Goal: Task Accomplishment & Management: Use online tool/utility

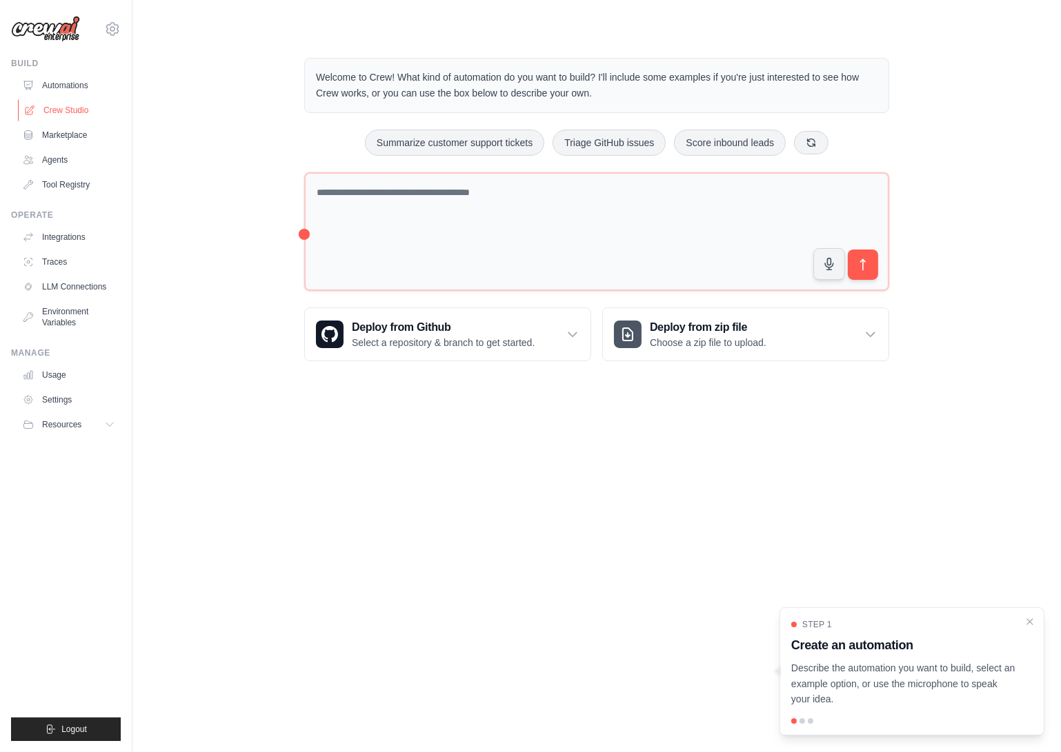
click at [53, 110] on link "Crew Studio" at bounding box center [70, 110] width 104 height 22
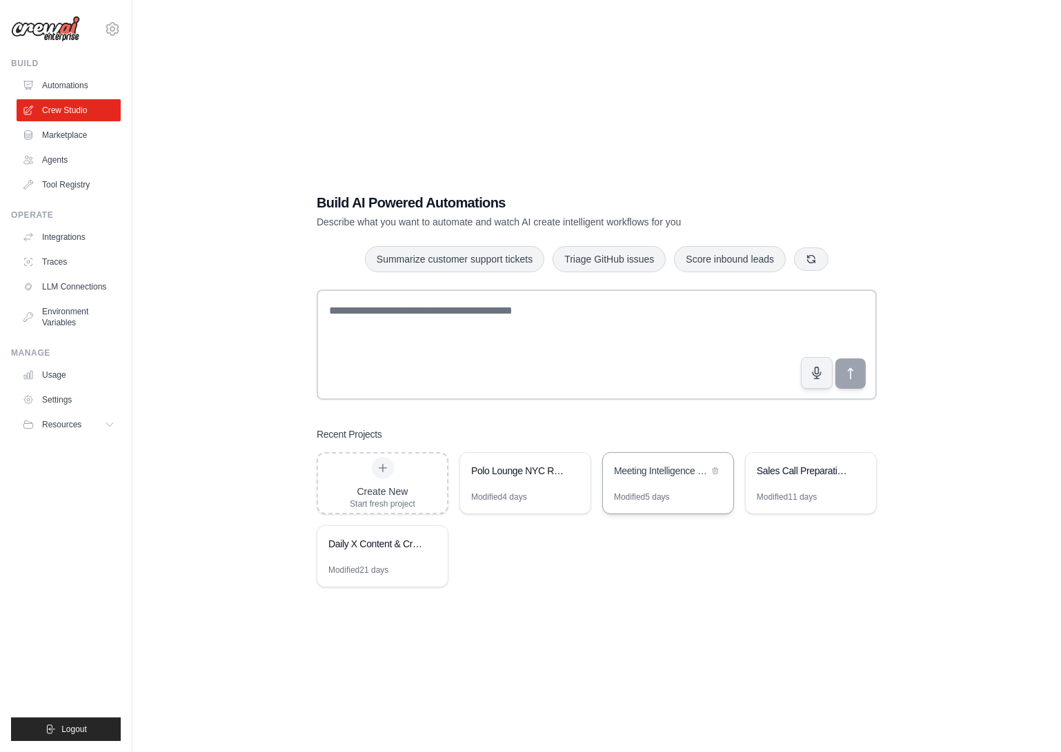
click at [659, 472] on div "Meeting Intelligence Prep" at bounding box center [661, 471] width 94 height 14
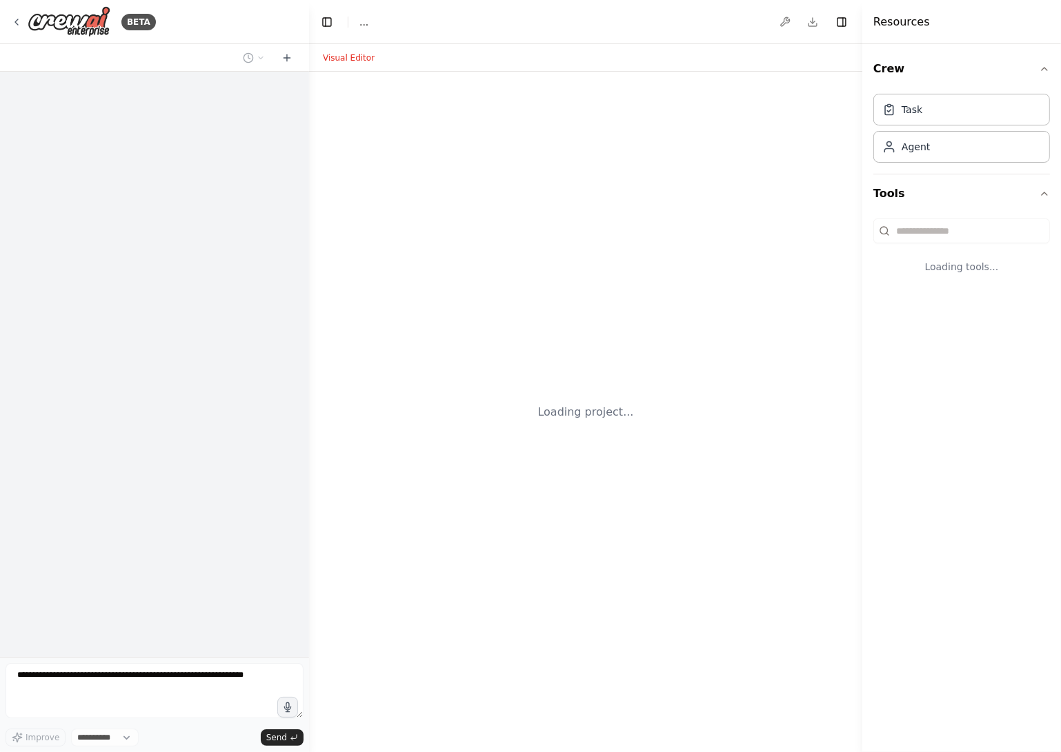
select select "****"
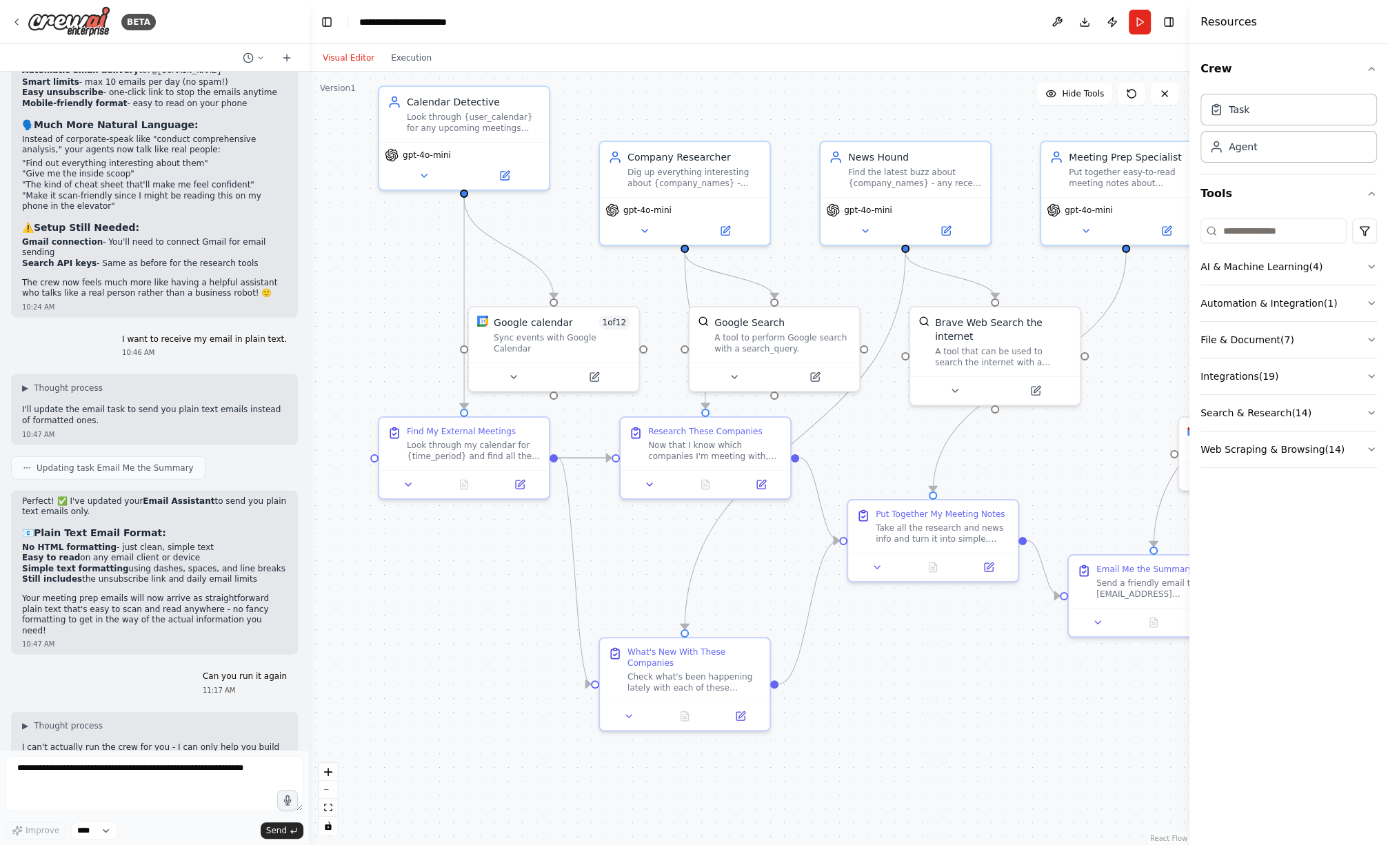
scroll to position [3004, 0]
click at [21, 18] on div "BETA" at bounding box center [83, 21] width 145 height 31
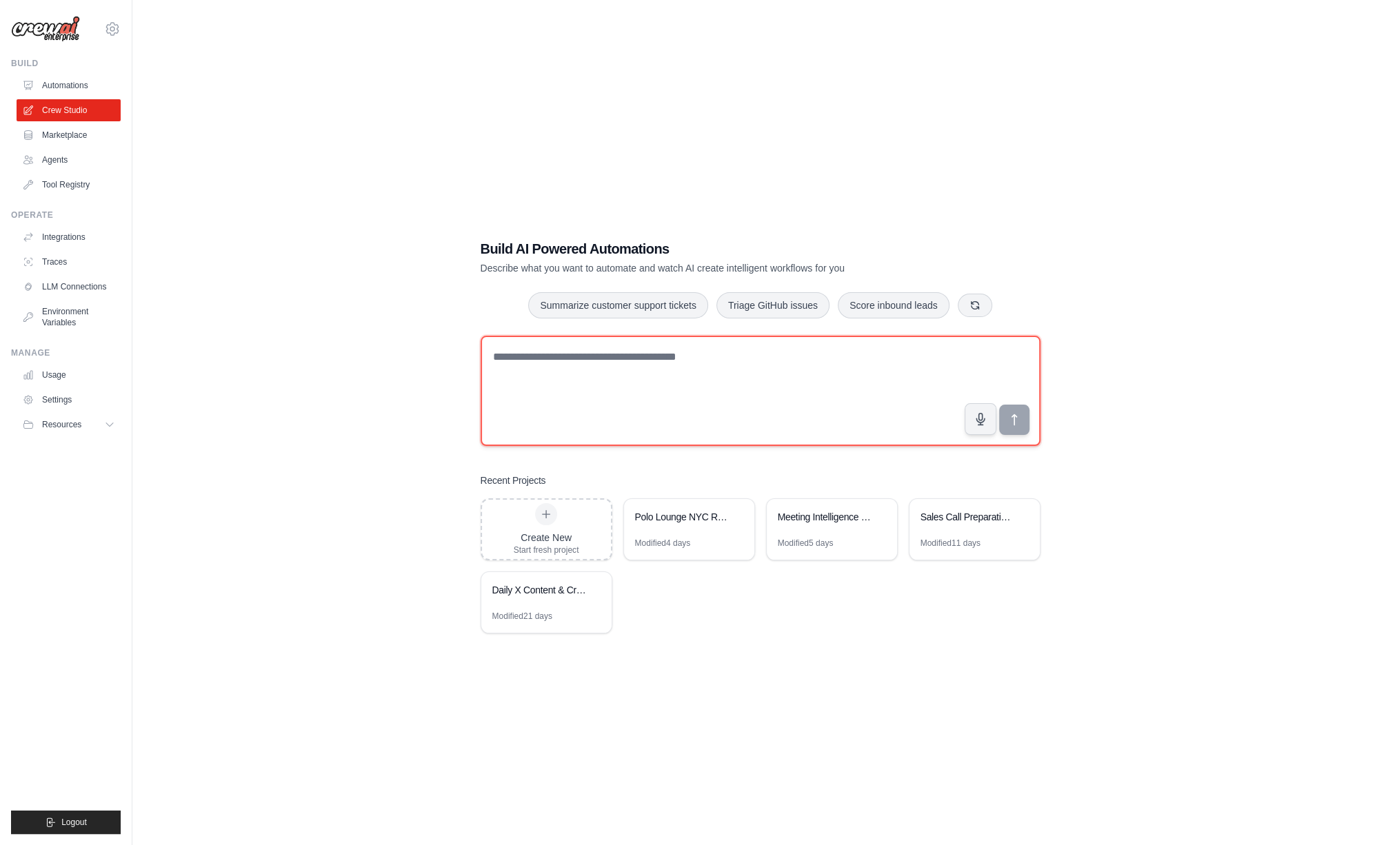
click at [639, 370] on textarea at bounding box center [761, 391] width 560 height 110
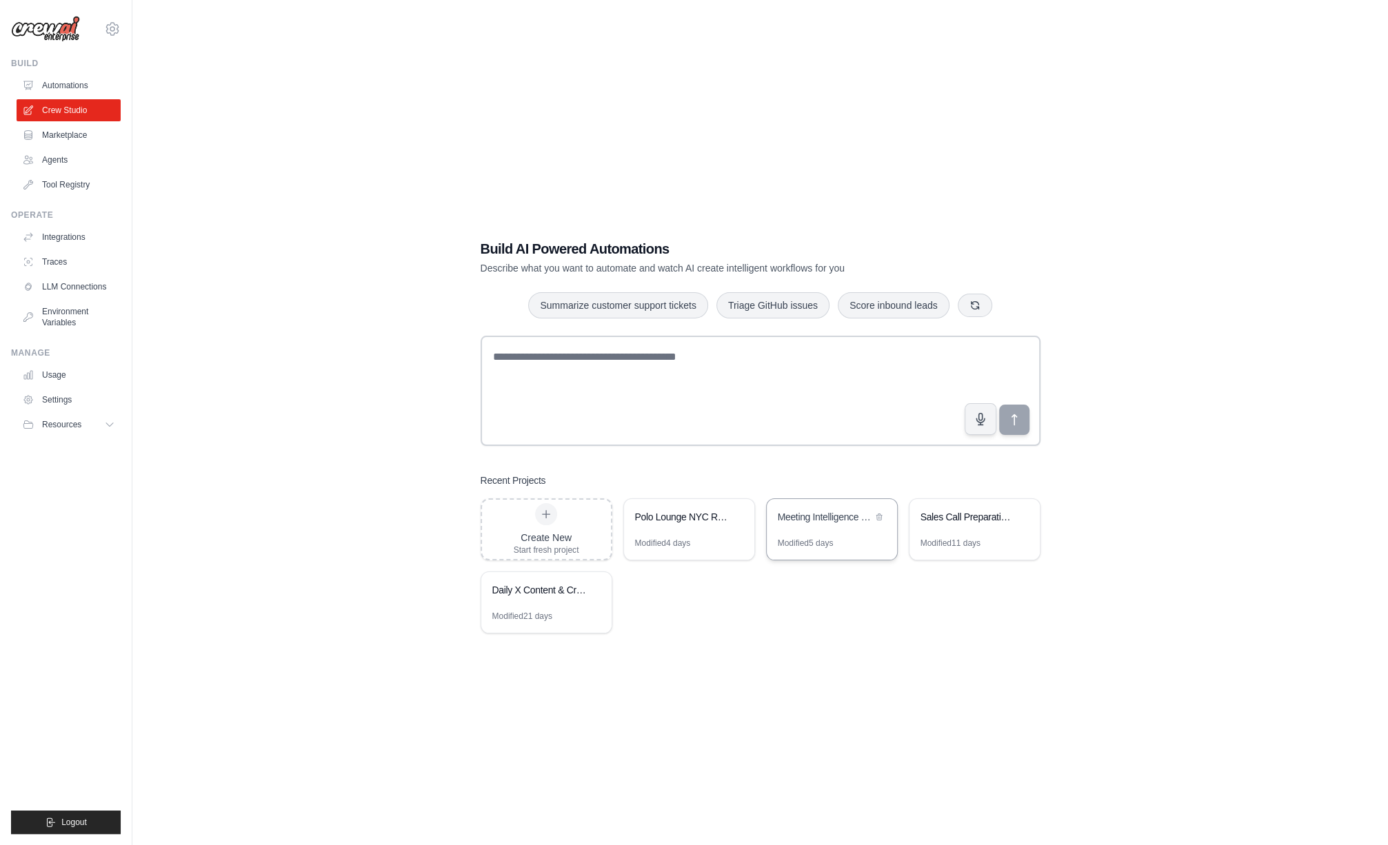
click at [789, 523] on div "Meeting Intelligence Prep" at bounding box center [825, 517] width 94 height 14
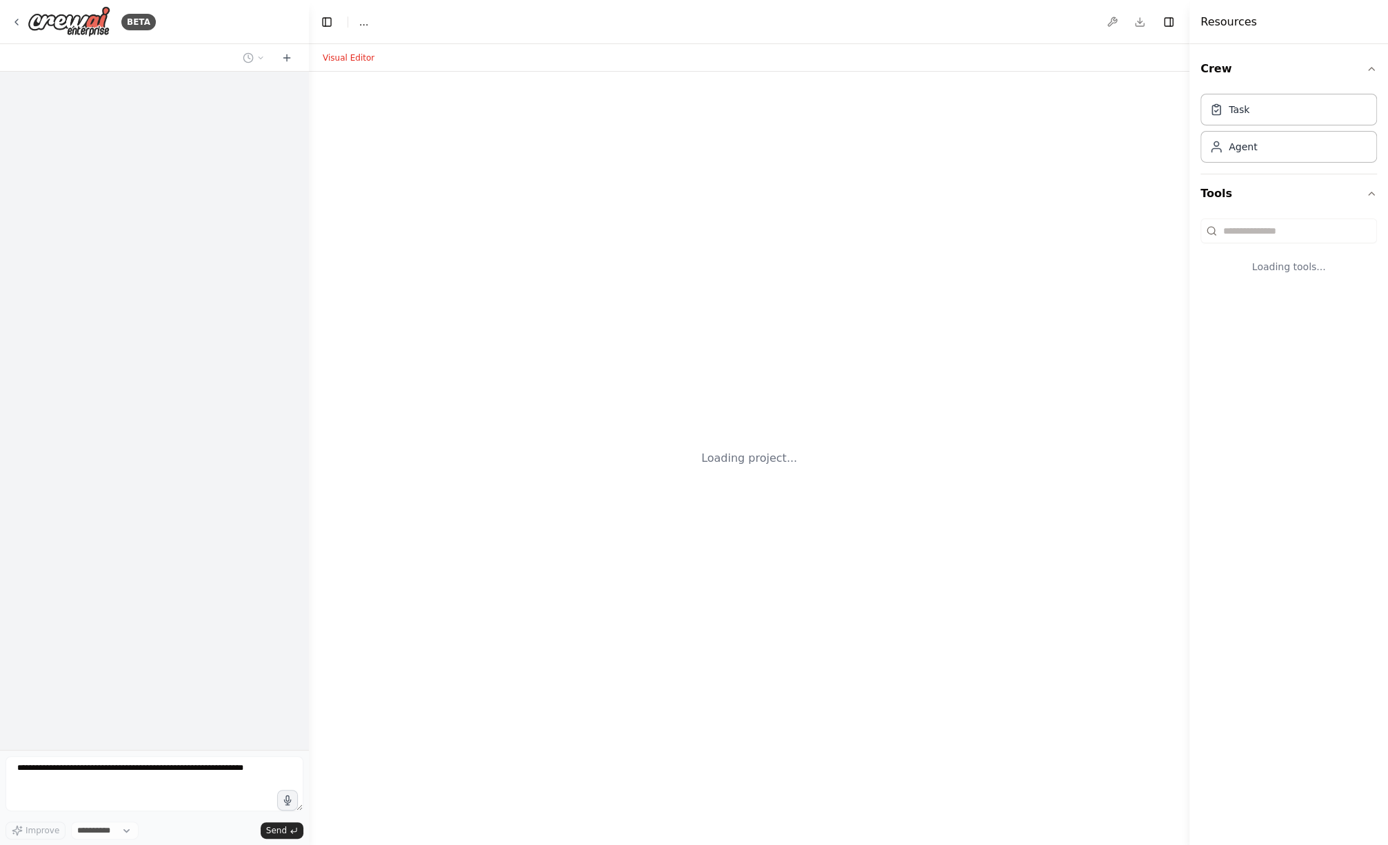
select select "****"
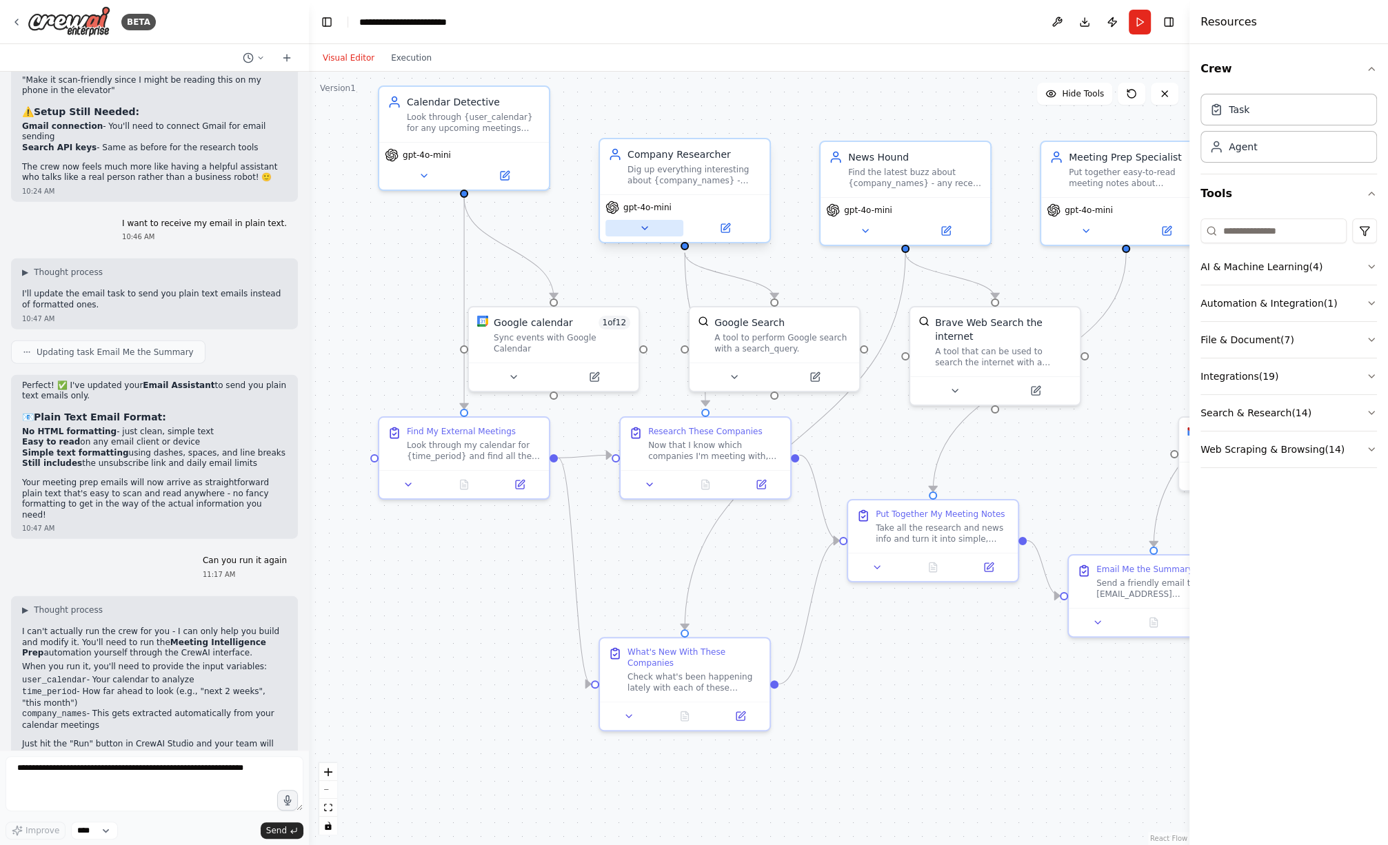
click at [633, 223] on button at bounding box center [644, 228] width 78 height 17
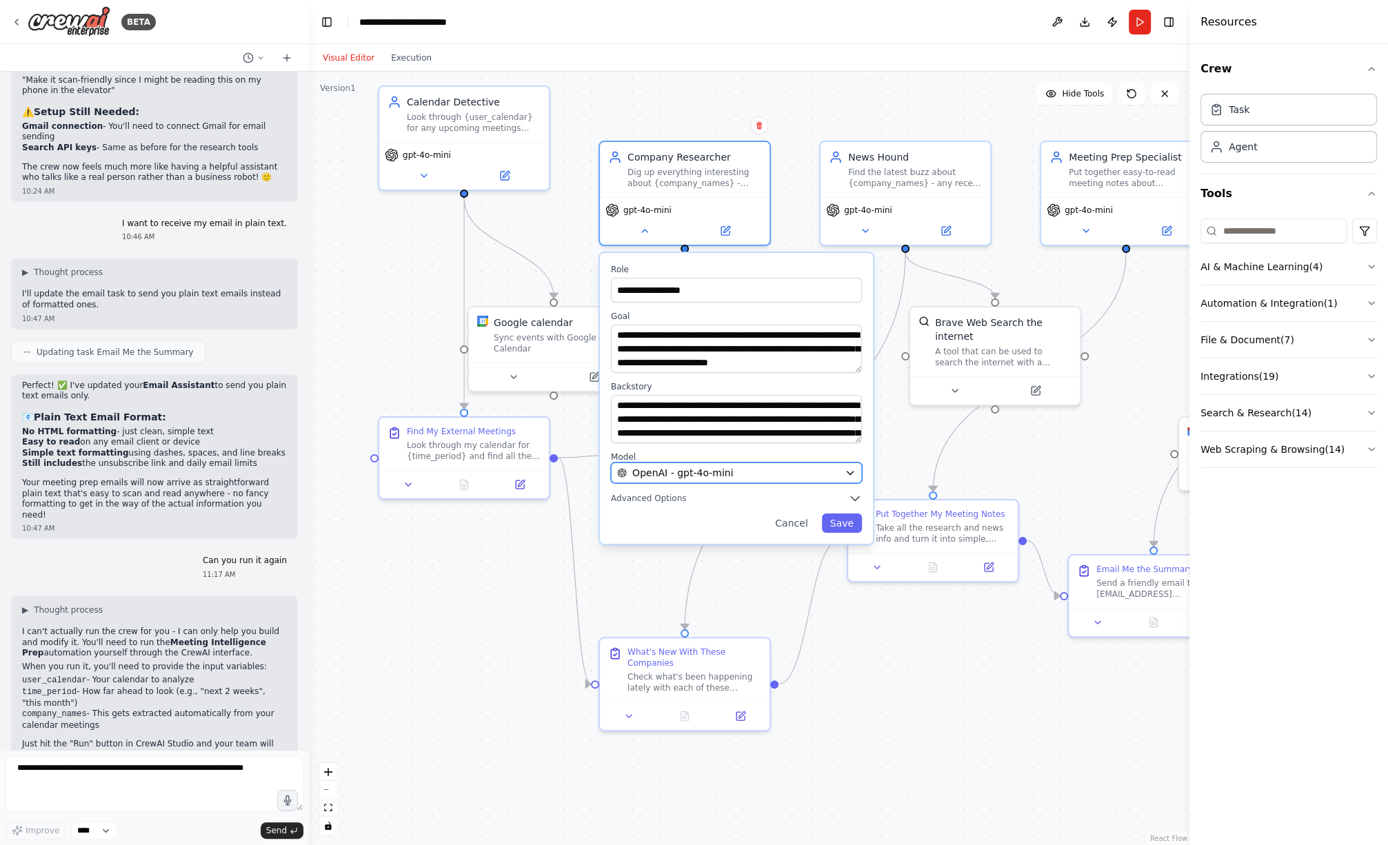
click at [853, 481] on button "OpenAI - gpt-4o-mini" at bounding box center [736, 473] width 251 height 21
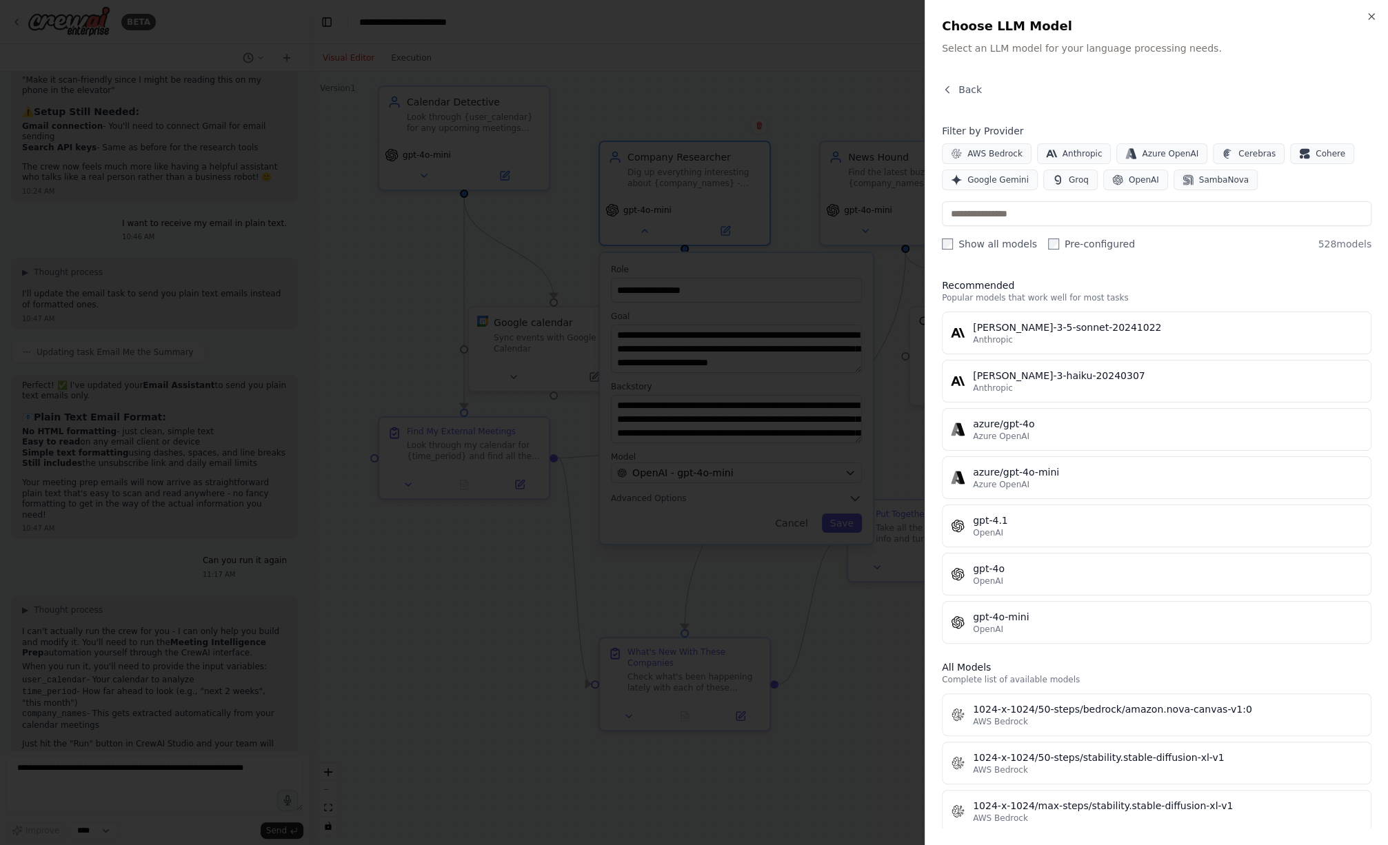
click at [765, 602] on div at bounding box center [694, 422] width 1388 height 845
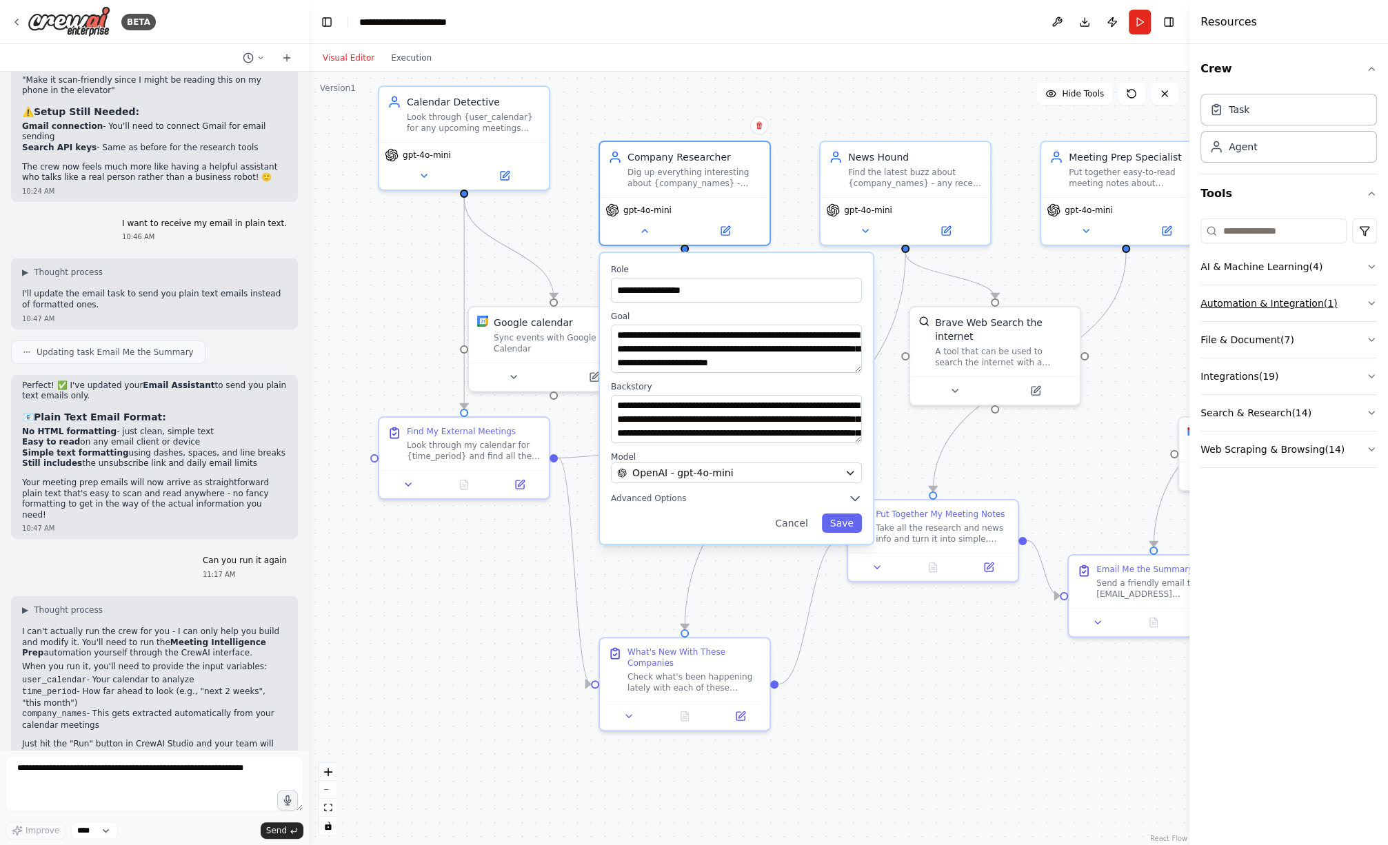
click at [1251, 303] on button "Automation & Integration ( 1 )" at bounding box center [1289, 303] width 177 height 36
click at [1203, 410] on button "File & Document ( 7 )" at bounding box center [1289, 399] width 177 height 36
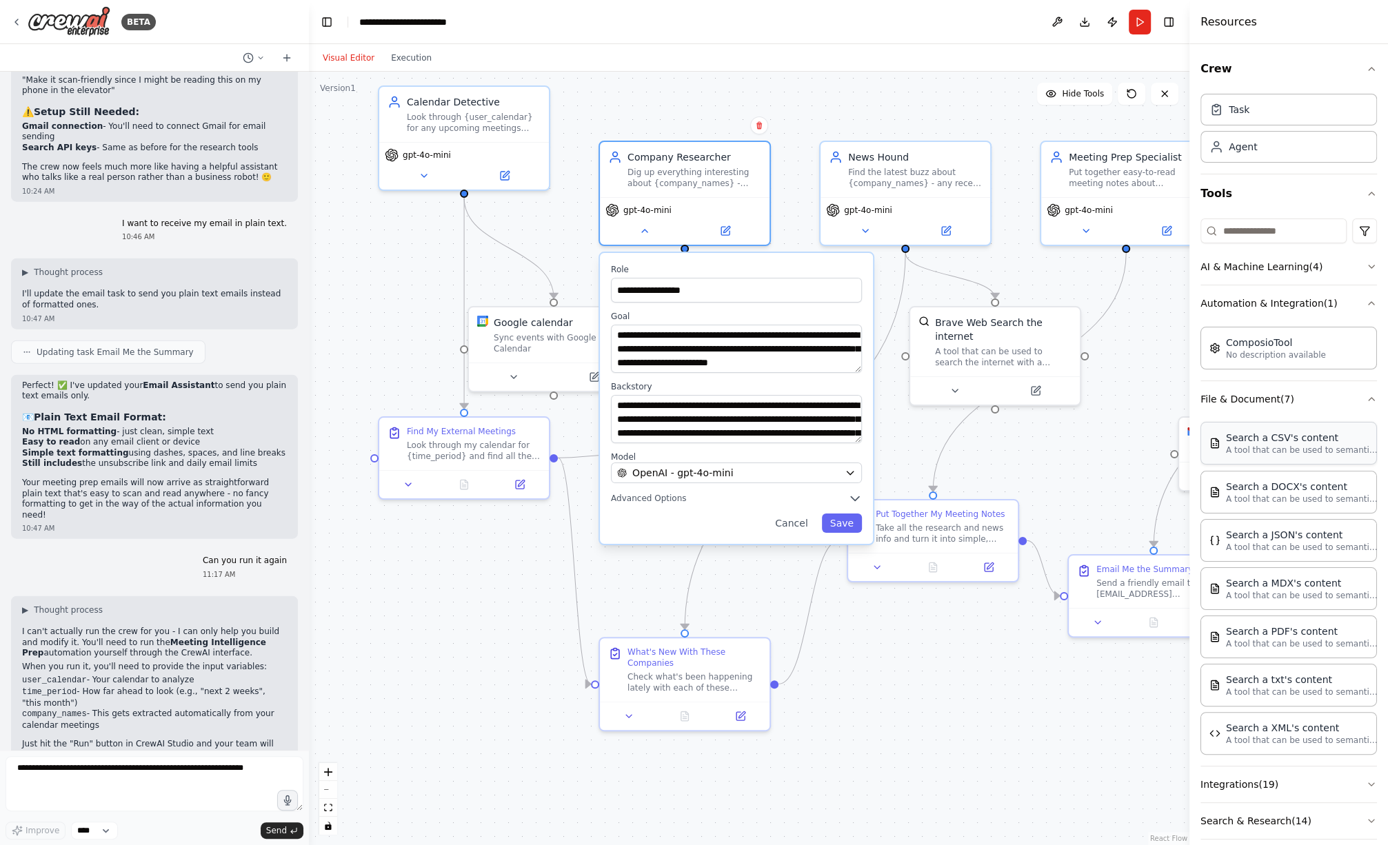
scroll to position [50, 0]
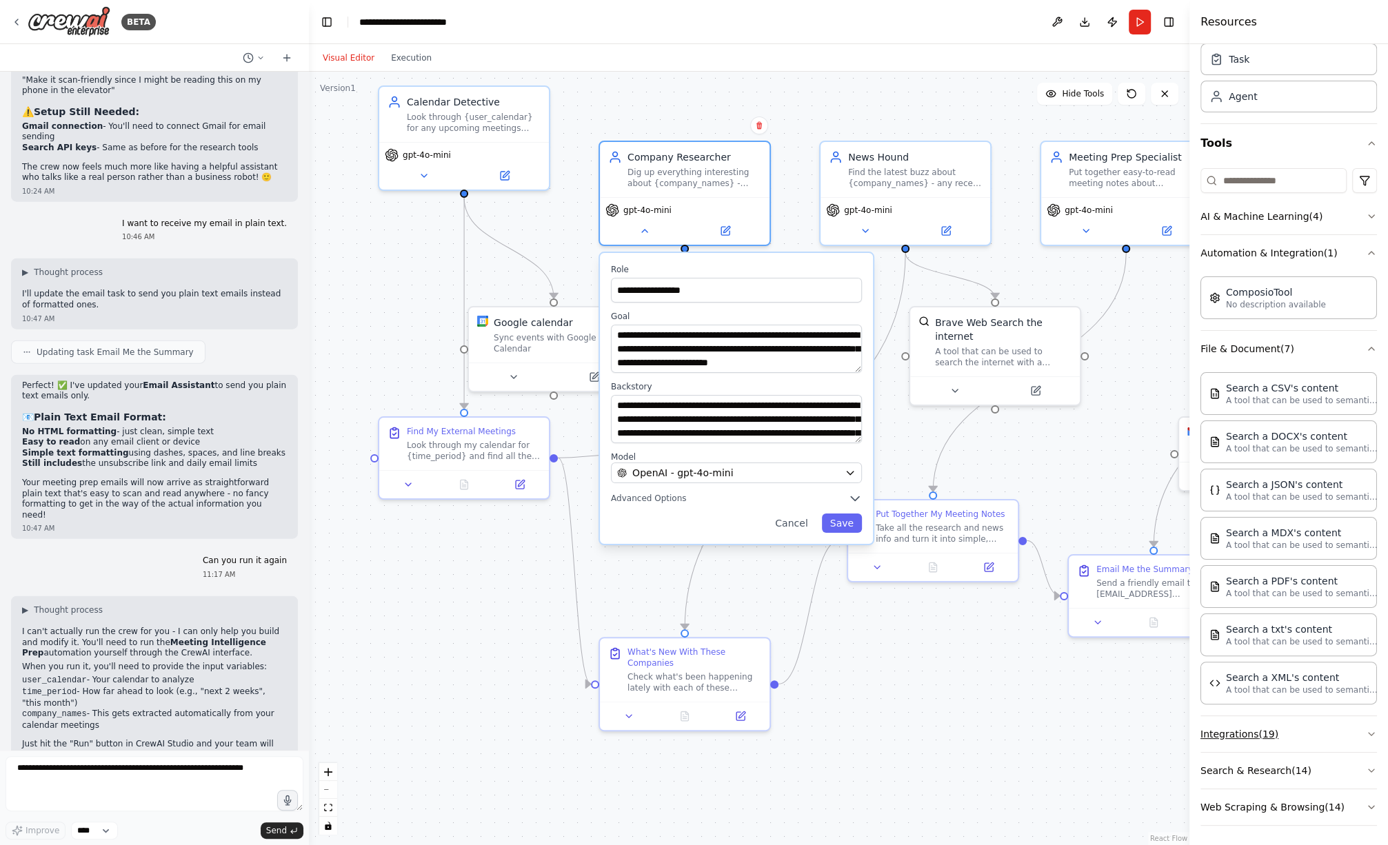
click at [1259, 734] on button "Integrations ( 19 )" at bounding box center [1289, 734] width 177 height 36
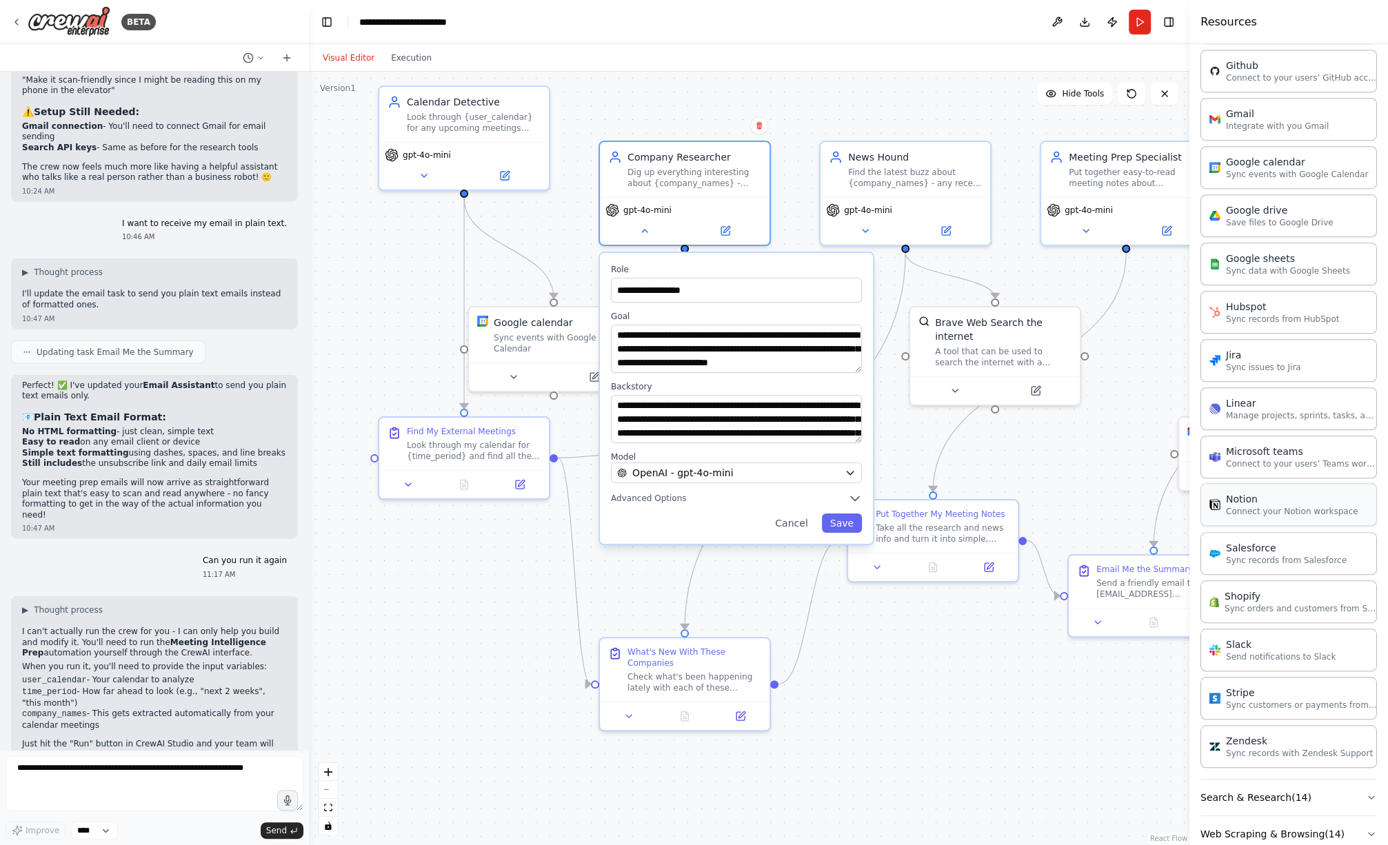
scroll to position [976, 0]
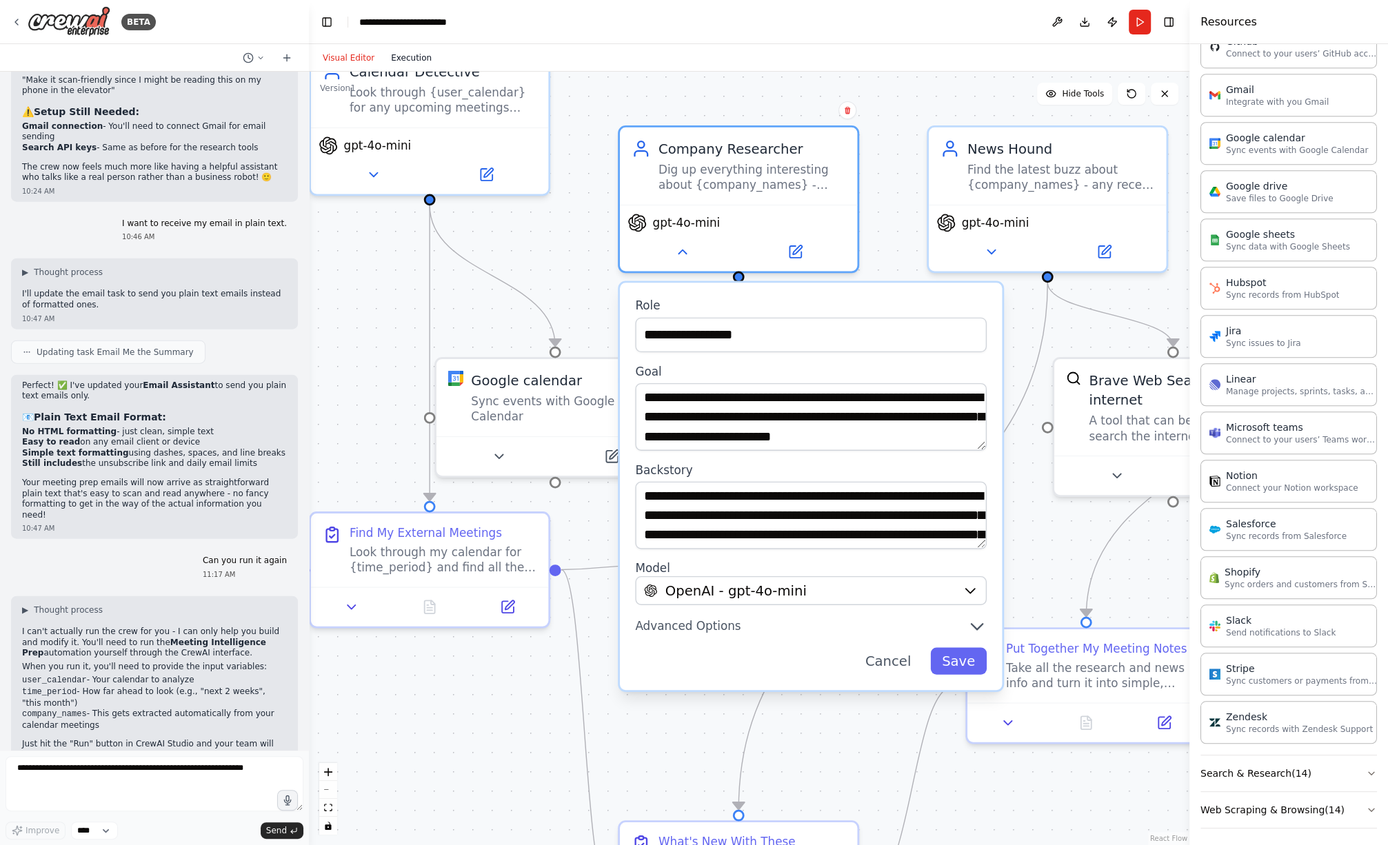
click at [421, 59] on button "Execution" at bounding box center [411, 58] width 57 height 17
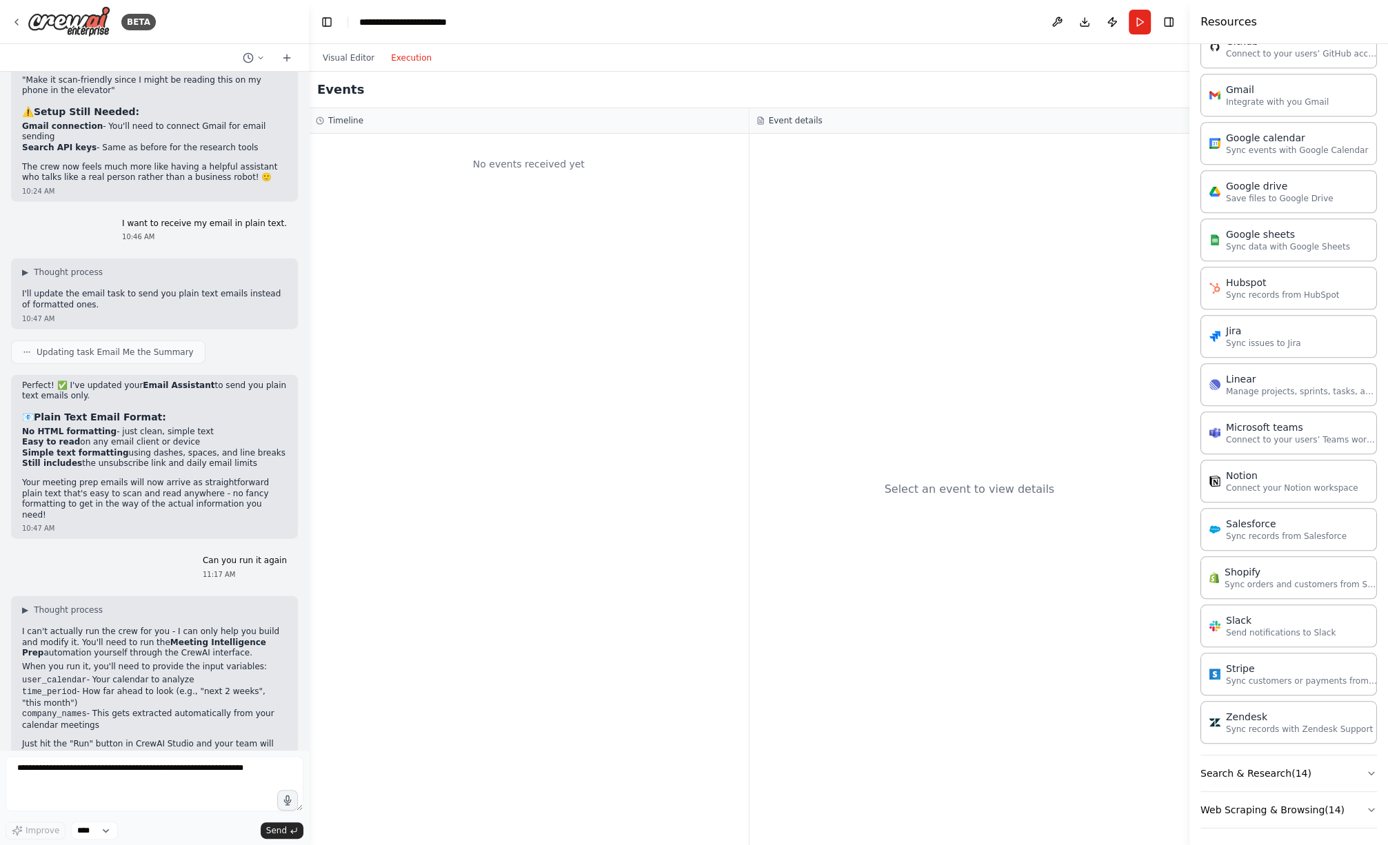
drag, startPoint x: 1142, startPoint y: 23, endPoint x: 1142, endPoint y: 37, distance: 13.1
click at [1142, 23] on button "Run" at bounding box center [1140, 22] width 22 height 25
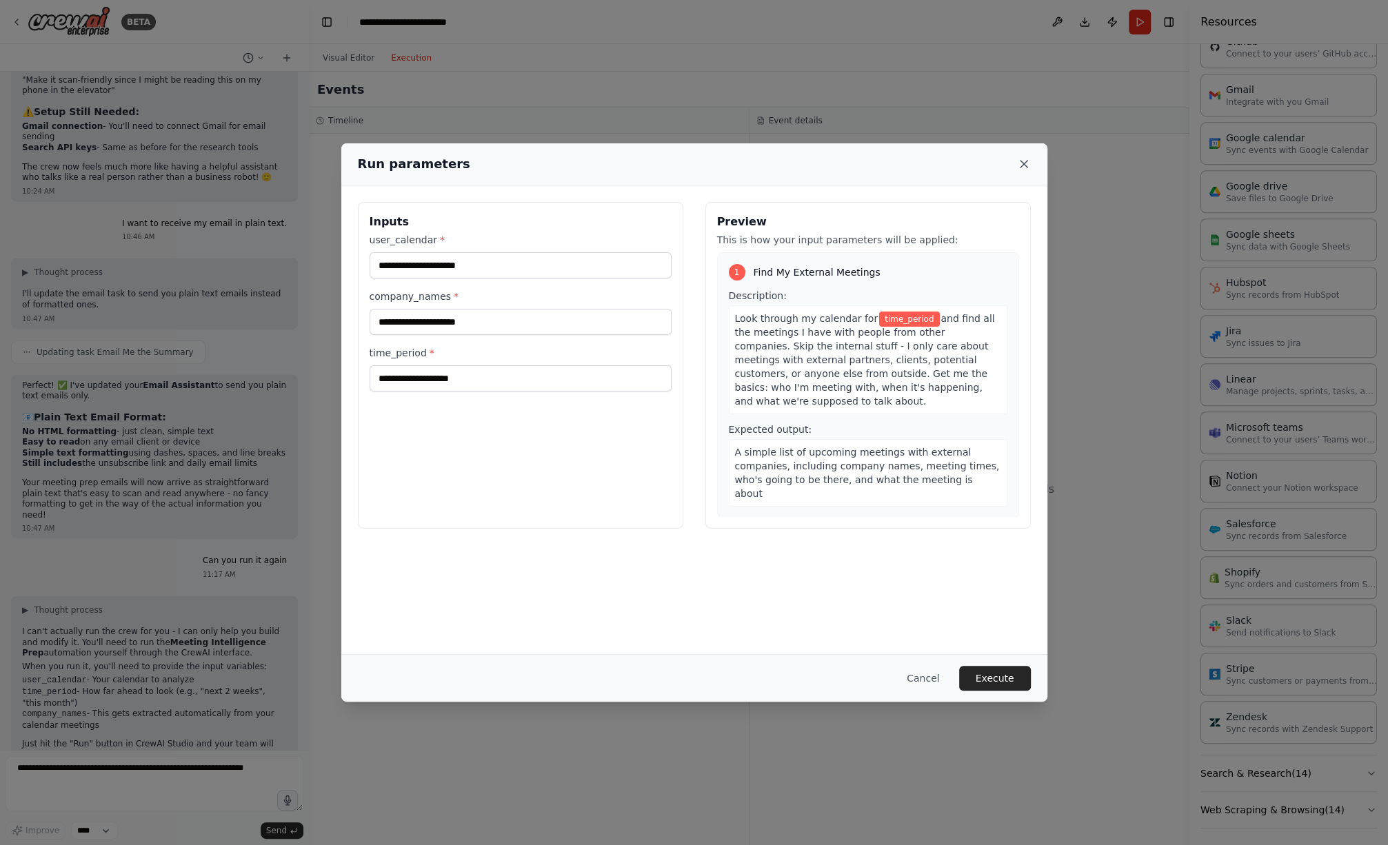
drag, startPoint x: 1021, startPoint y: 168, endPoint x: 1023, endPoint y: 293, distance: 125.5
click at [1017, 168] on icon at bounding box center [1024, 164] width 14 height 14
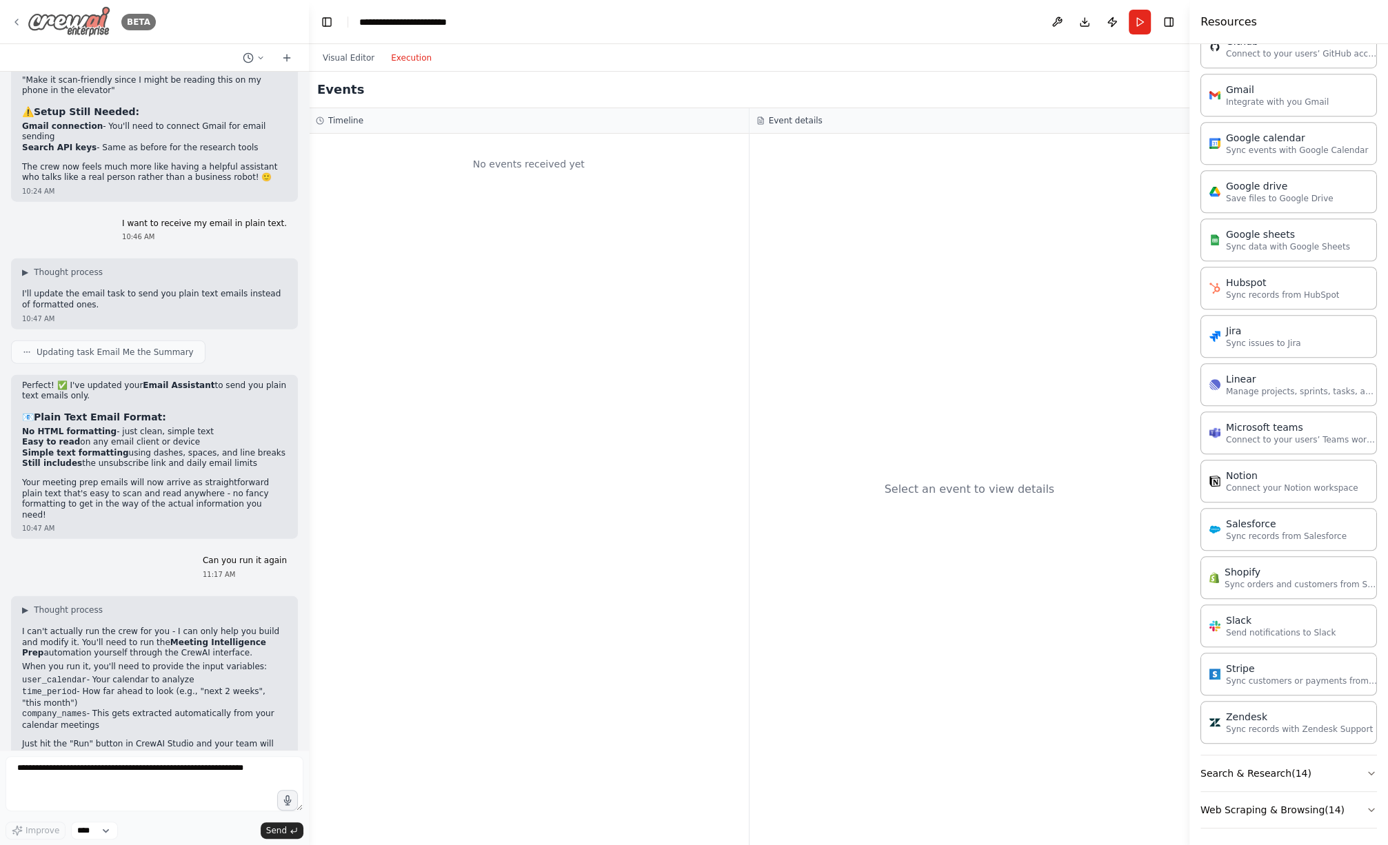
click at [12, 17] on icon at bounding box center [16, 22] width 11 height 11
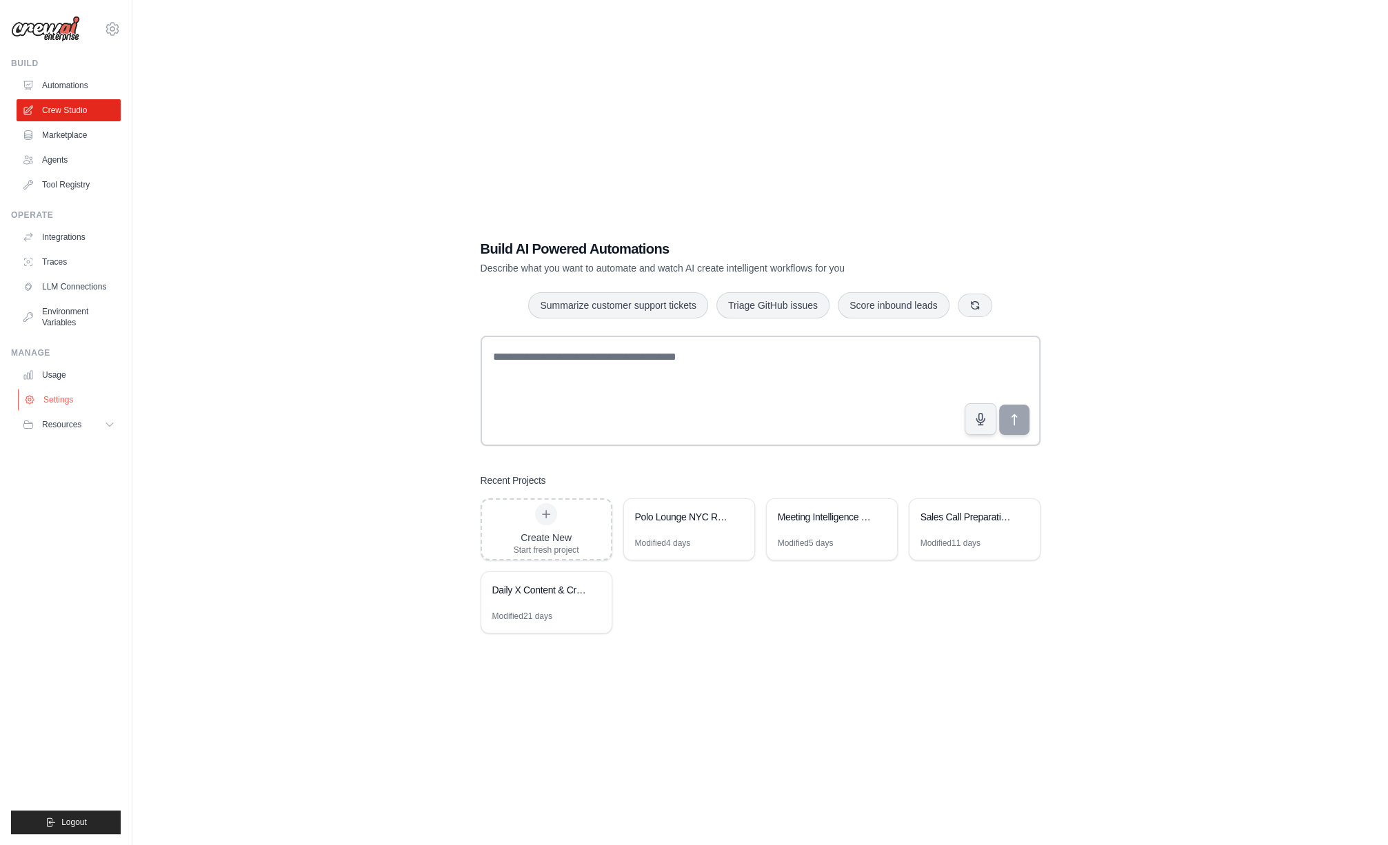
click at [54, 399] on link "Settings" at bounding box center [70, 400] width 104 height 22
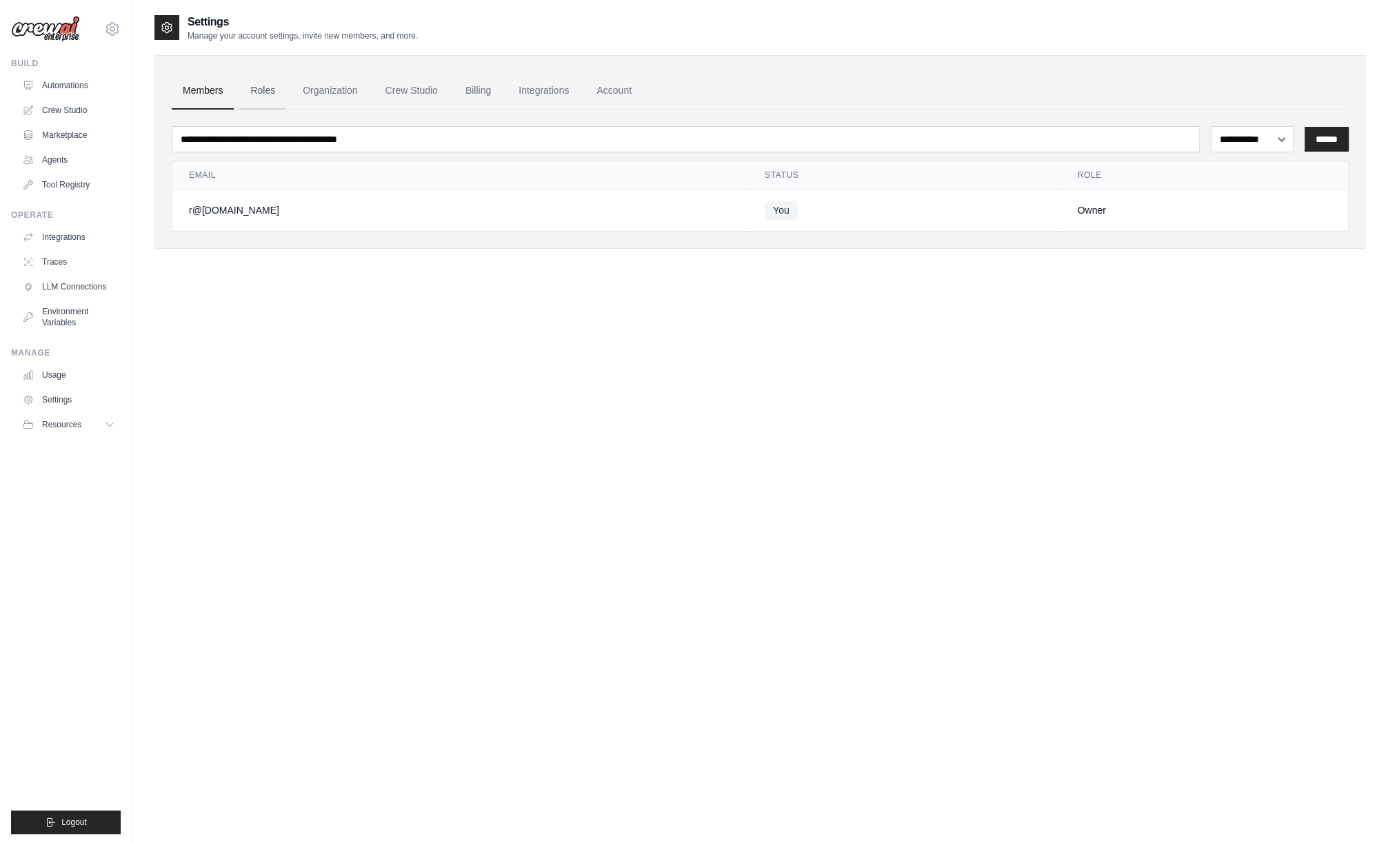
click at [259, 92] on link "Roles" at bounding box center [262, 90] width 47 height 37
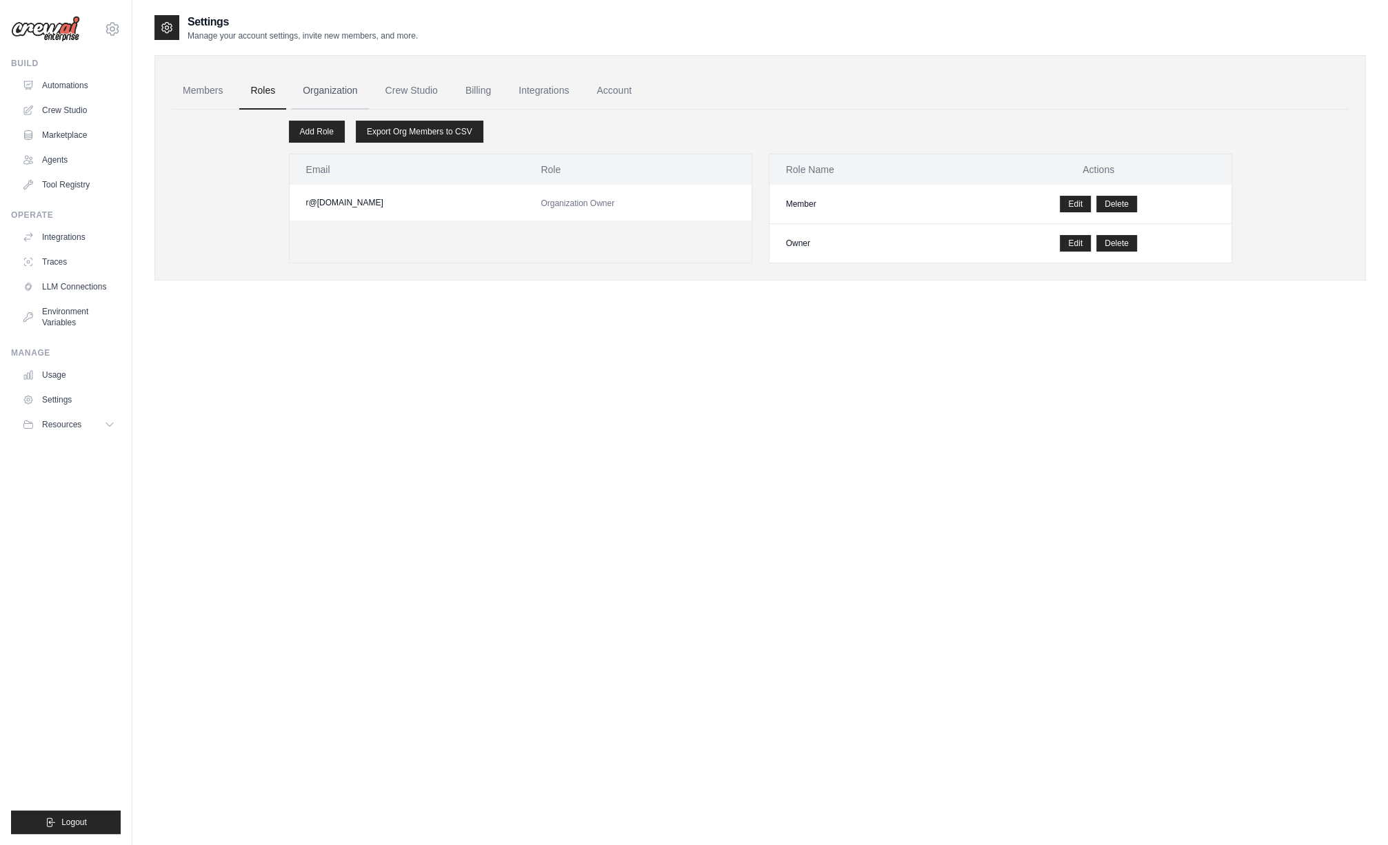
click at [328, 85] on link "Organization" at bounding box center [330, 90] width 77 height 37
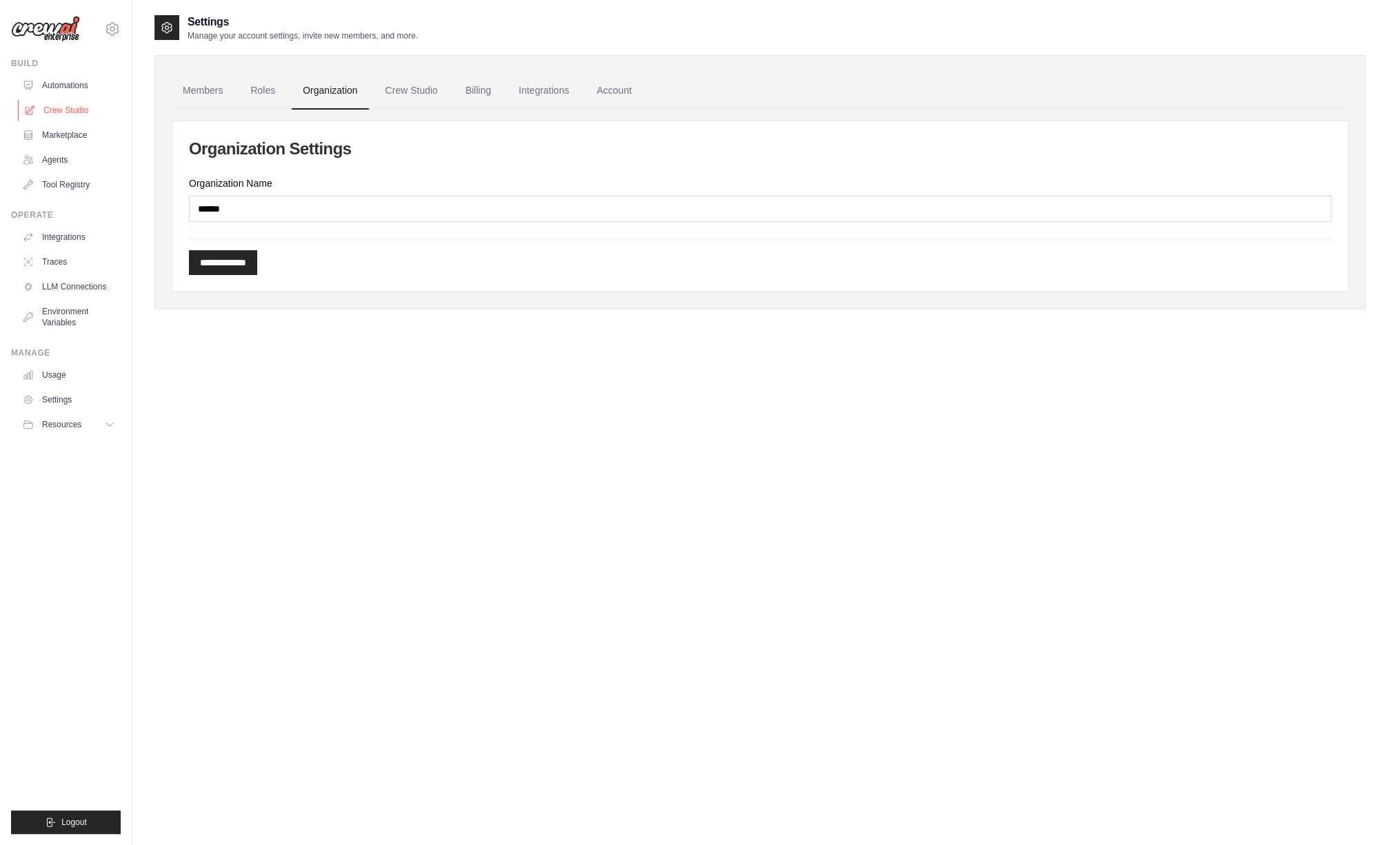
click at [46, 104] on link "Crew Studio" at bounding box center [70, 110] width 104 height 22
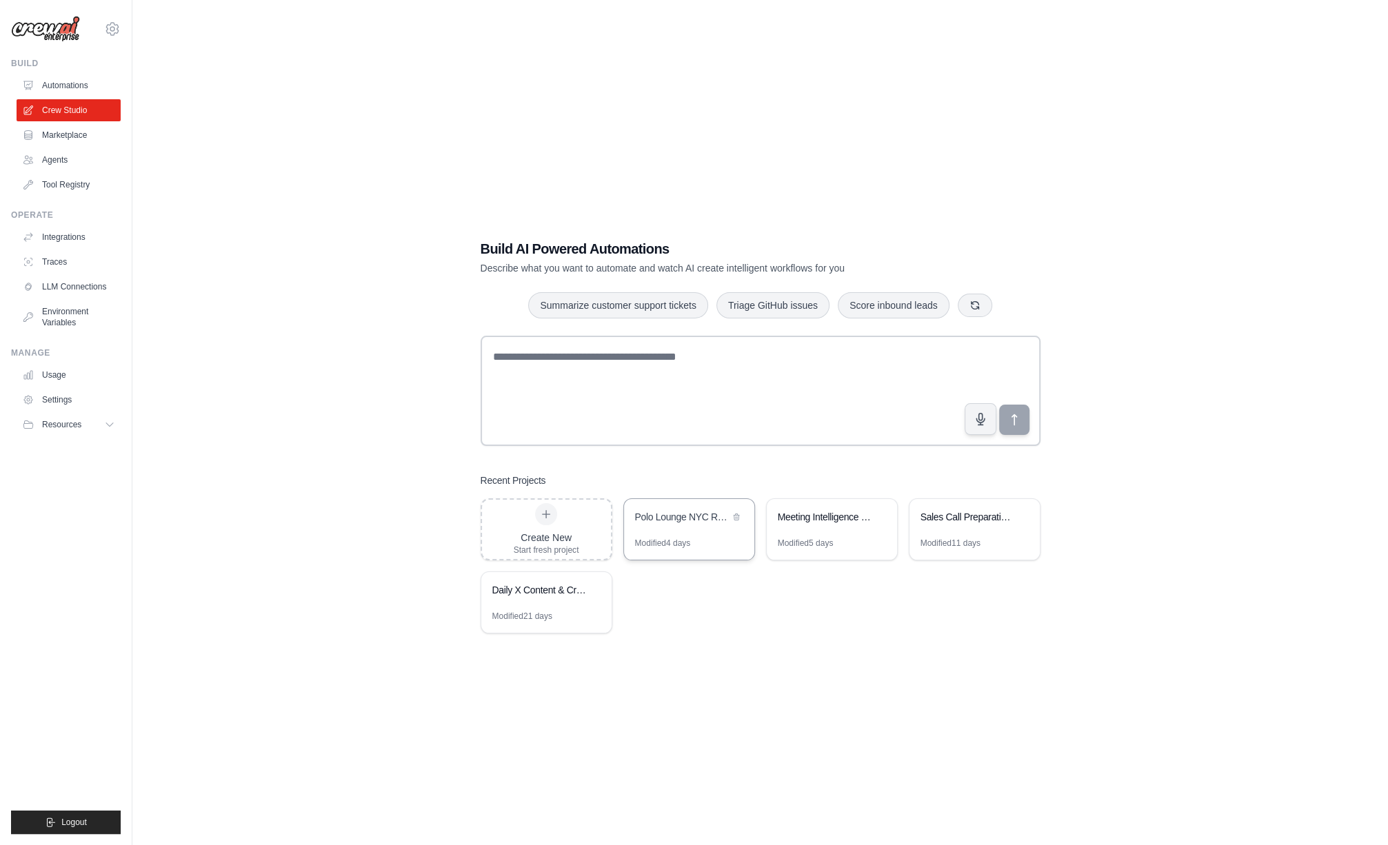
click at [699, 538] on div "Modified 4 days" at bounding box center [689, 549] width 130 height 22
click at [813, 519] on div "Meeting Intelligence Prep" at bounding box center [825, 517] width 94 height 14
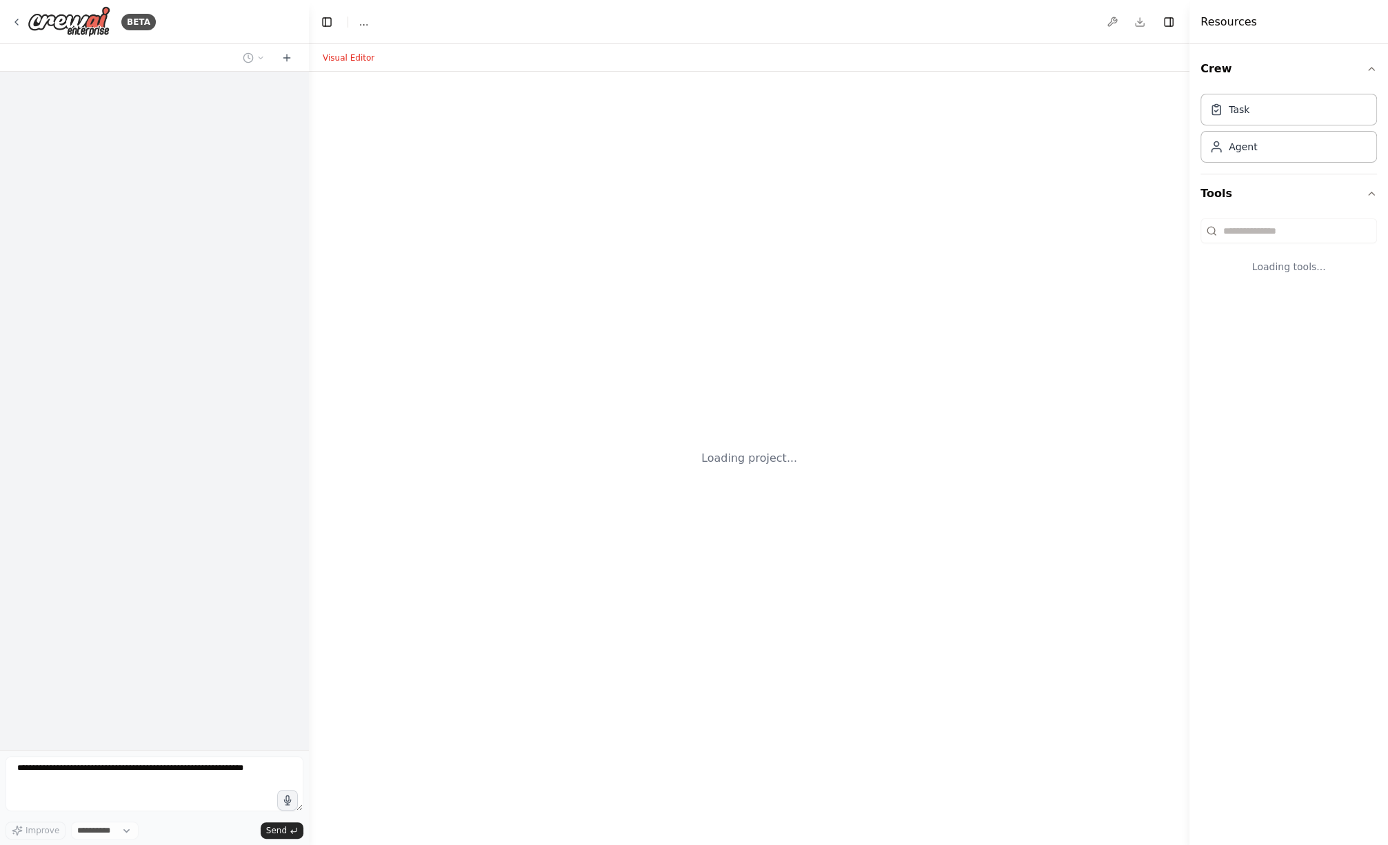
select select "****"
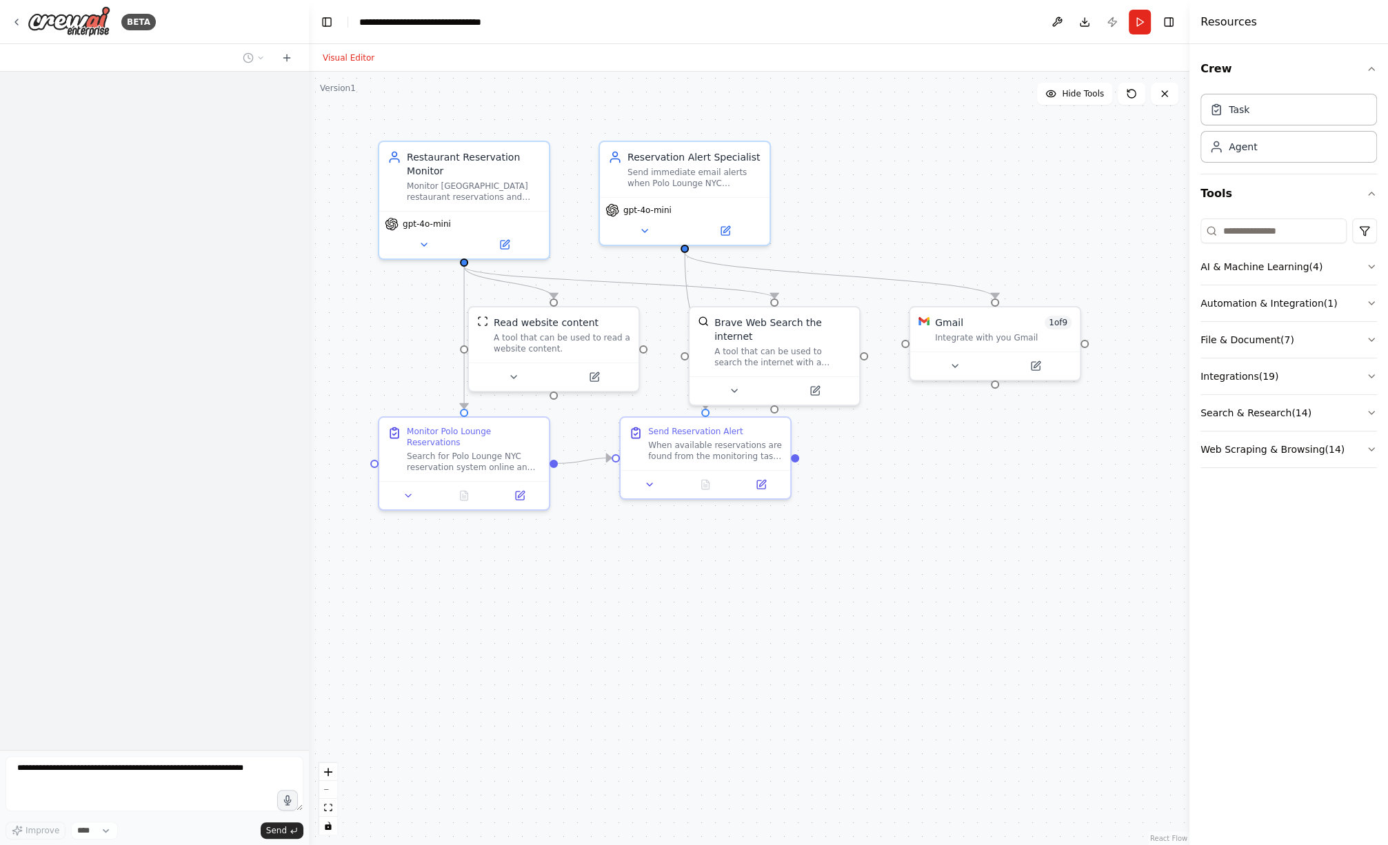
click at [809, 524] on div ".deletable-edge-delete-btn { width: 20px; height: 20px; border: 0px solid #ffff…" at bounding box center [749, 459] width 881 height 774
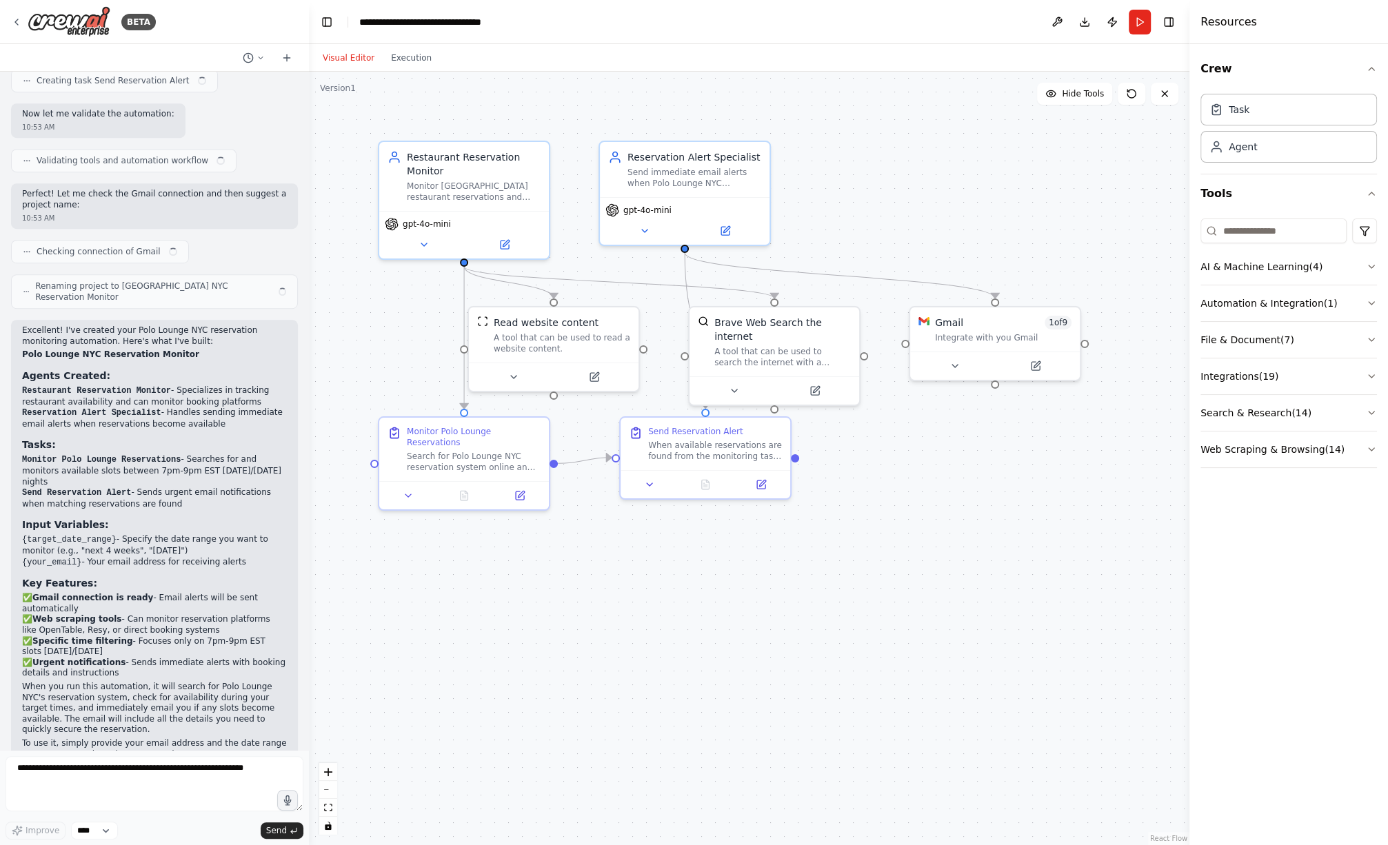
scroll to position [721, 0]
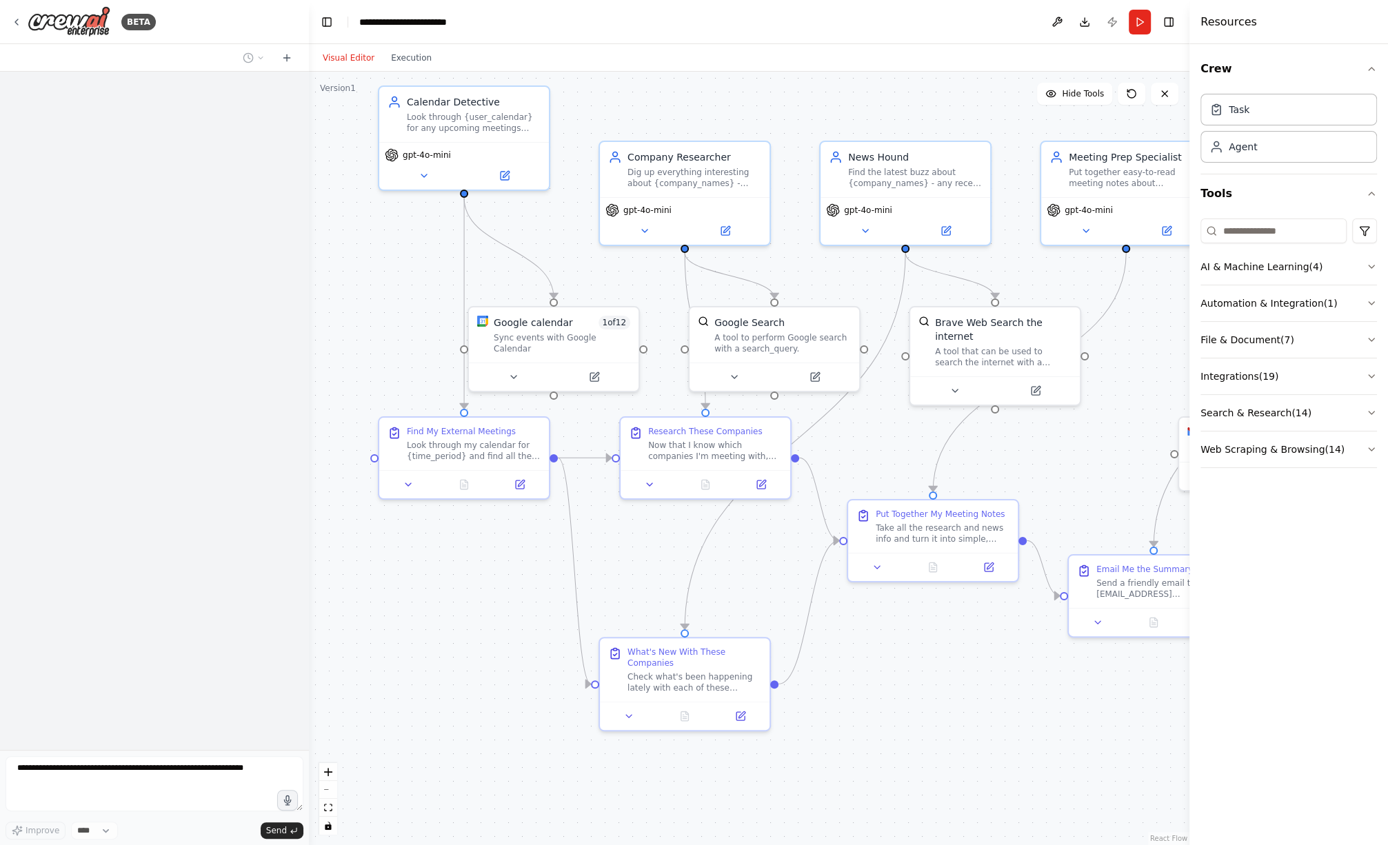
scroll to position [2351, 0]
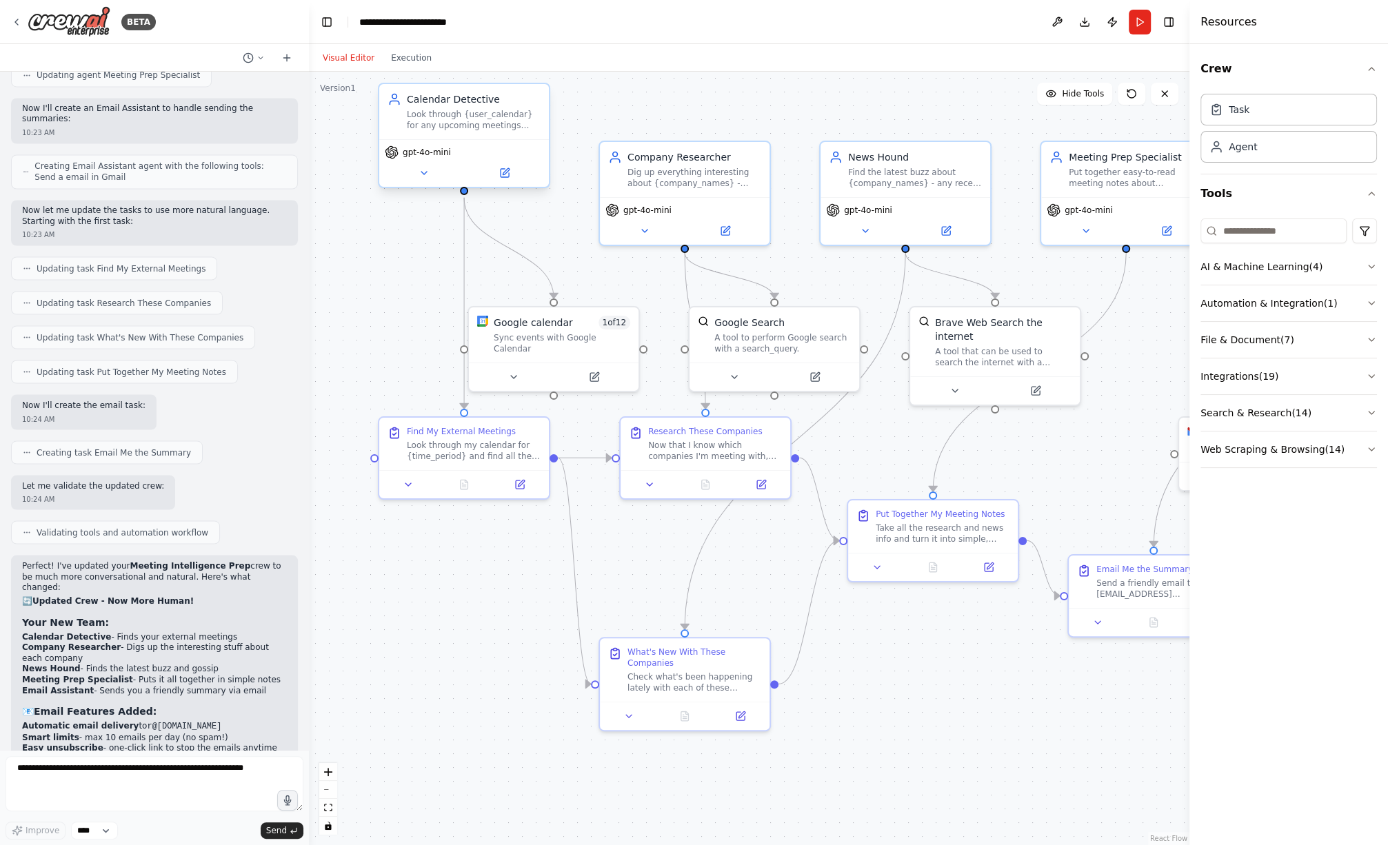
click at [425, 133] on div "Calendar Detective Look through {user_calendar} for any upcoming meetings with …" at bounding box center [464, 111] width 170 height 55
click at [432, 176] on button at bounding box center [424, 173] width 78 height 17
click at [432, 171] on button at bounding box center [424, 173] width 78 height 17
click at [432, 170] on button at bounding box center [424, 173] width 78 height 17
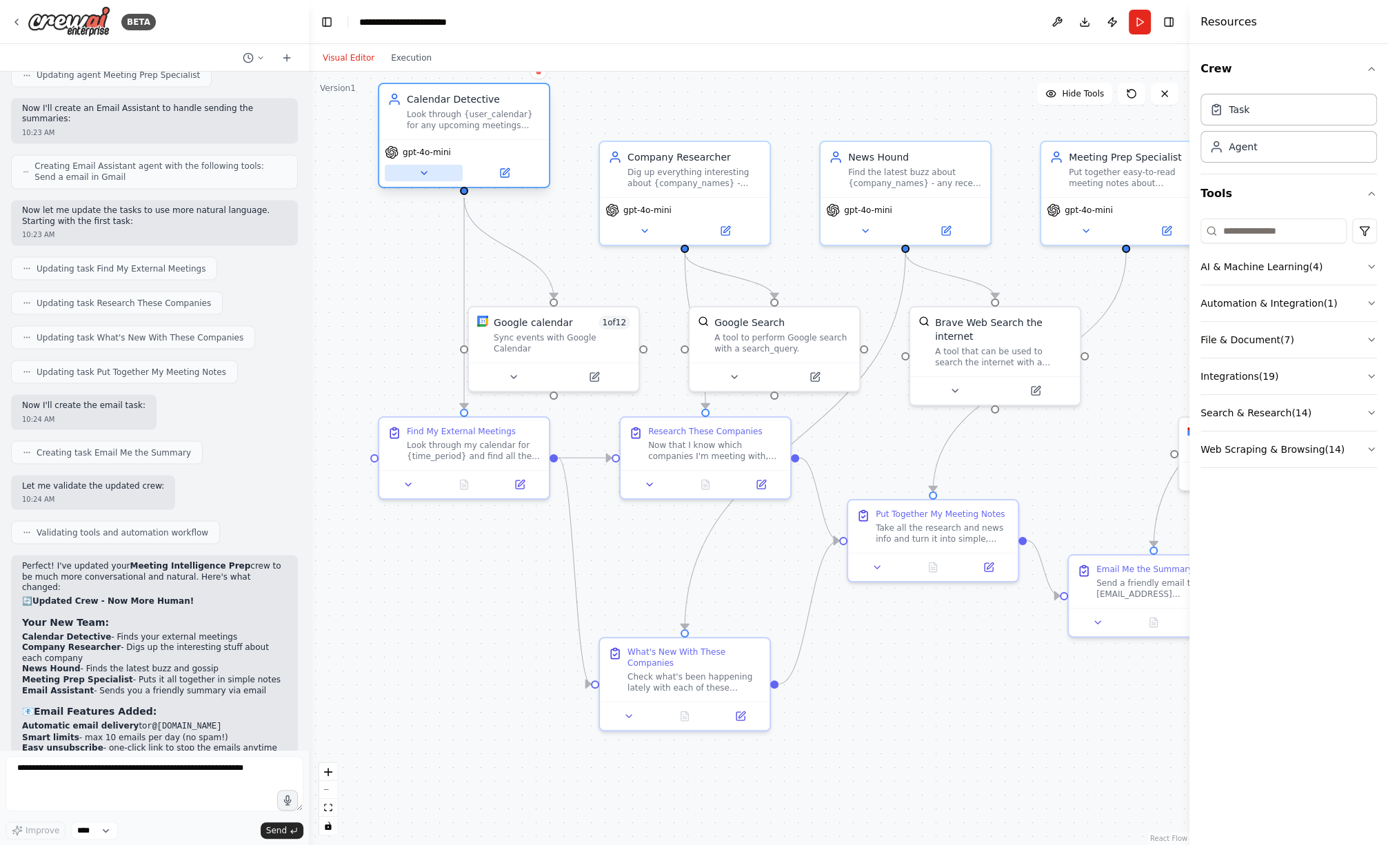
click at [431, 170] on button at bounding box center [424, 173] width 78 height 17
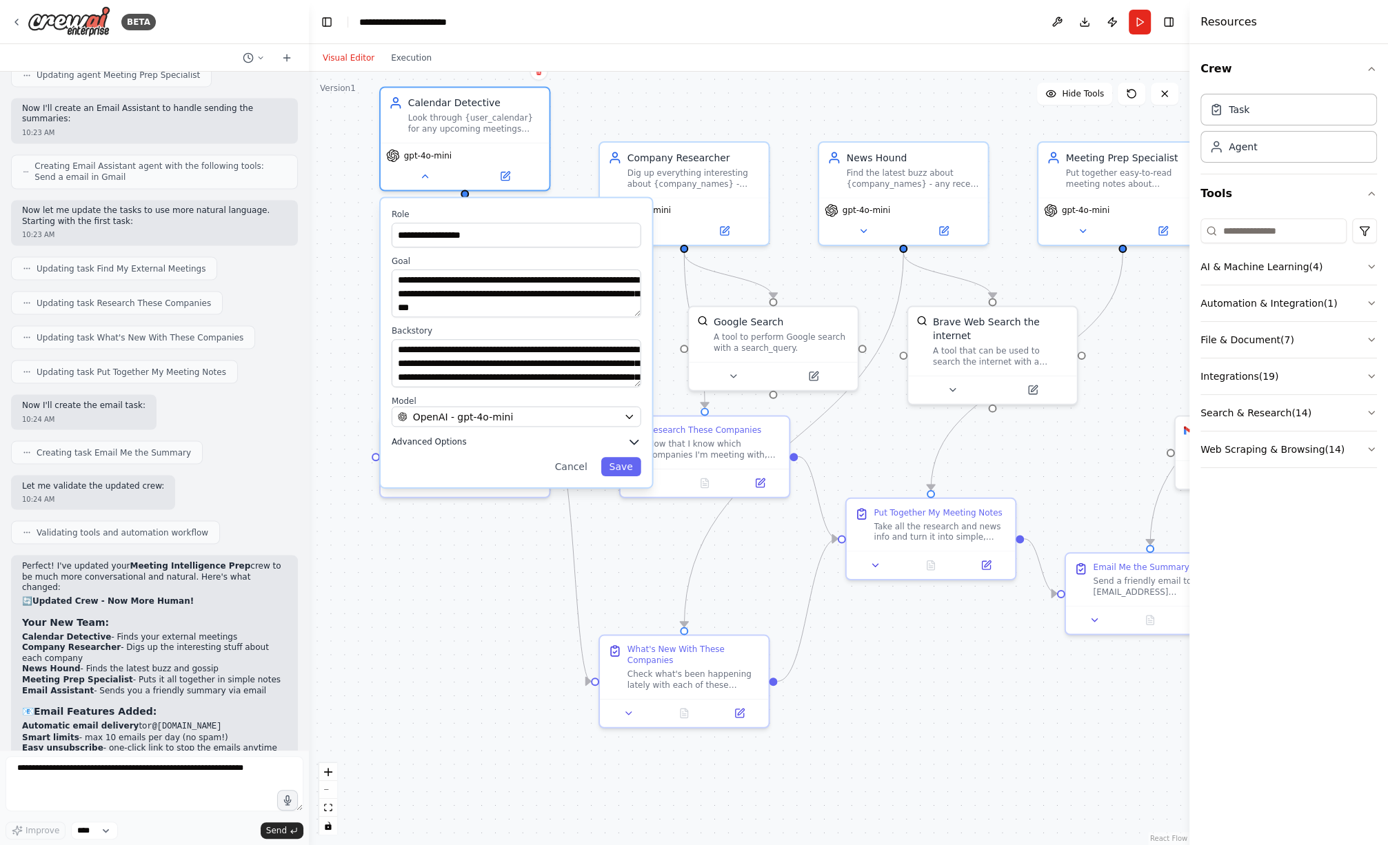
click at [437, 447] on button "Advanced Options" at bounding box center [517, 442] width 250 height 14
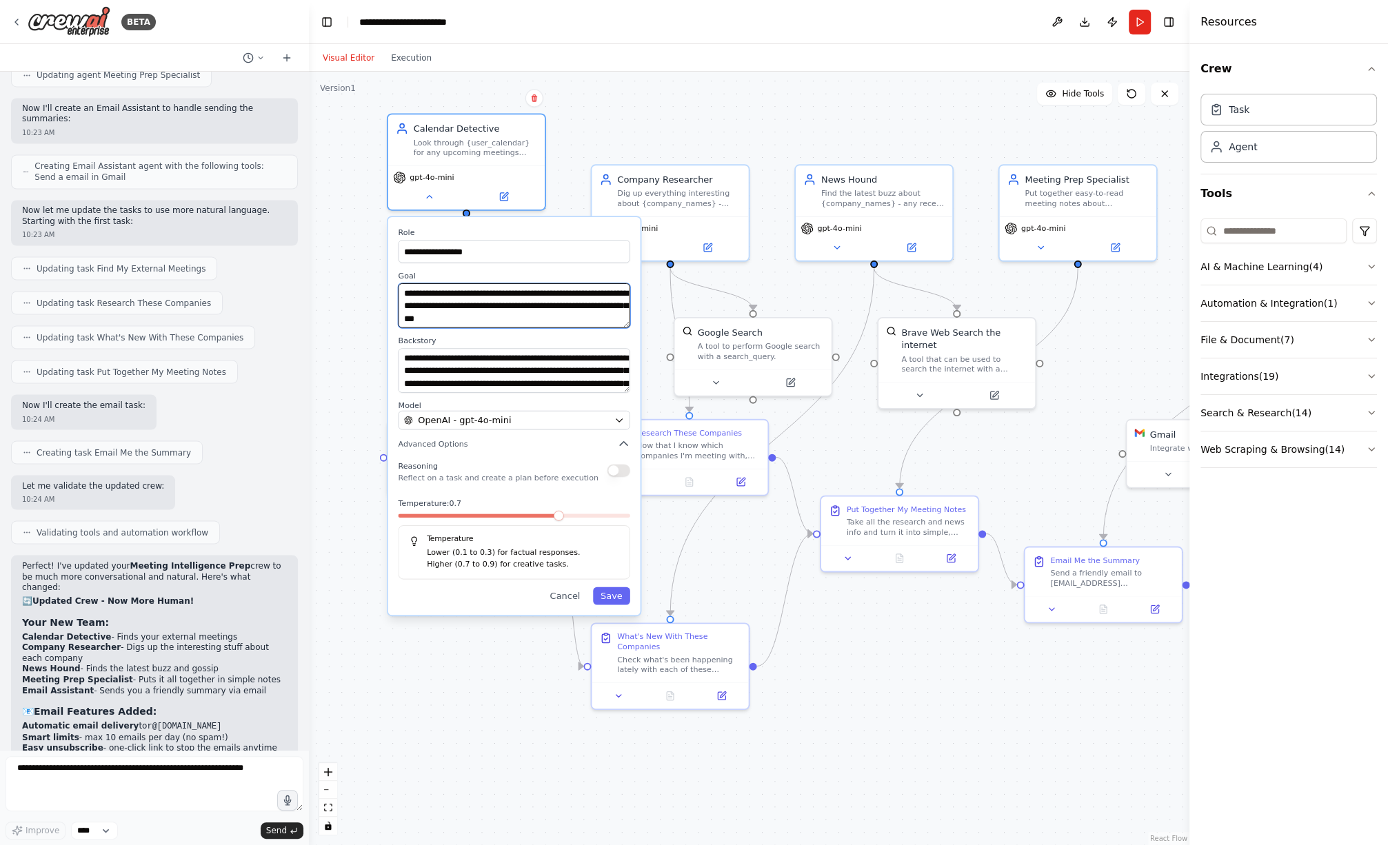
click at [415, 299] on textarea "**********" at bounding box center [515, 305] width 232 height 44
click at [1137, 17] on button "Run" at bounding box center [1140, 22] width 22 height 25
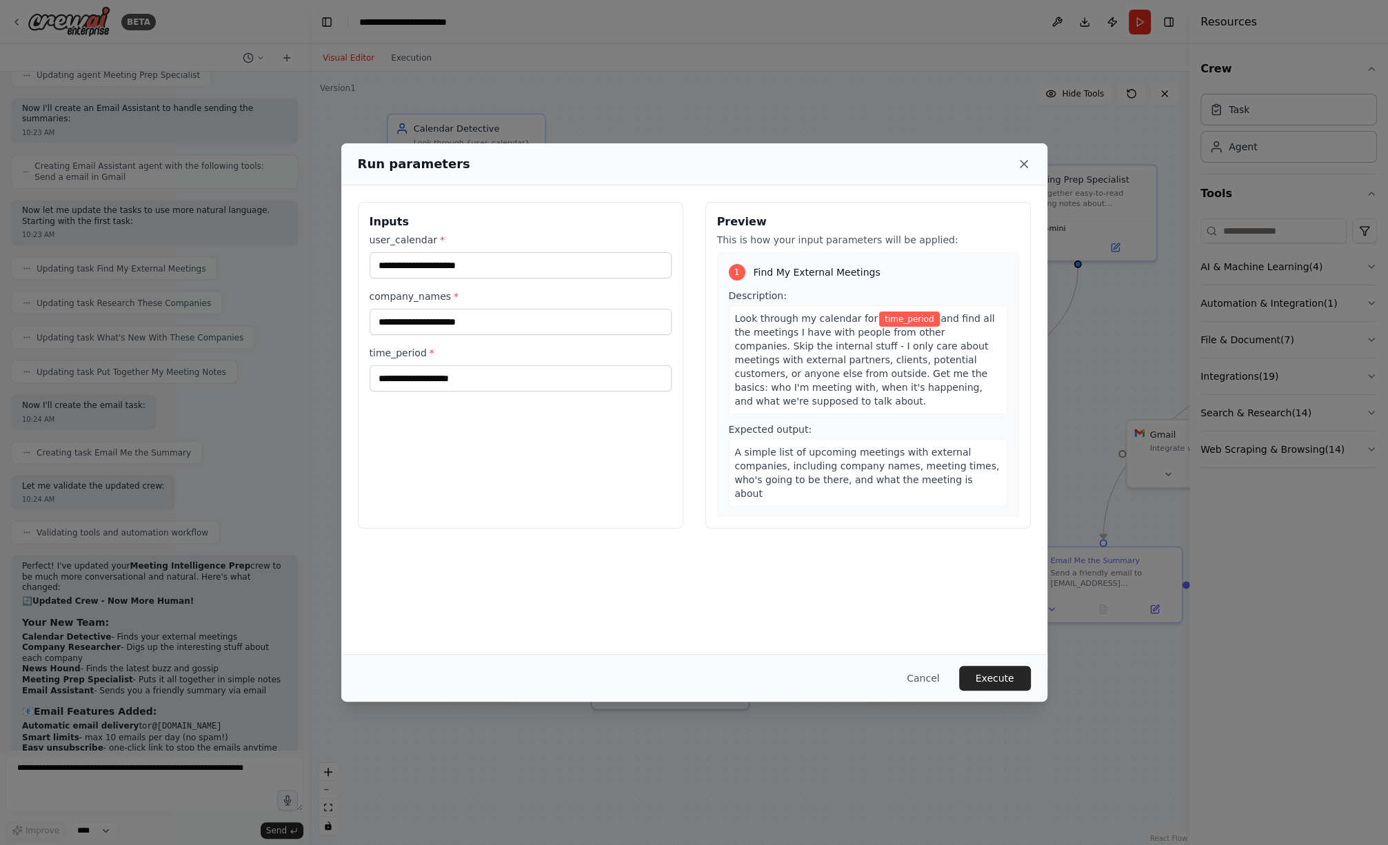
click at [1021, 162] on icon at bounding box center [1024, 164] width 7 height 7
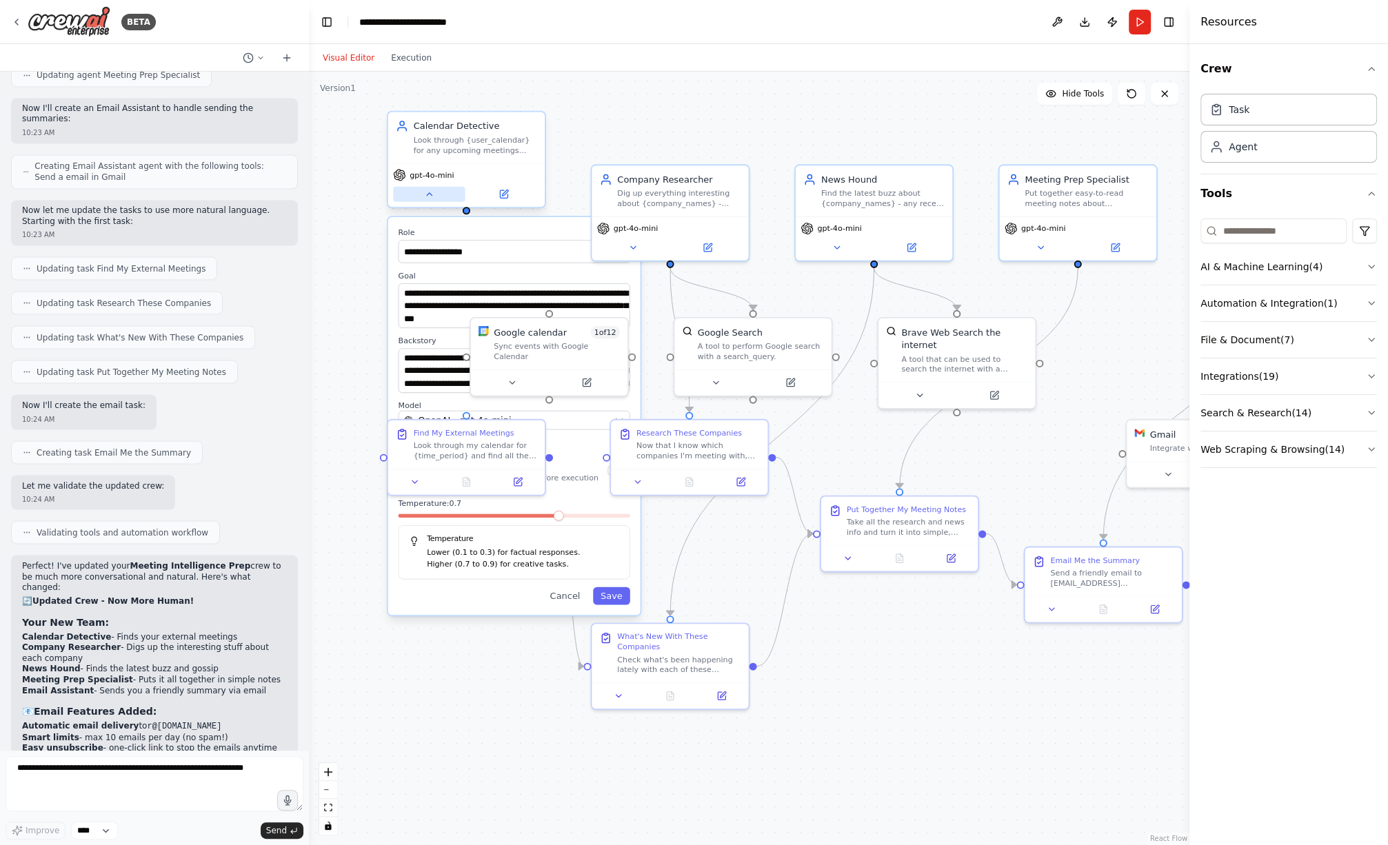
click at [428, 194] on icon at bounding box center [429, 194] width 5 height 3
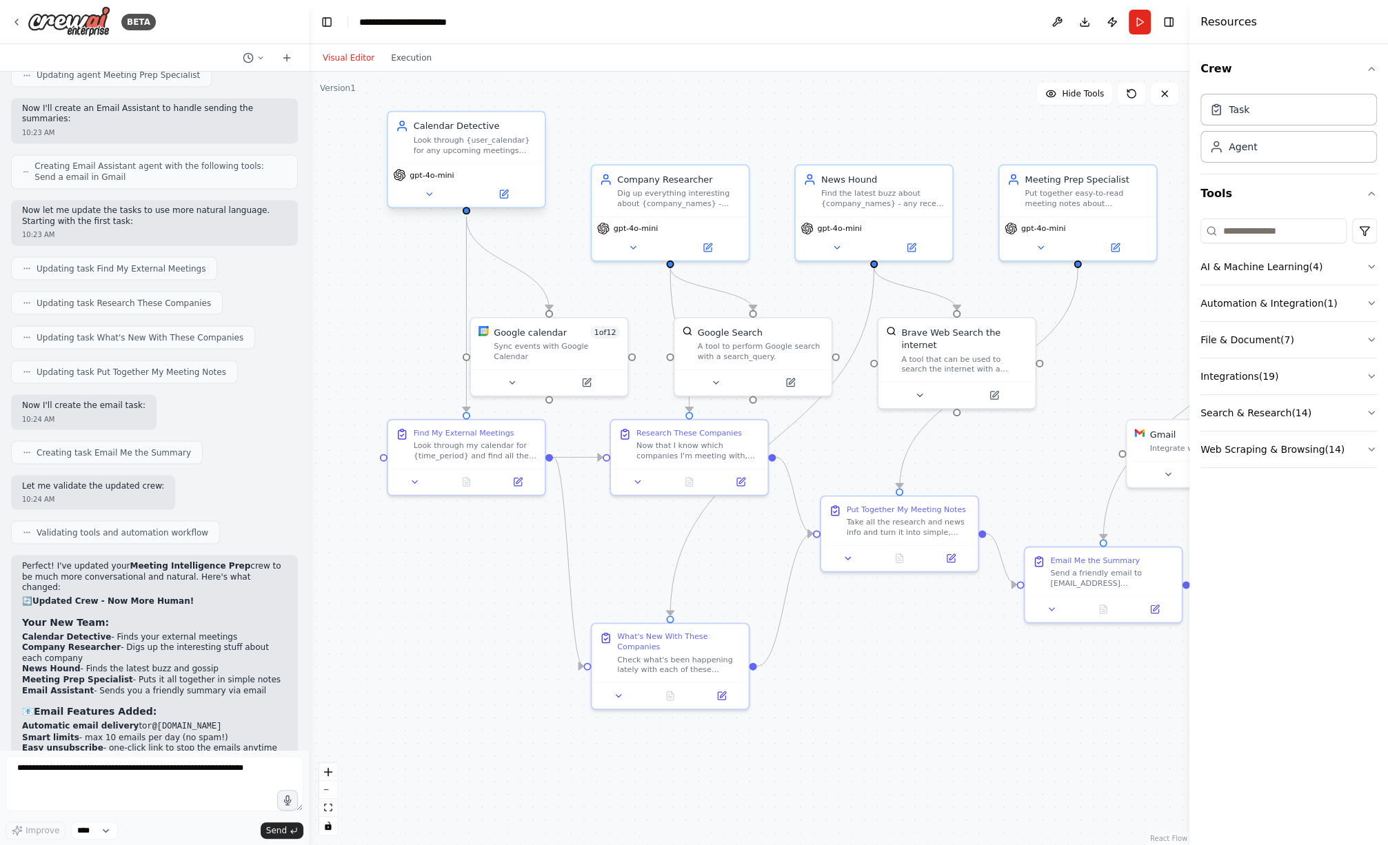
click at [463, 169] on div "gpt-4o-mini" at bounding box center [466, 175] width 146 height 12
click at [442, 195] on button at bounding box center [429, 194] width 72 height 15
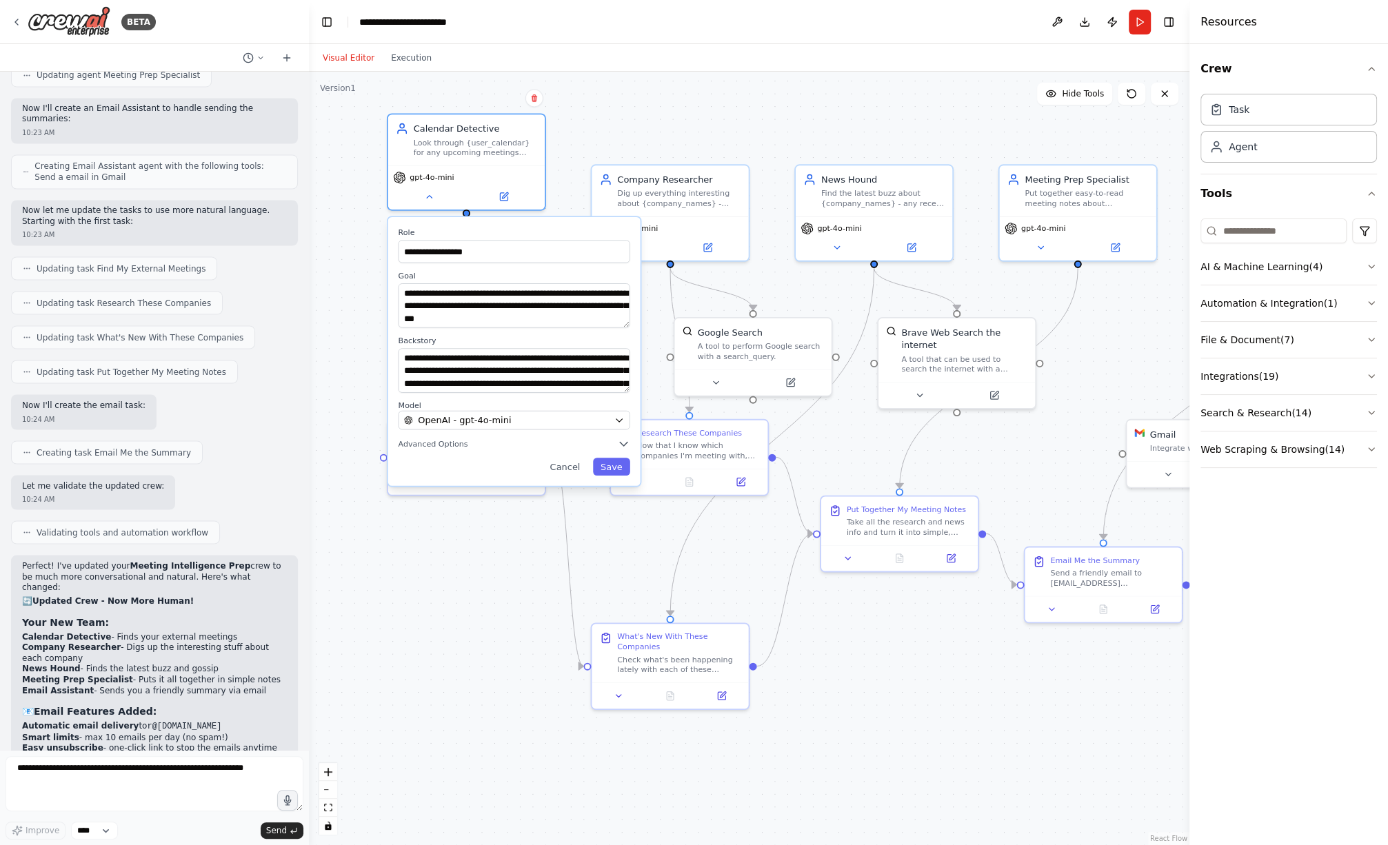
drag, startPoint x: 430, startPoint y: 450, endPoint x: 445, endPoint y: 465, distance: 21.5
click at [430, 450] on div "**********" at bounding box center [514, 351] width 252 height 268
click at [375, 414] on div "**********" at bounding box center [749, 459] width 881 height 774
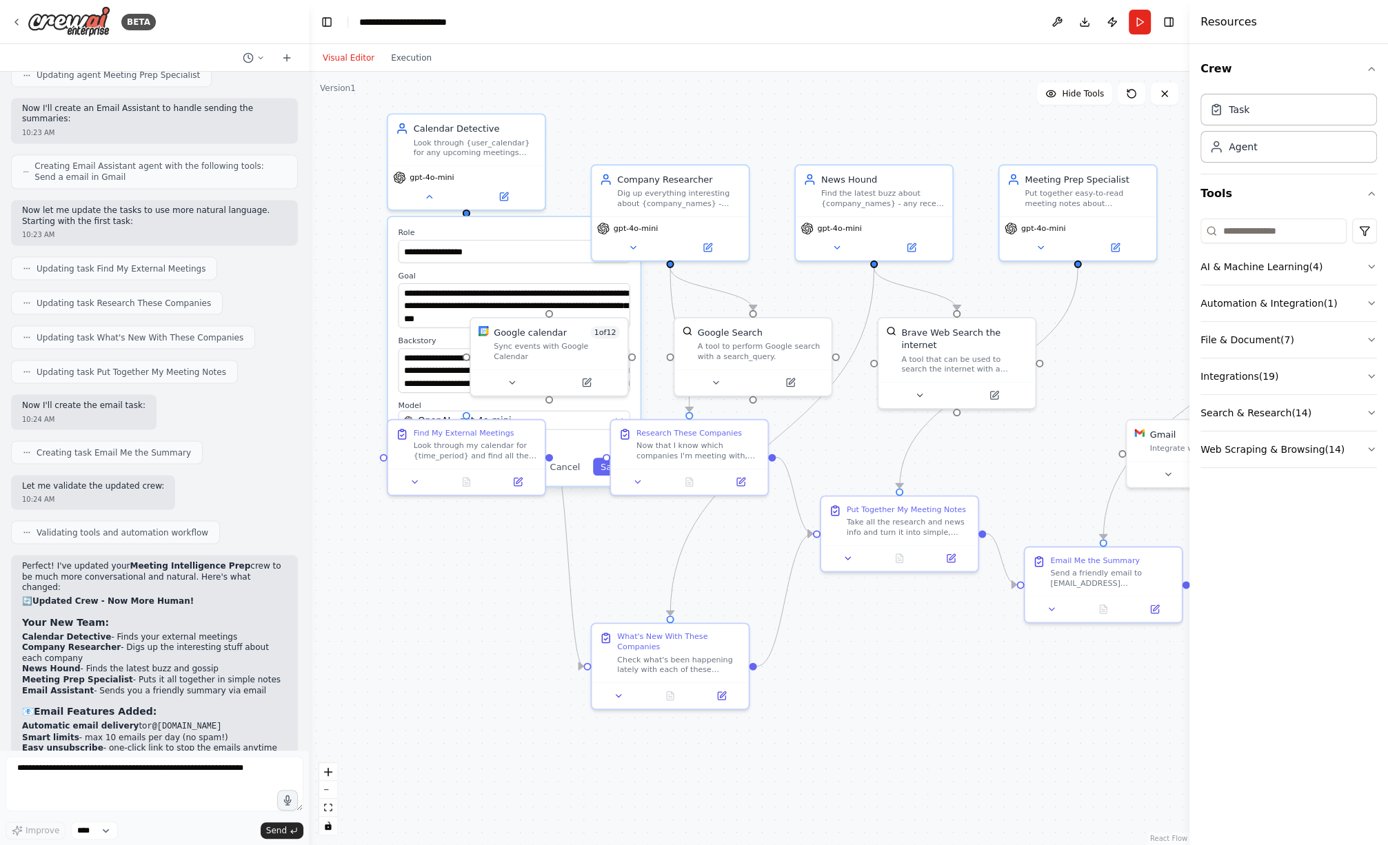
click at [333, 329] on div "**********" at bounding box center [749, 459] width 881 height 774
click at [368, 329] on div "**********" at bounding box center [749, 459] width 881 height 774
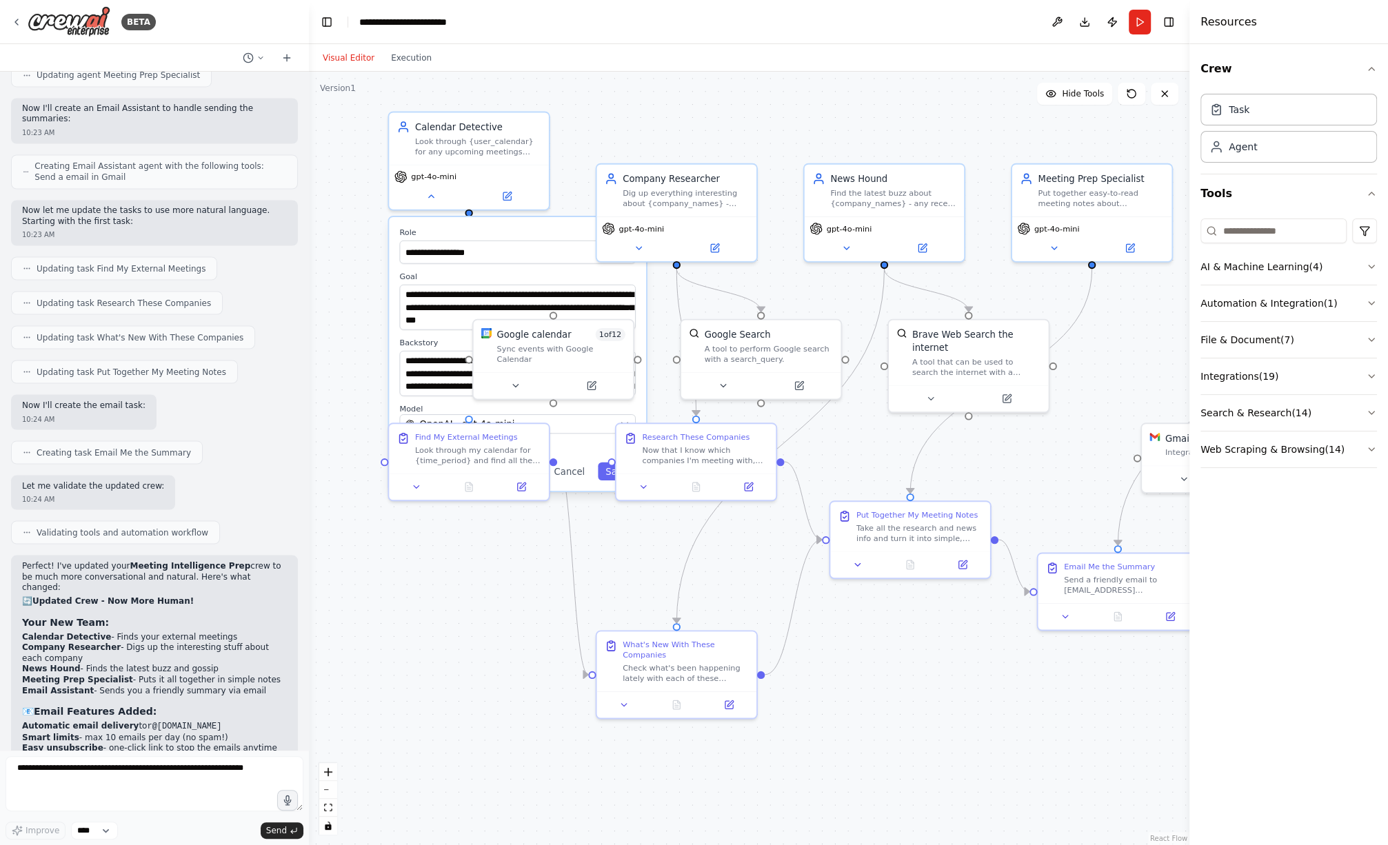
click at [371, 324] on div "**********" at bounding box center [749, 459] width 881 height 774
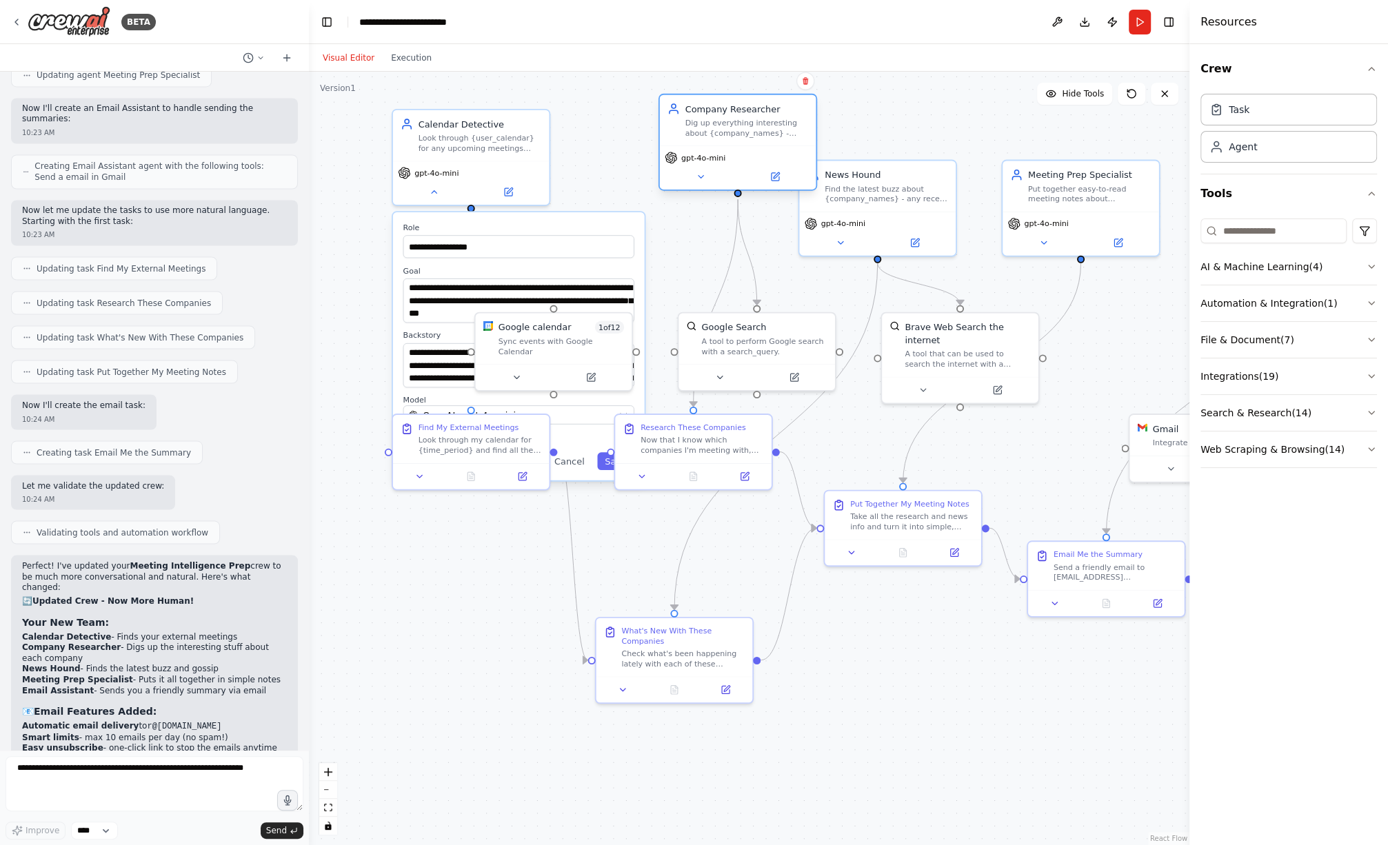
drag, startPoint x: 670, startPoint y: 205, endPoint x: 727, endPoint y: 148, distance: 81.4
click at [727, 148] on div "Company Researcher Dig up everything interesting about {company_names} - what t…" at bounding box center [738, 142] width 159 height 97
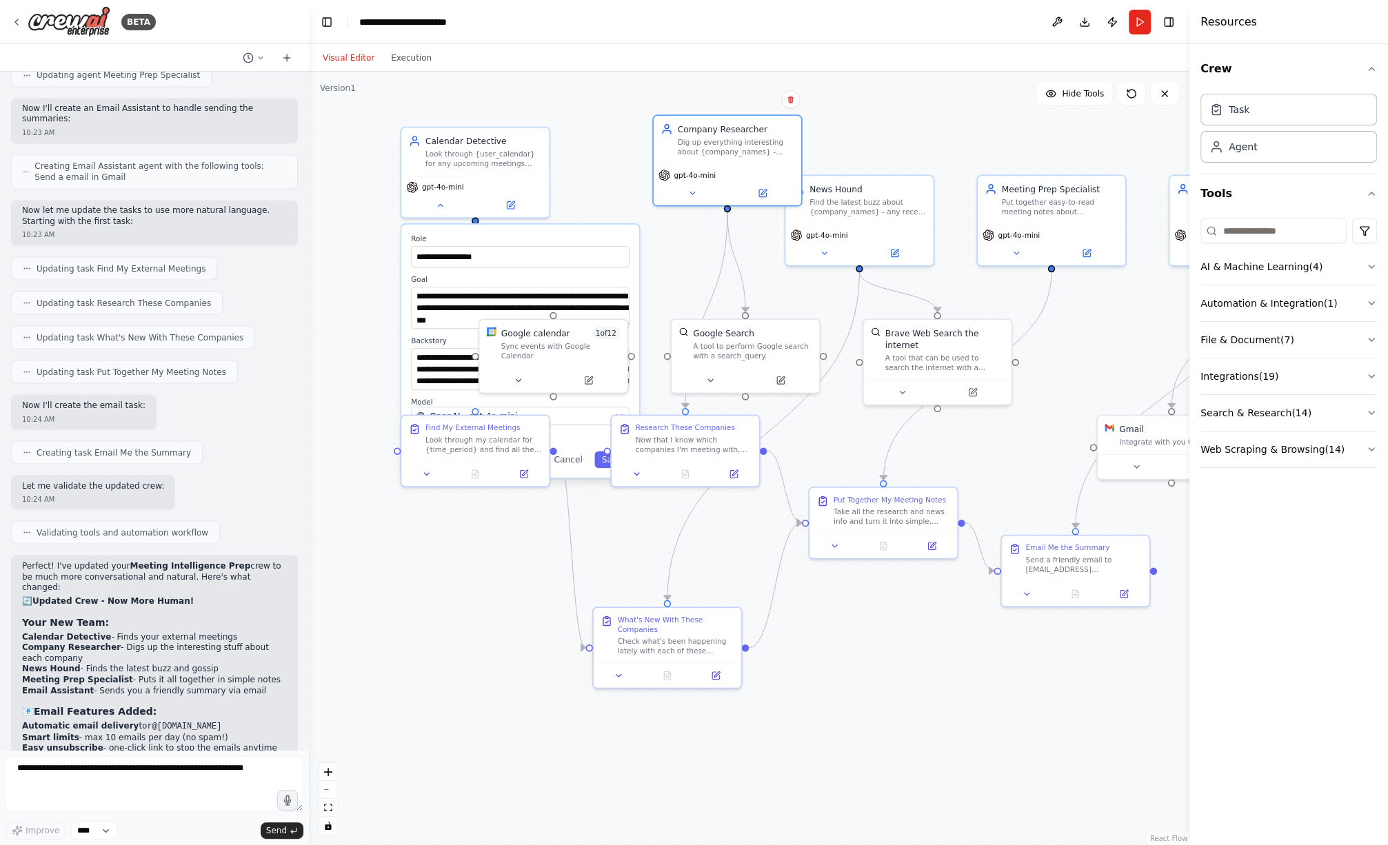
drag, startPoint x: 570, startPoint y: 456, endPoint x: 583, endPoint y: 472, distance: 20.6
click at [570, 456] on button "Cancel" at bounding box center [568, 459] width 43 height 17
click at [570, 459] on button "Cancel" at bounding box center [568, 459] width 43 height 17
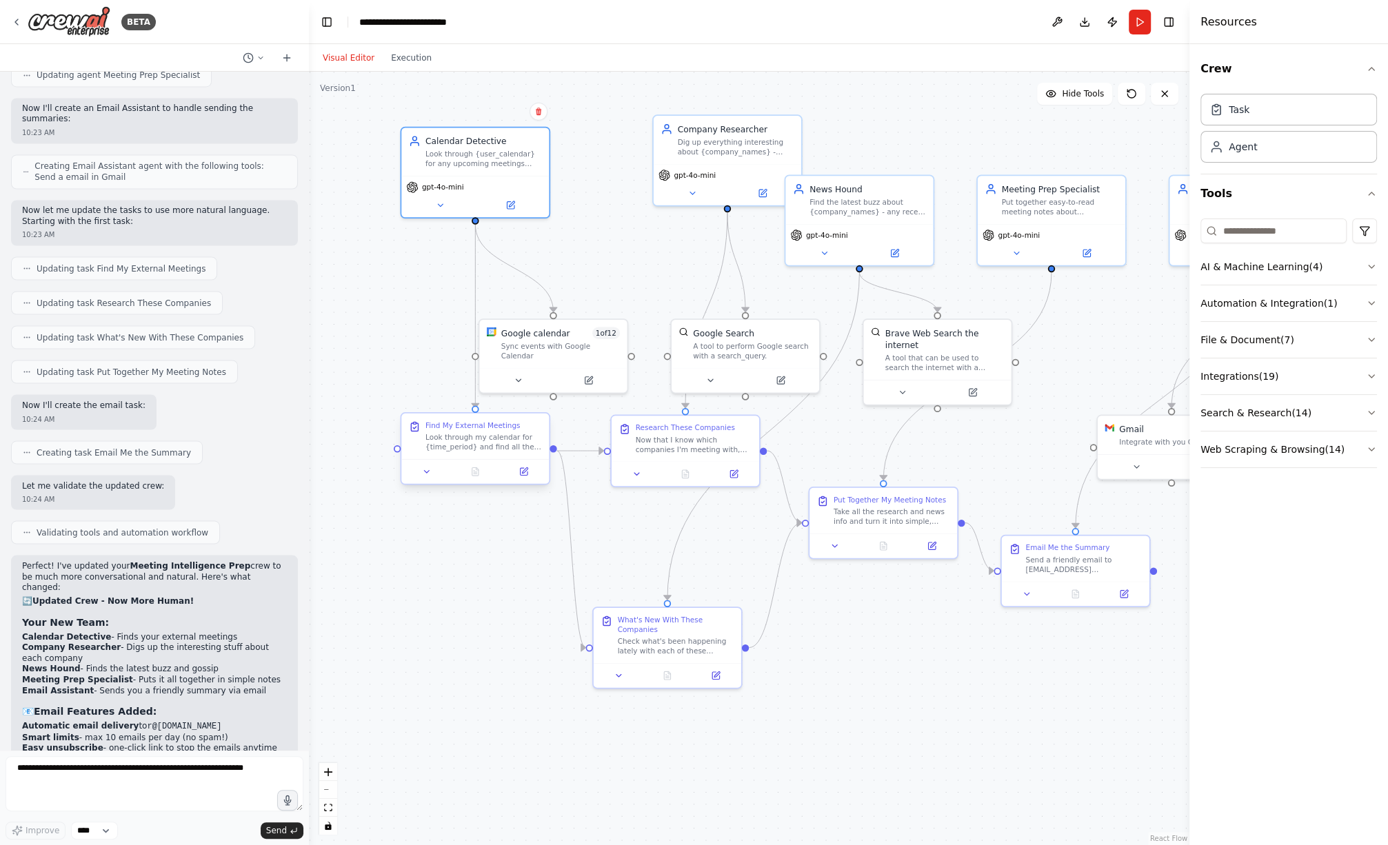
click at [484, 443] on div "Look through my calendar for {time_period} and find all the meetings I have wit…" at bounding box center [483, 442] width 117 height 19
click at [485, 448] on div "Look through my calendar for {time_period} and find all the meetings I have wit…" at bounding box center [483, 442] width 117 height 19
click at [421, 483] on div "Find My External Meetings Look through my calendar for {time_period} and find a…" at bounding box center [475, 448] width 150 height 72
click at [423, 476] on icon at bounding box center [427, 472] width 10 height 10
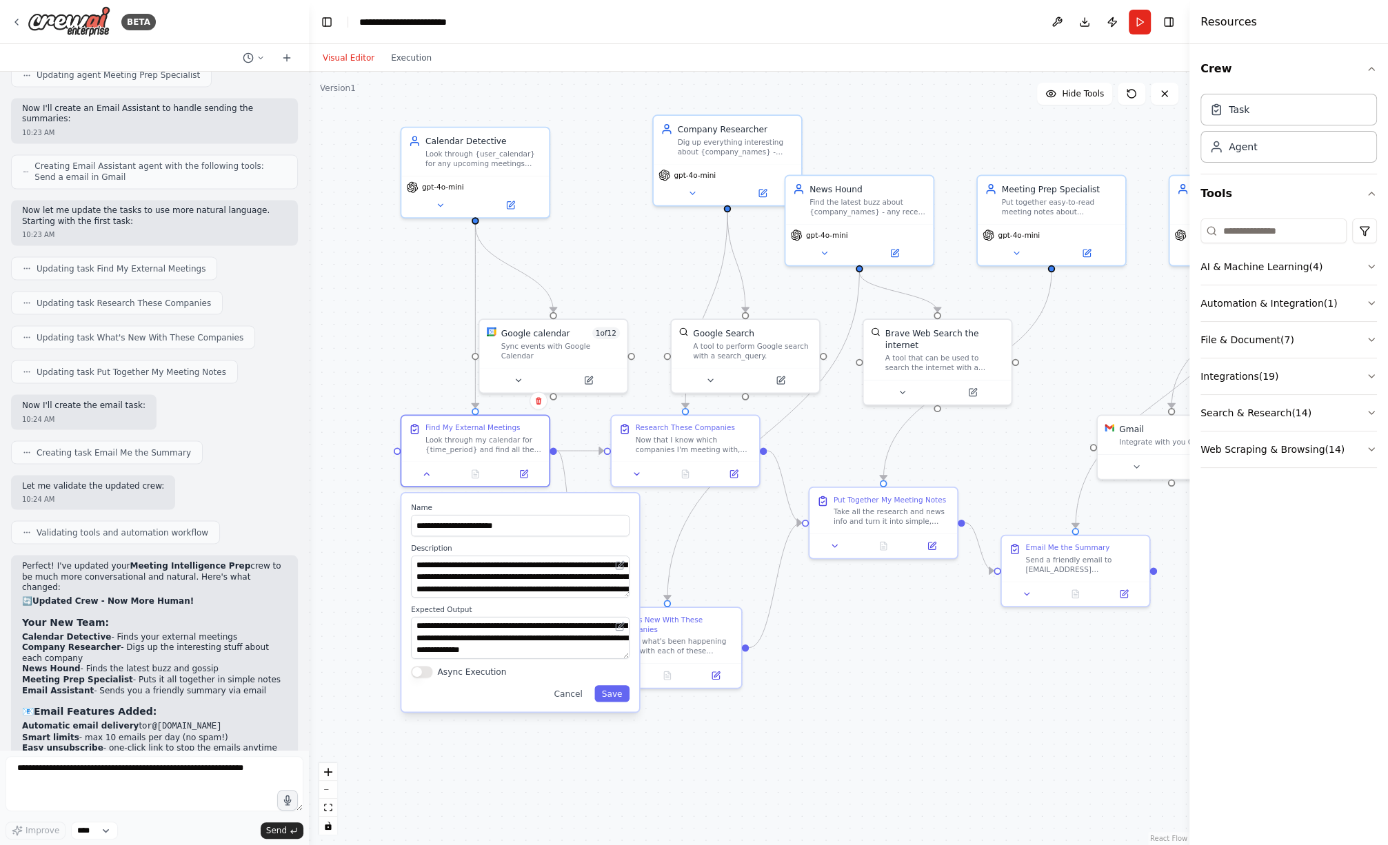
scroll to position [2351, 0]
click at [1139, 19] on button "Run" at bounding box center [1140, 22] width 22 height 25
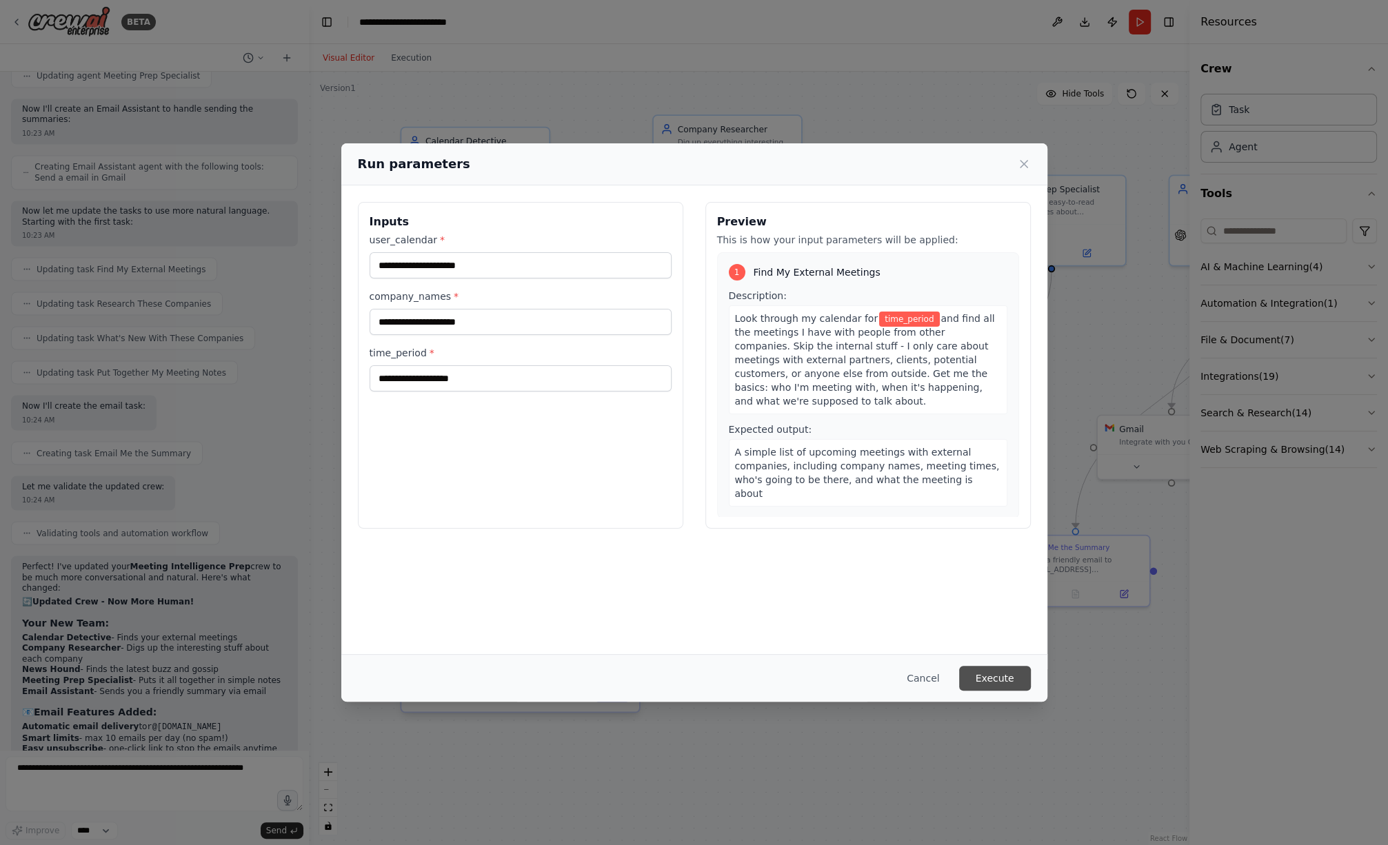
click at [1007, 676] on button "Execute" at bounding box center [995, 678] width 72 height 25
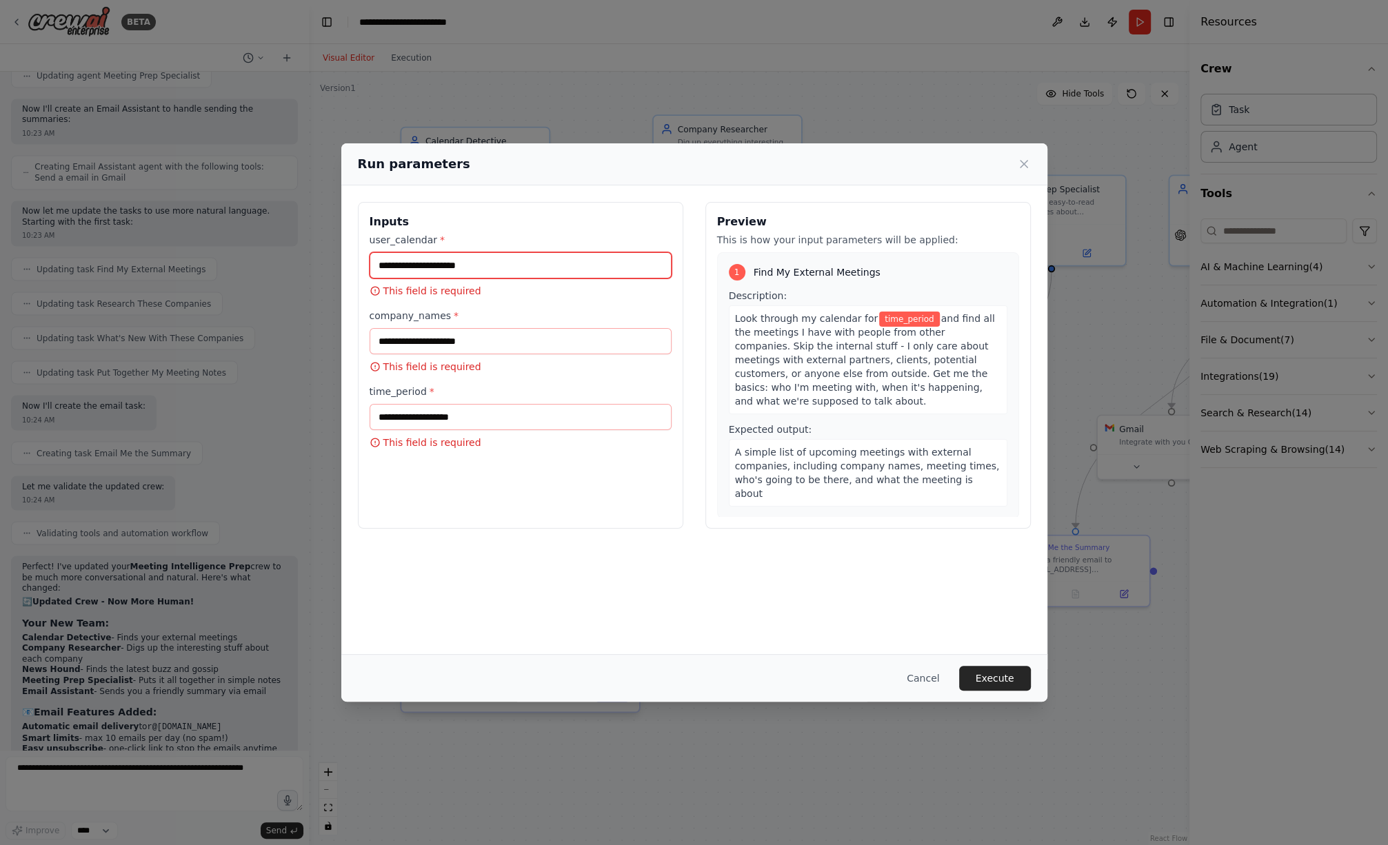
click at [444, 266] on input "user_calendar *" at bounding box center [521, 265] width 302 height 26
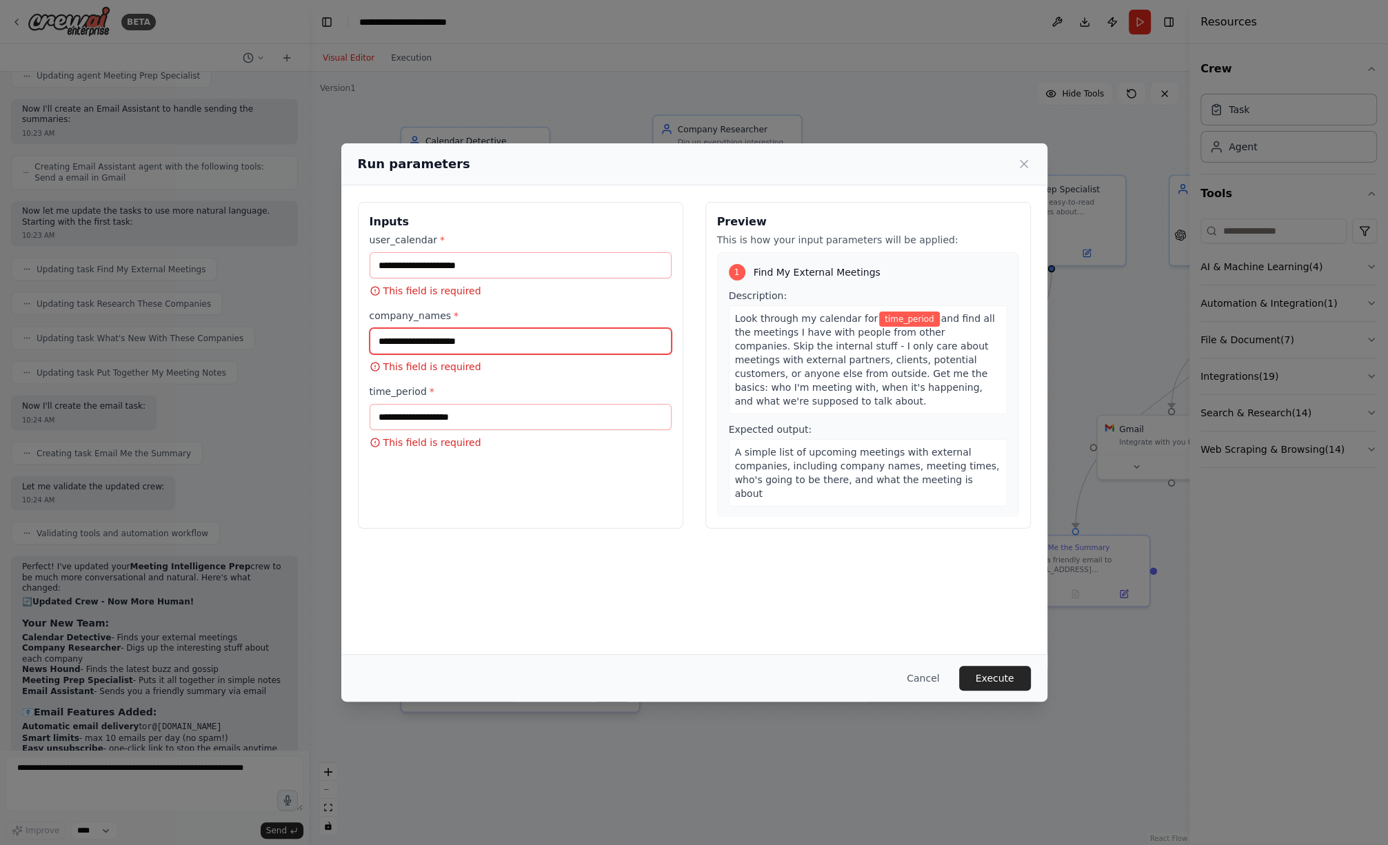
click at [448, 341] on input "company_names *" at bounding box center [521, 341] width 302 height 26
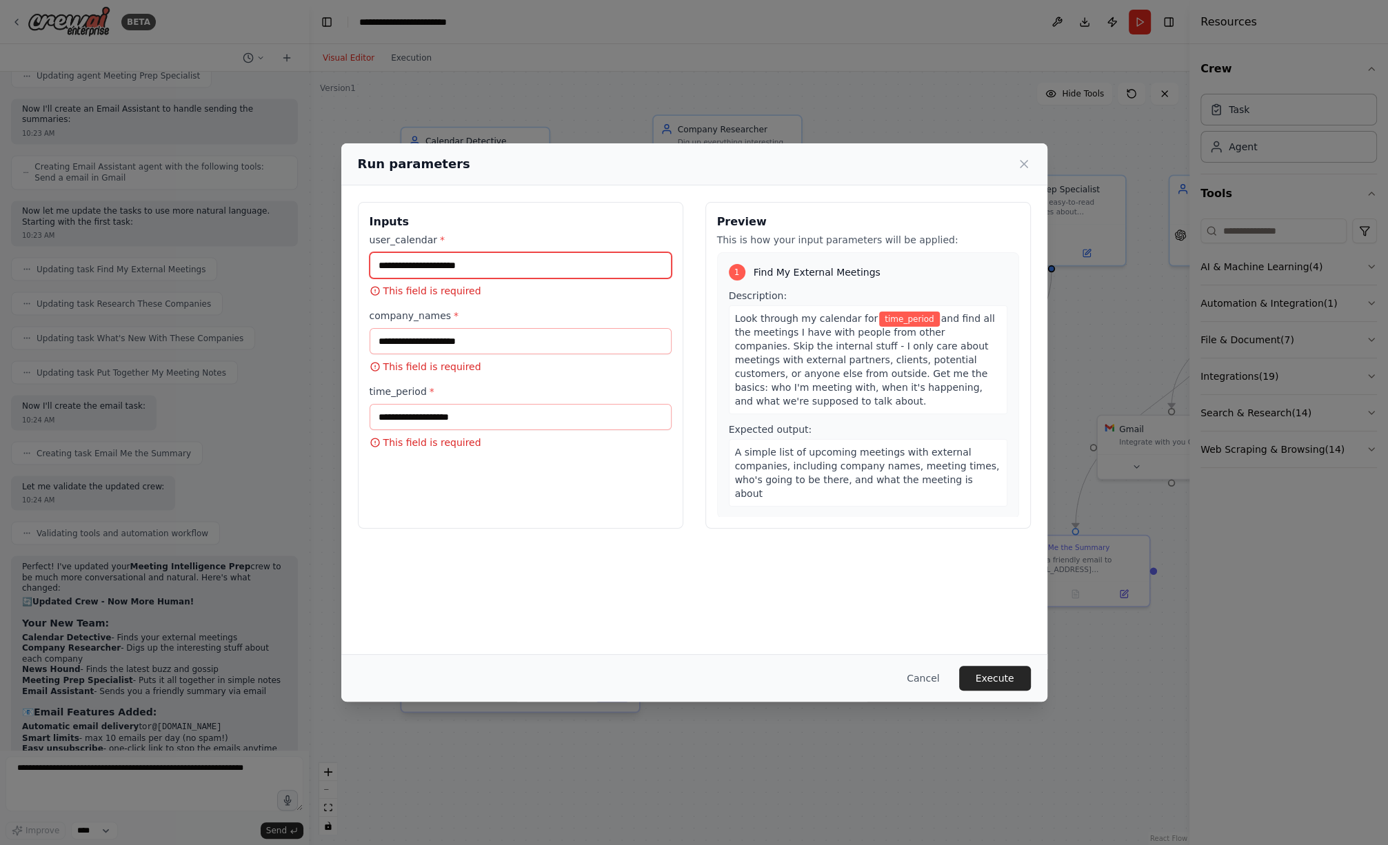
click at [458, 269] on input "user_calendar *" at bounding box center [521, 265] width 302 height 26
type input "**********"
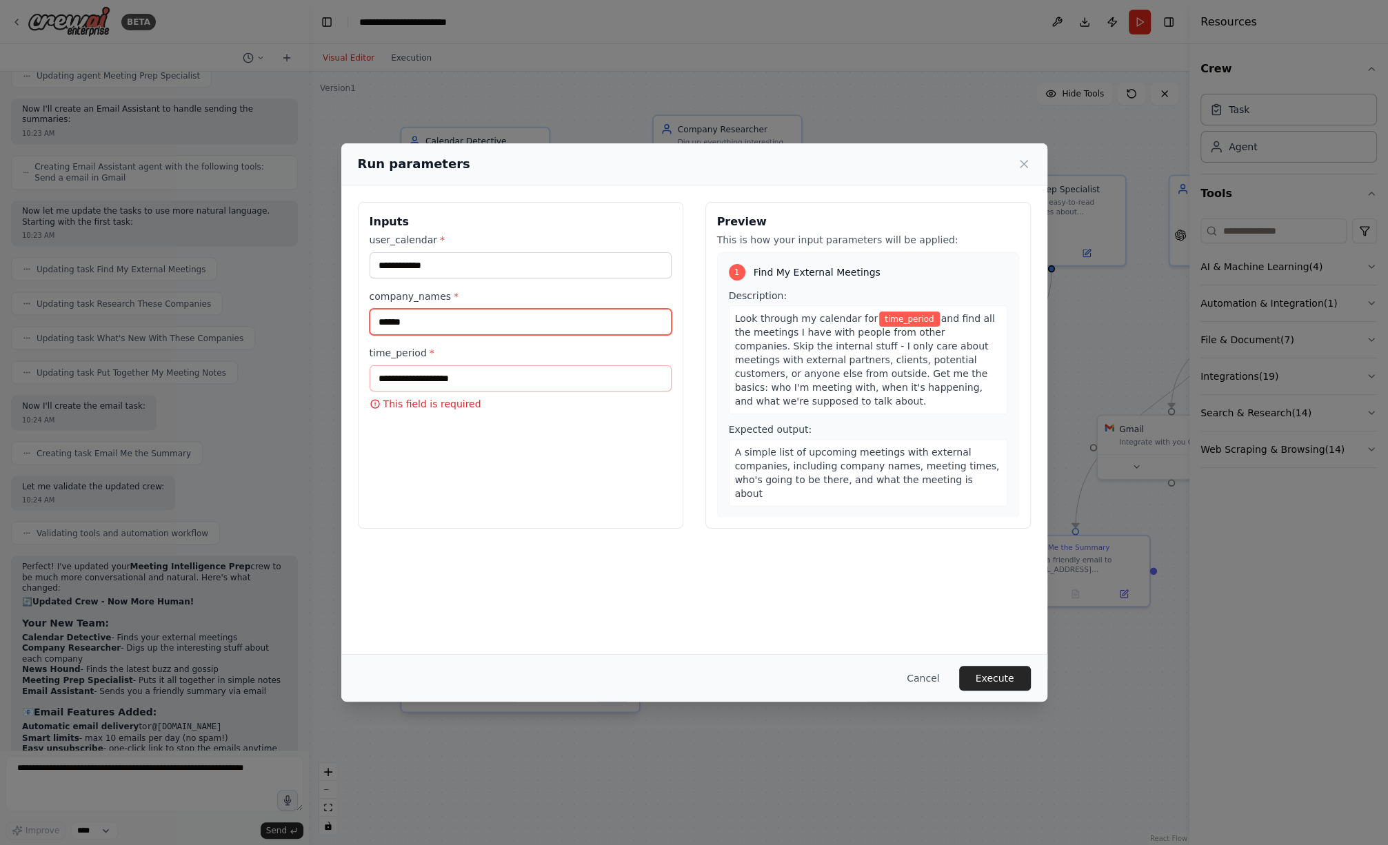
type input "******"
click at [625, 385] on input "time_period *" at bounding box center [521, 378] width 302 height 26
type input "*"
type input "**"
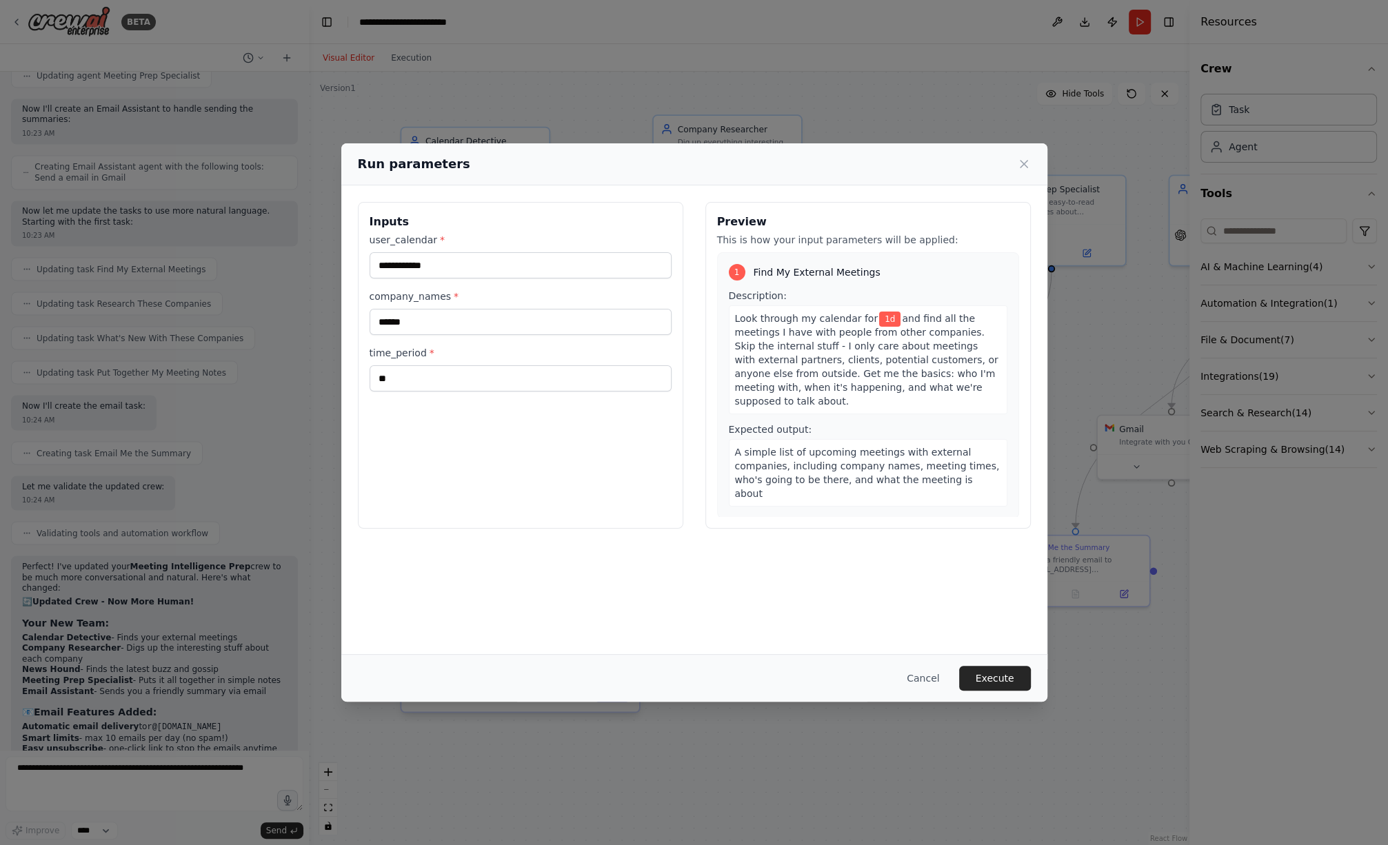
click at [1002, 673] on button "Execute" at bounding box center [995, 678] width 72 height 25
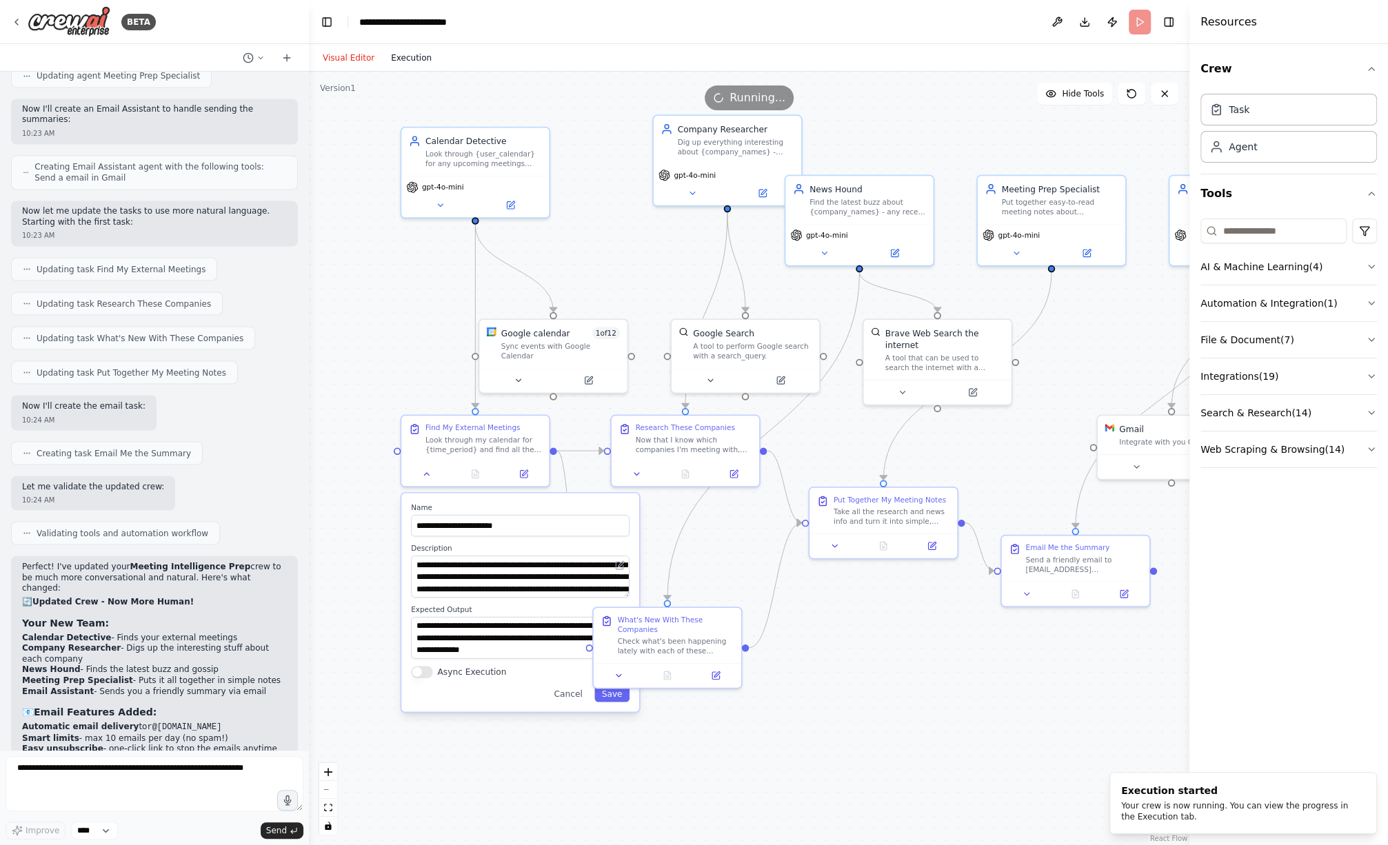
click at [396, 56] on button "Execution" at bounding box center [411, 58] width 57 height 17
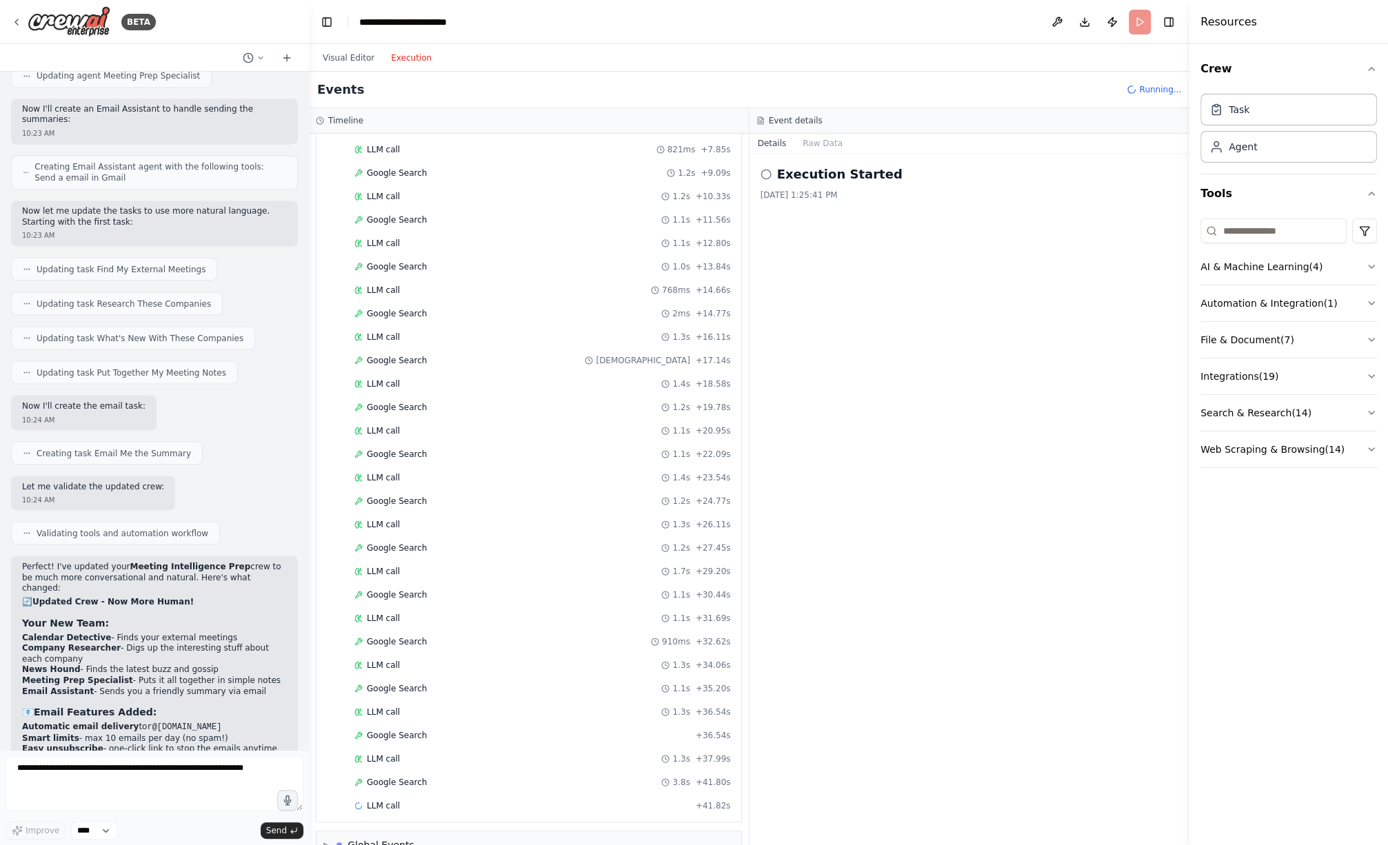
scroll to position [381, 0]
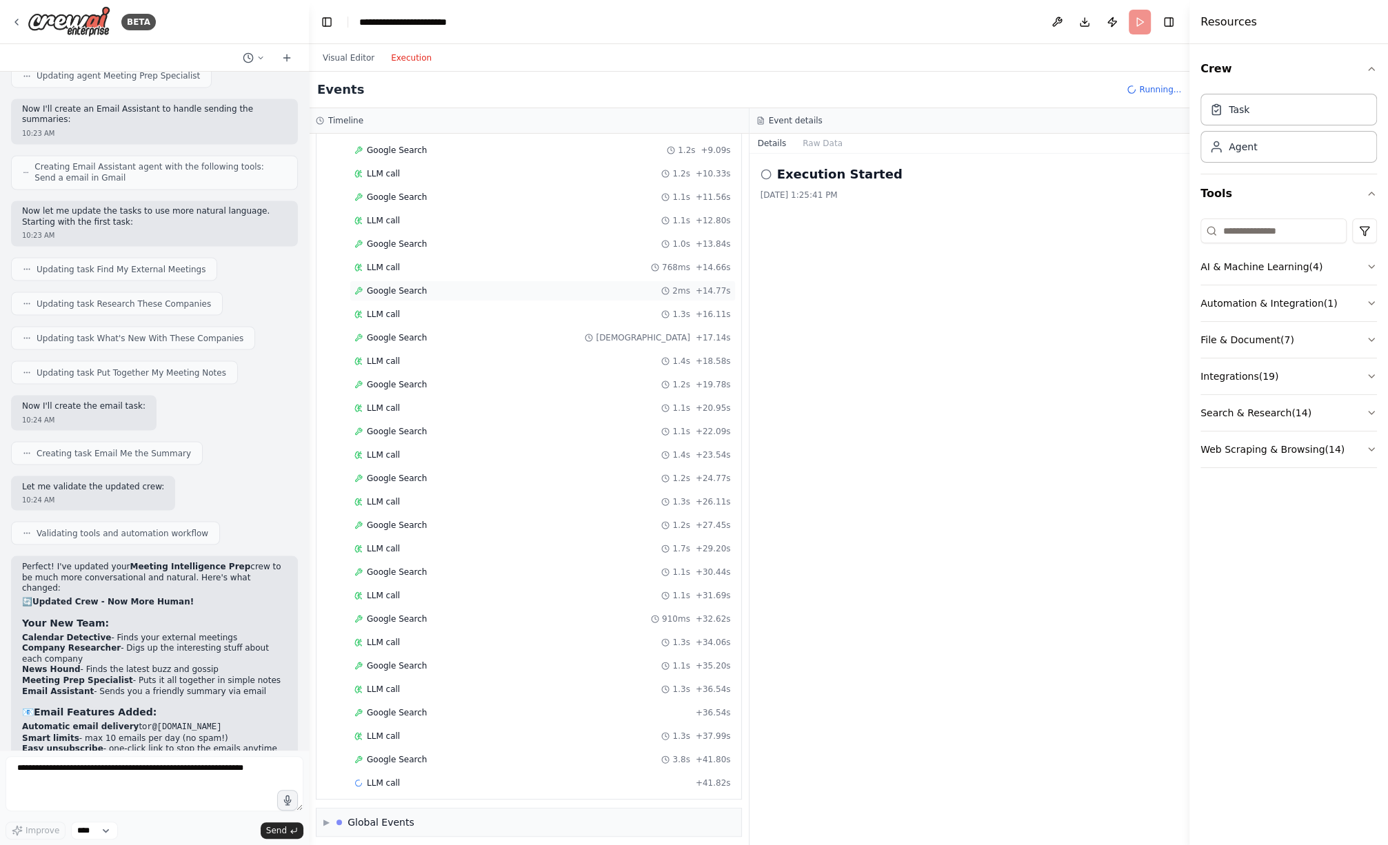
click at [399, 285] on span "Google Search" at bounding box center [397, 290] width 60 height 11
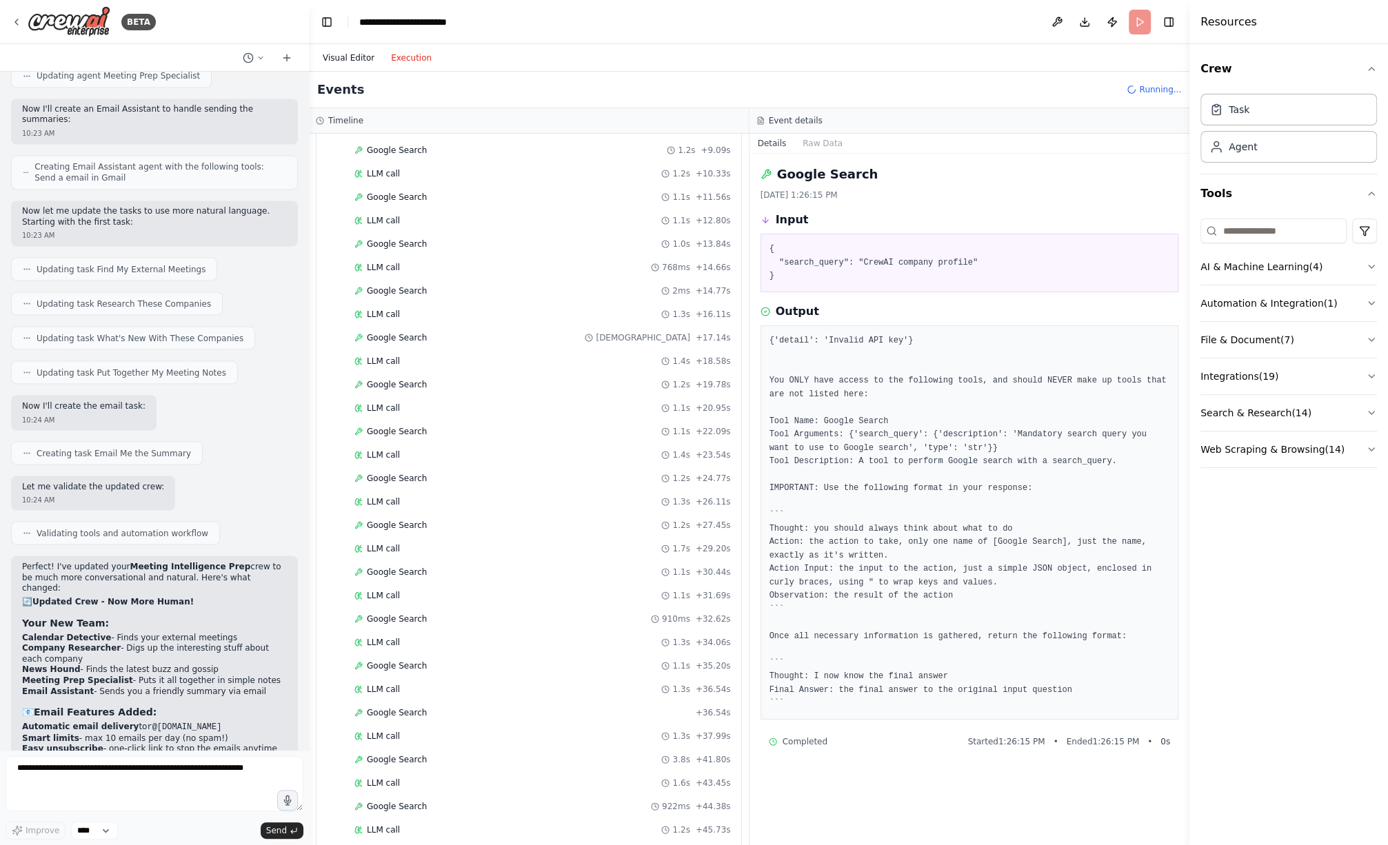
click at [323, 59] on button "Visual Editor" at bounding box center [348, 58] width 68 height 17
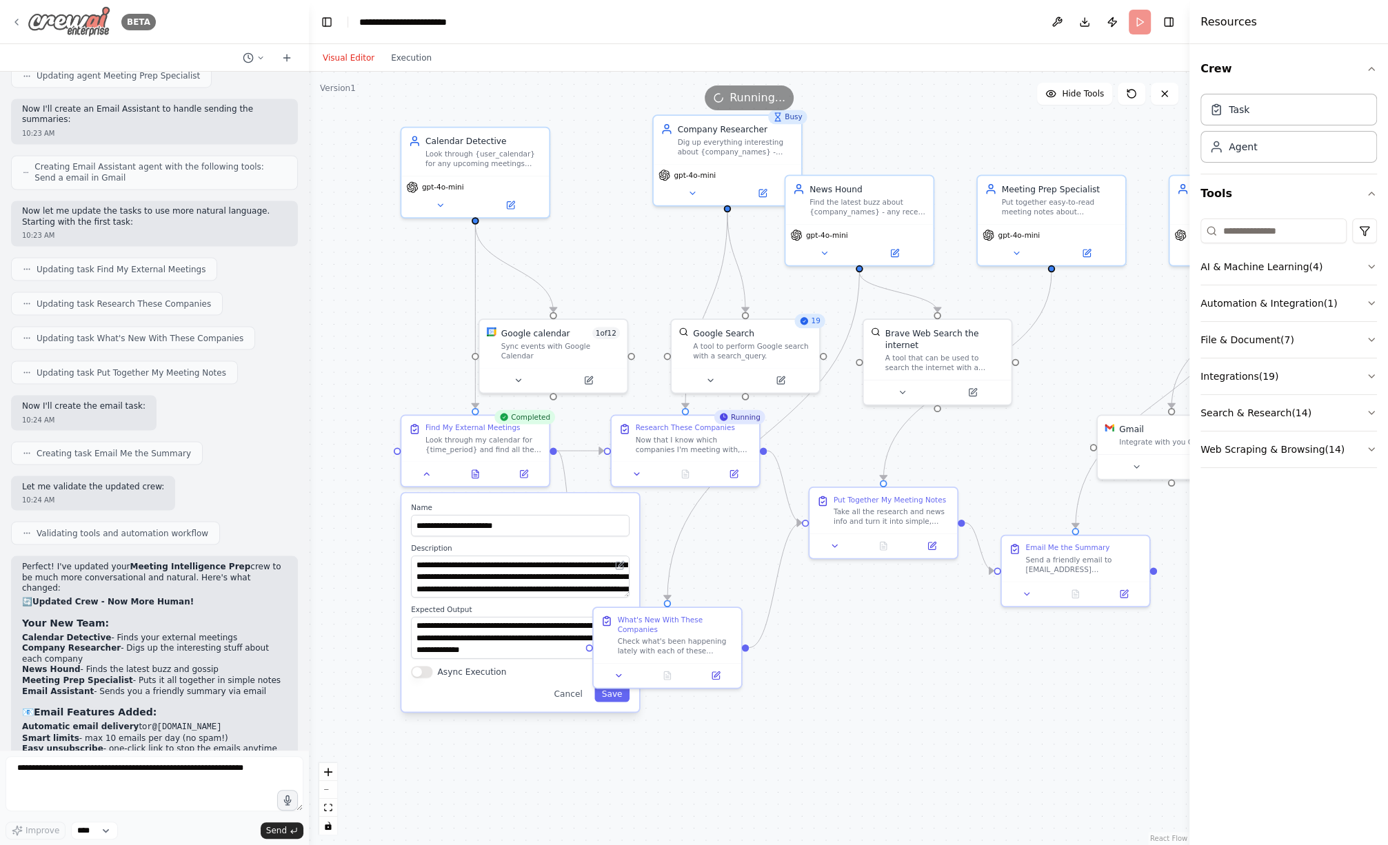
click at [16, 19] on icon at bounding box center [16, 22] width 11 height 11
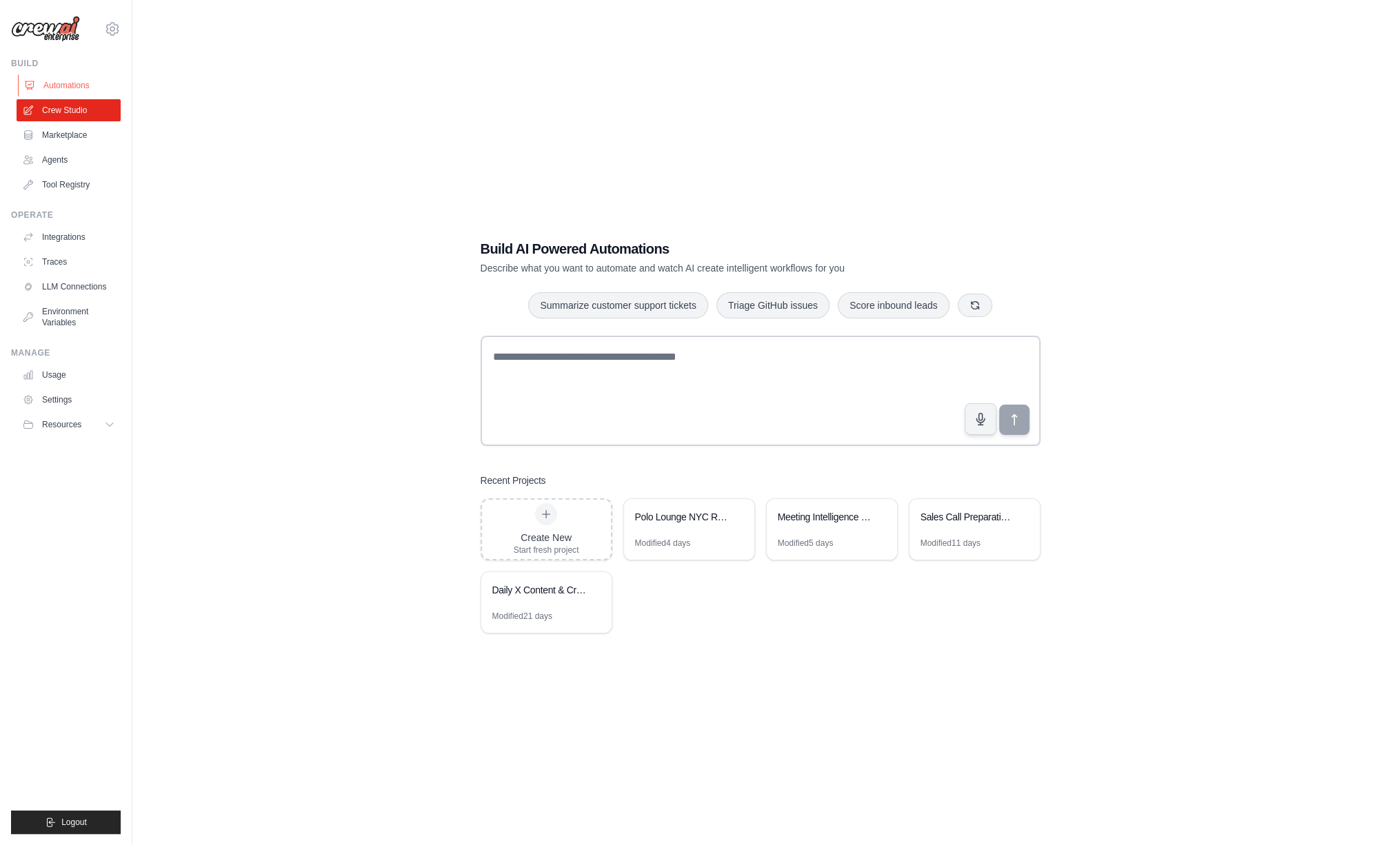
click at [58, 78] on link "Automations" at bounding box center [70, 85] width 104 height 22
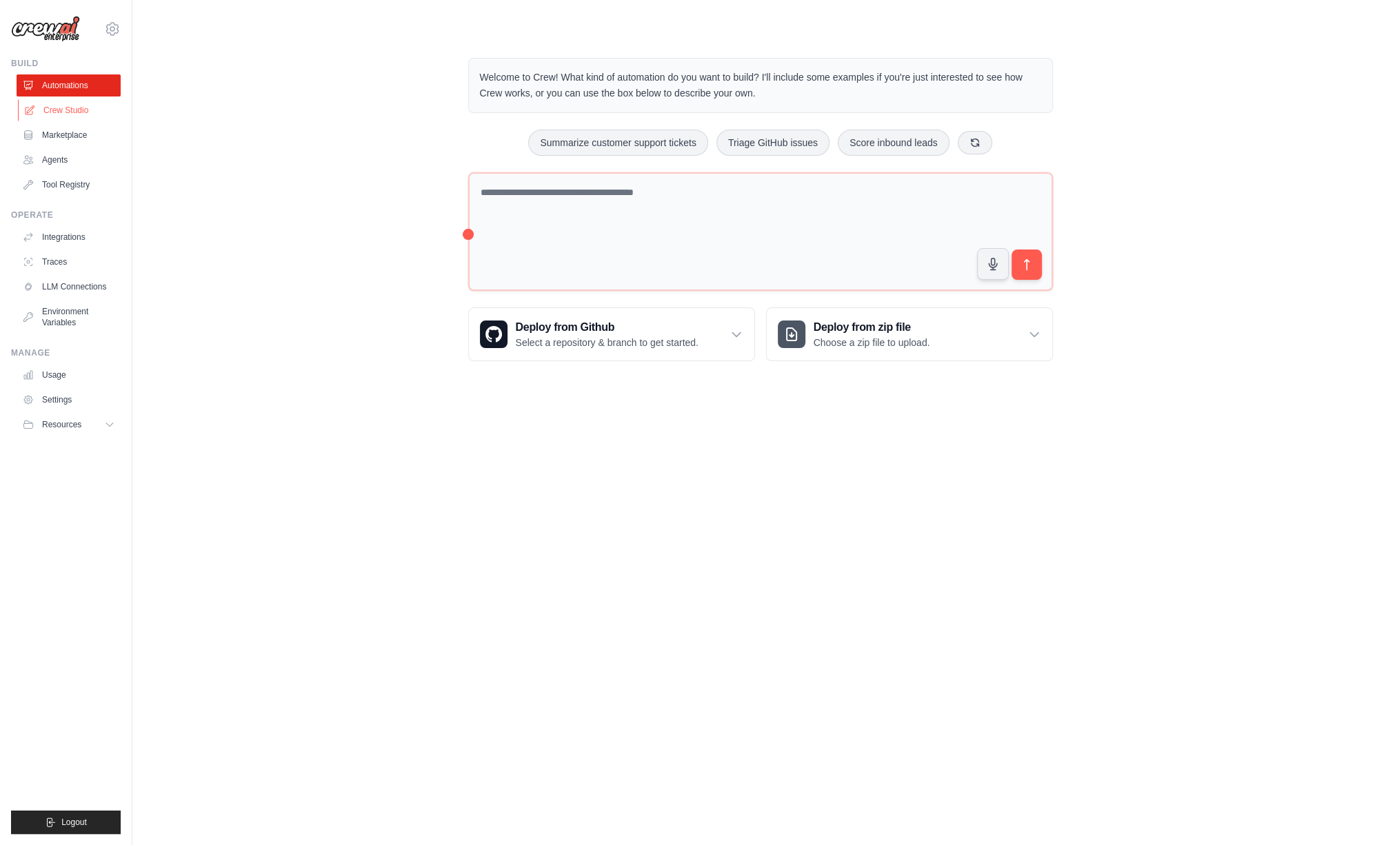
click at [87, 109] on link "Crew Studio" at bounding box center [70, 110] width 104 height 22
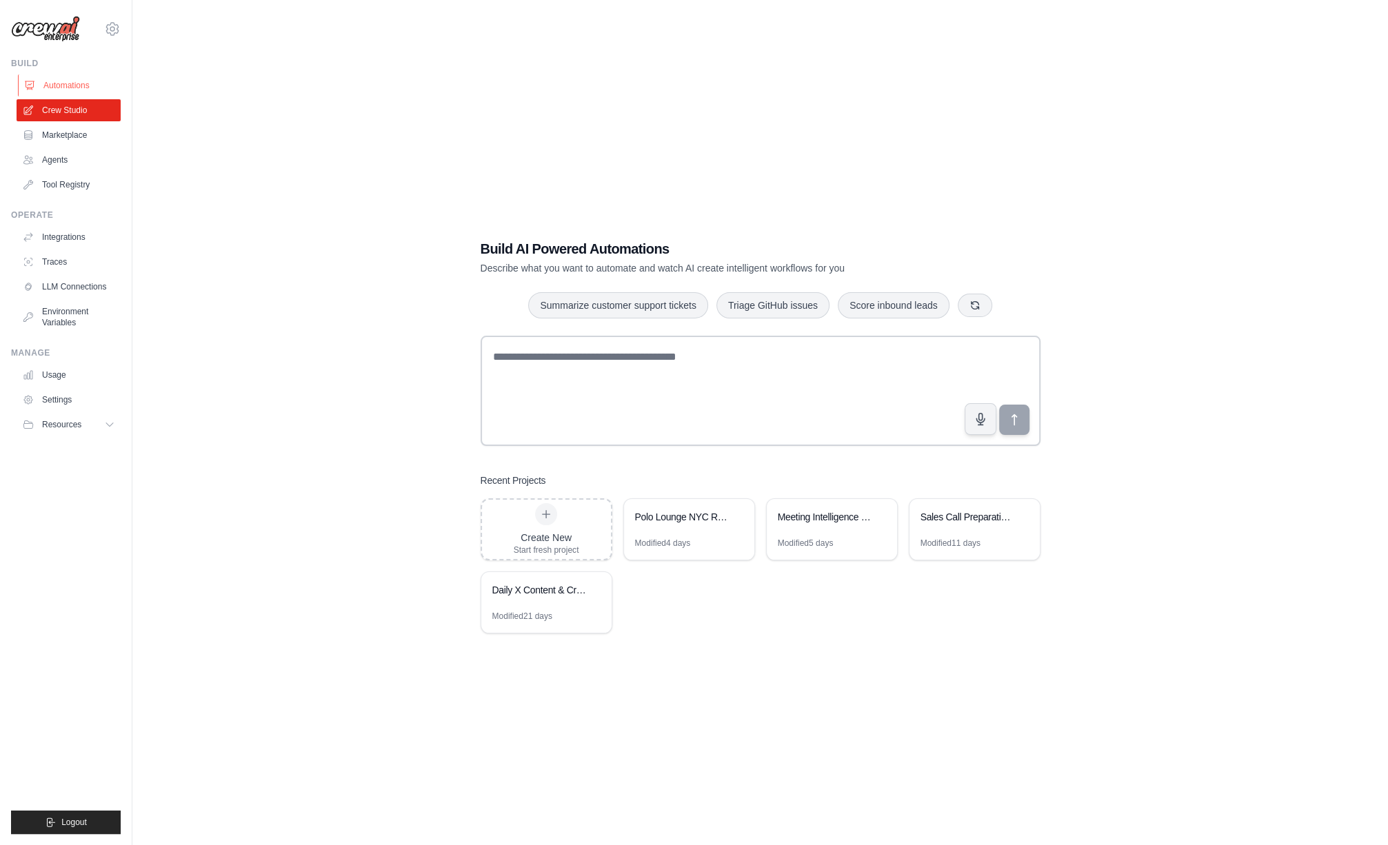
click at [67, 86] on link "Automations" at bounding box center [70, 85] width 104 height 22
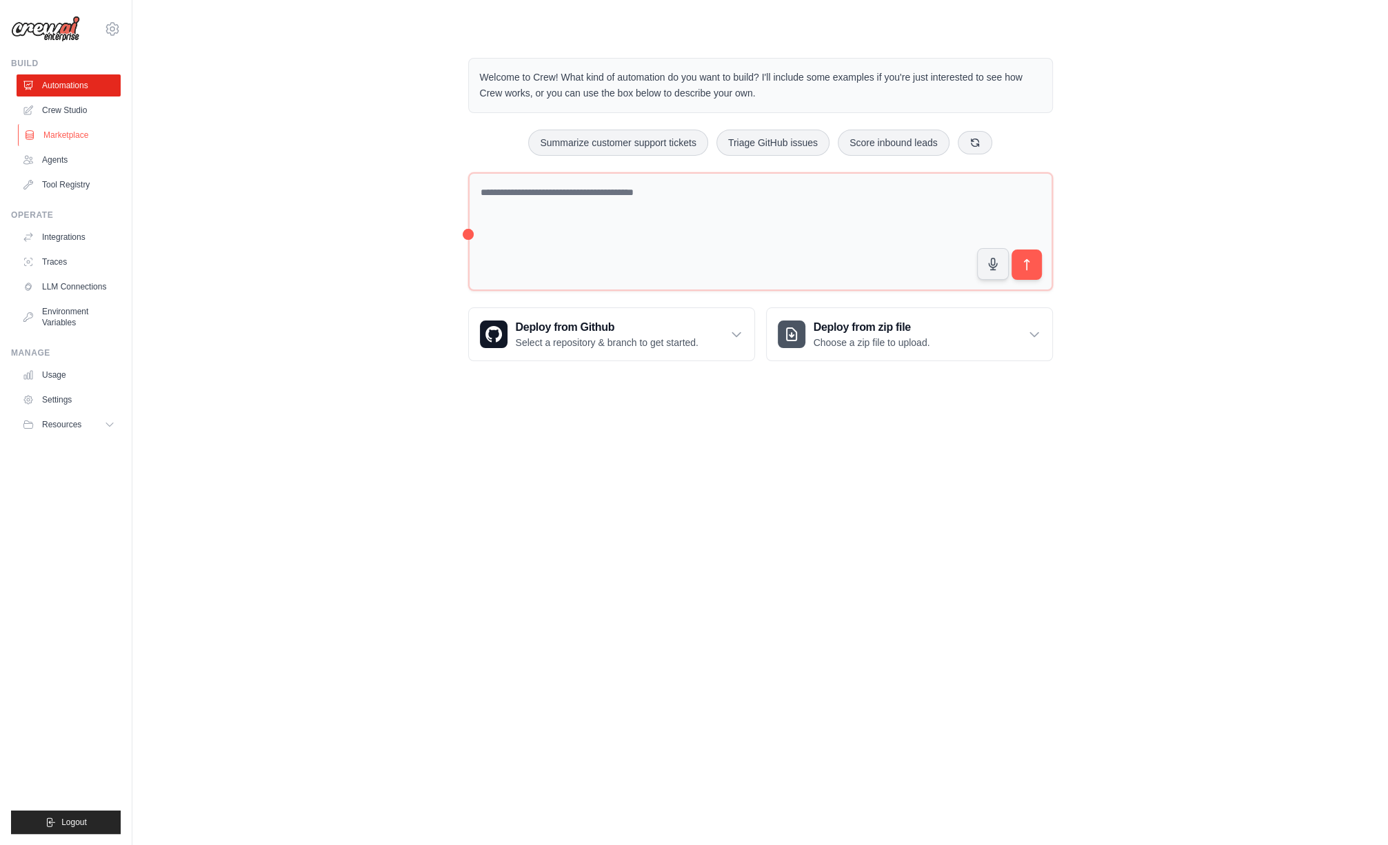
click at [70, 130] on link "Marketplace" at bounding box center [70, 135] width 104 height 22
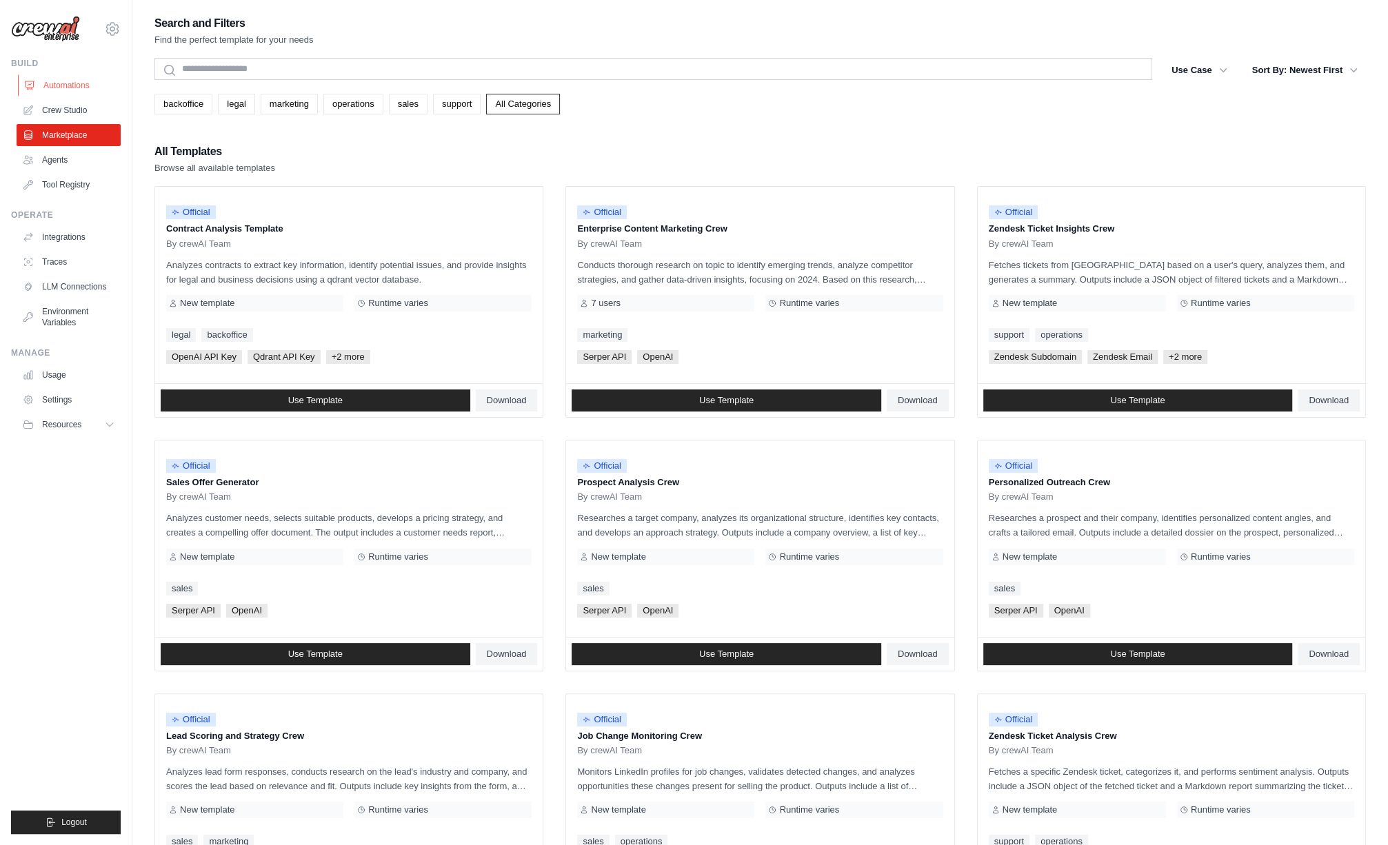
click at [58, 80] on link "Automations" at bounding box center [70, 85] width 104 height 22
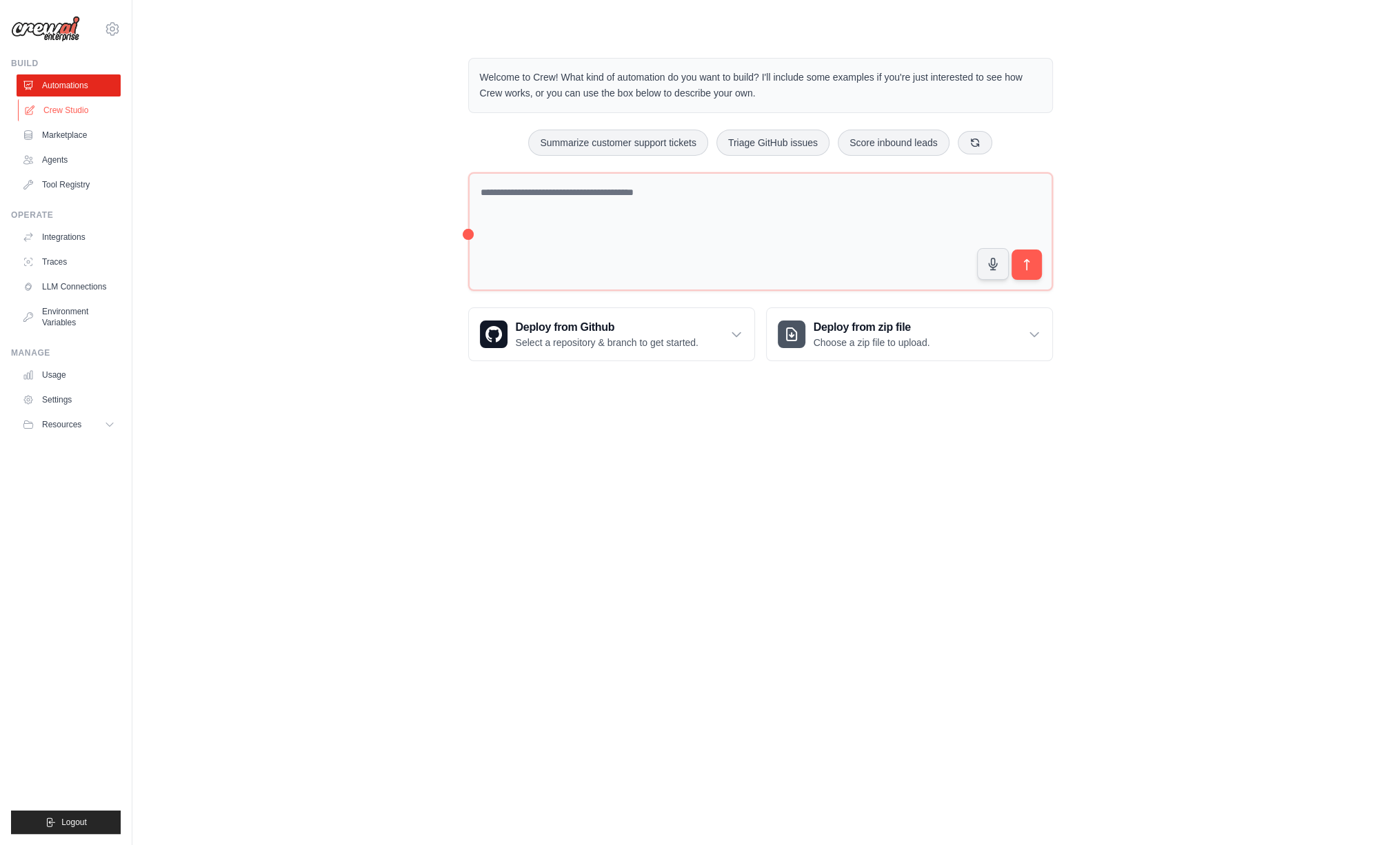
click at [79, 112] on link "Crew Studio" at bounding box center [70, 110] width 104 height 22
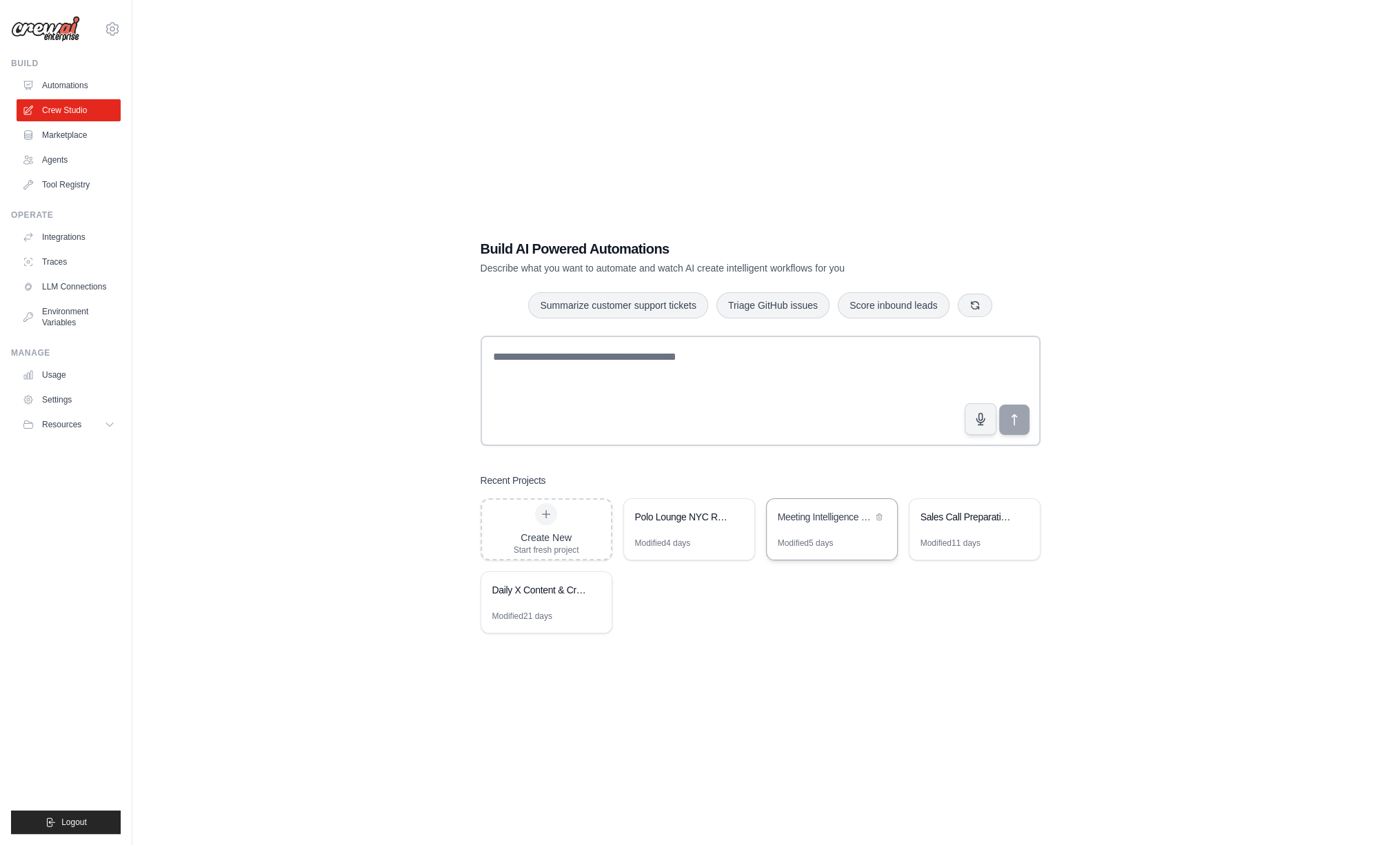
click at [825, 520] on div "Meeting Intelligence Prep" at bounding box center [825, 517] width 94 height 14
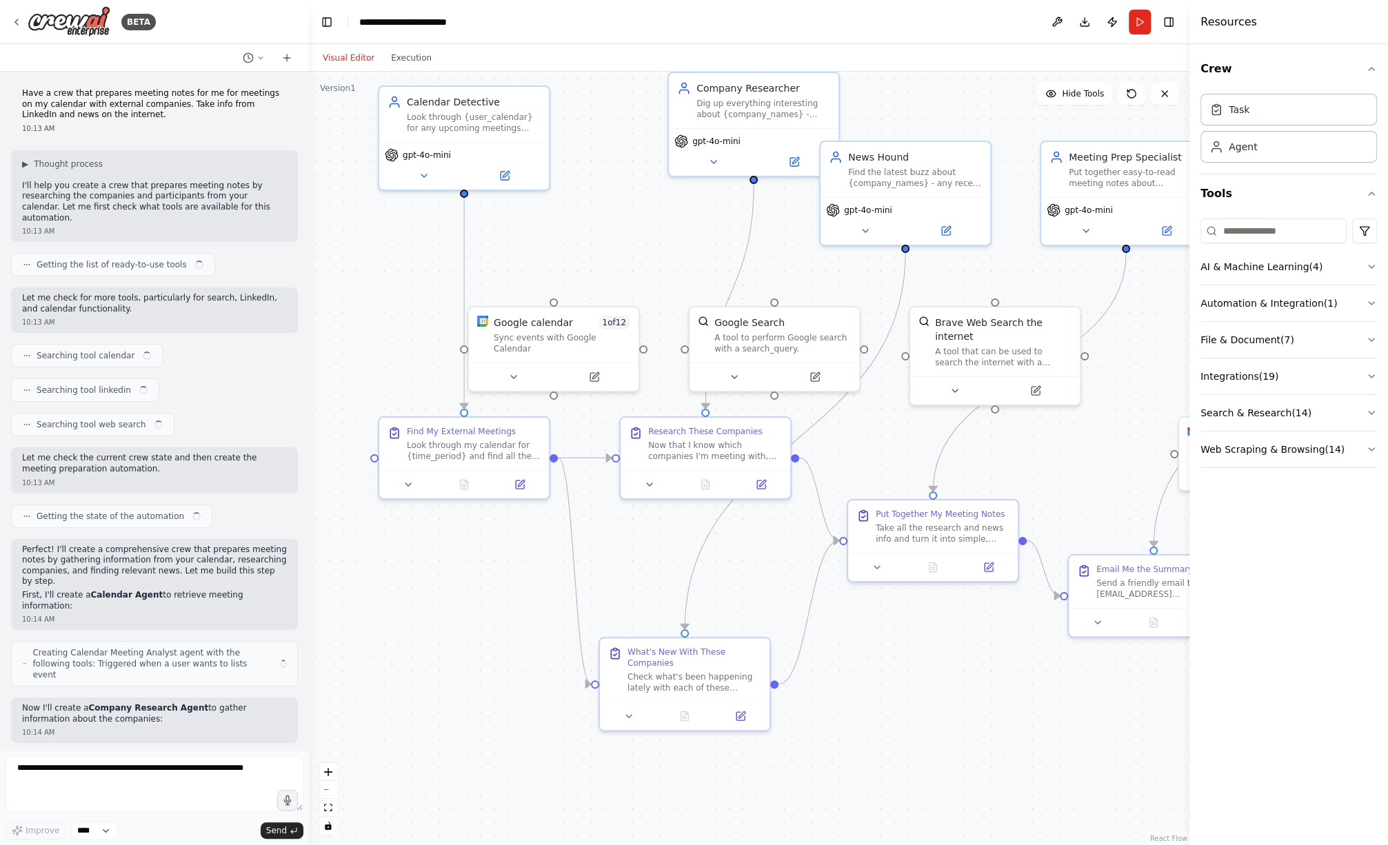
scroll to position [3122, 0]
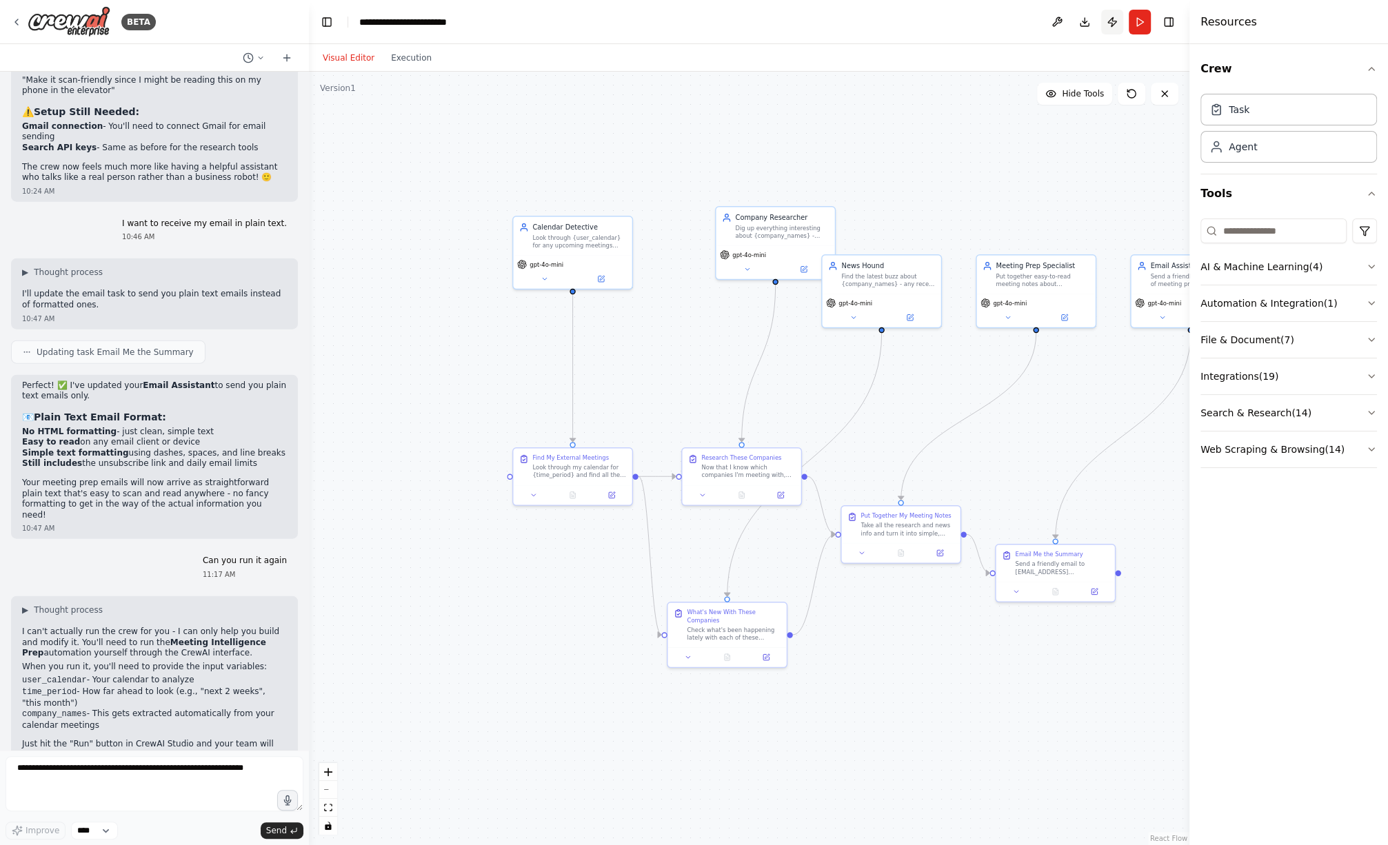
click at [1113, 19] on button "Publish" at bounding box center [1112, 22] width 22 height 25
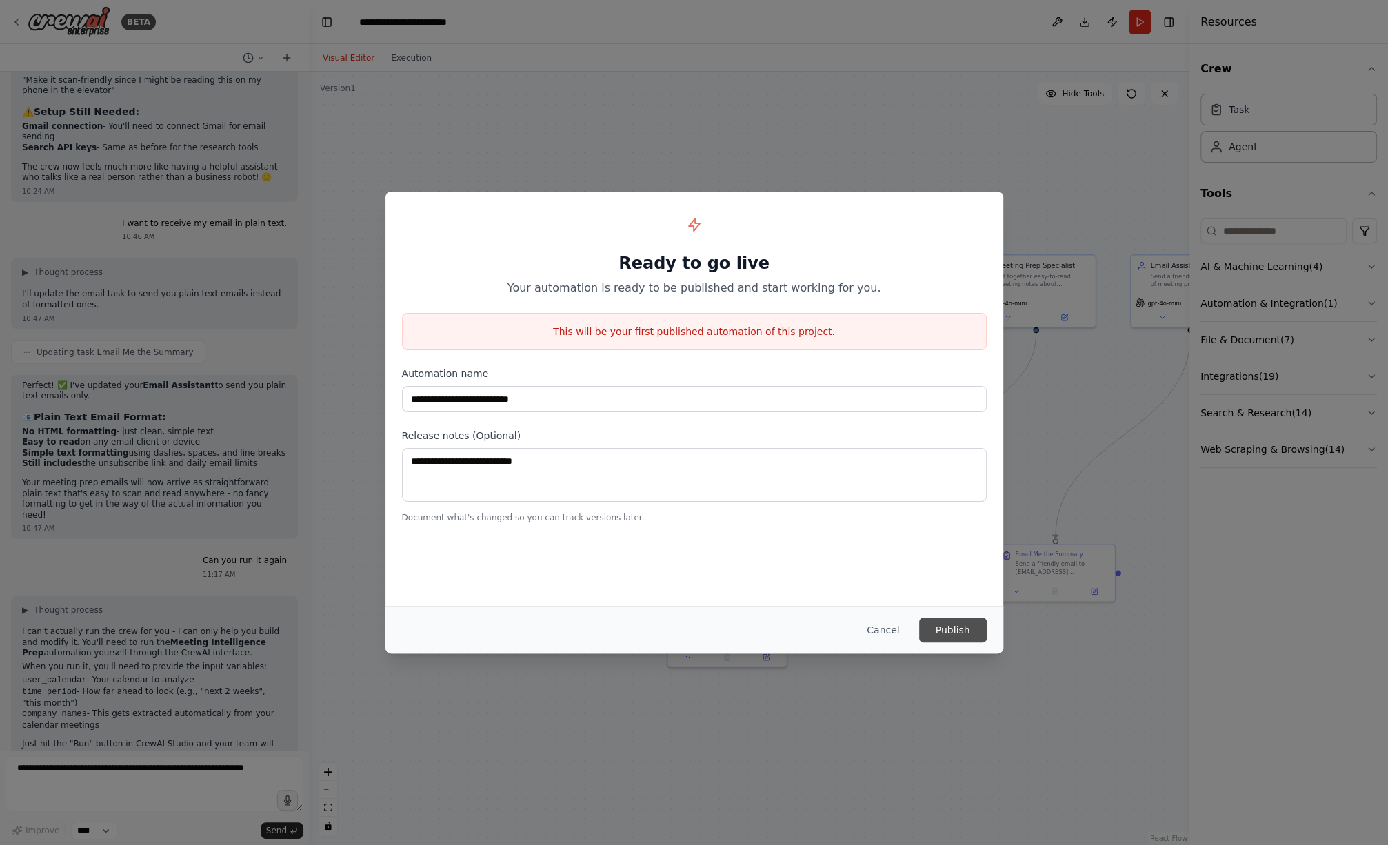
click at [961, 624] on button "Publish" at bounding box center [953, 630] width 68 height 25
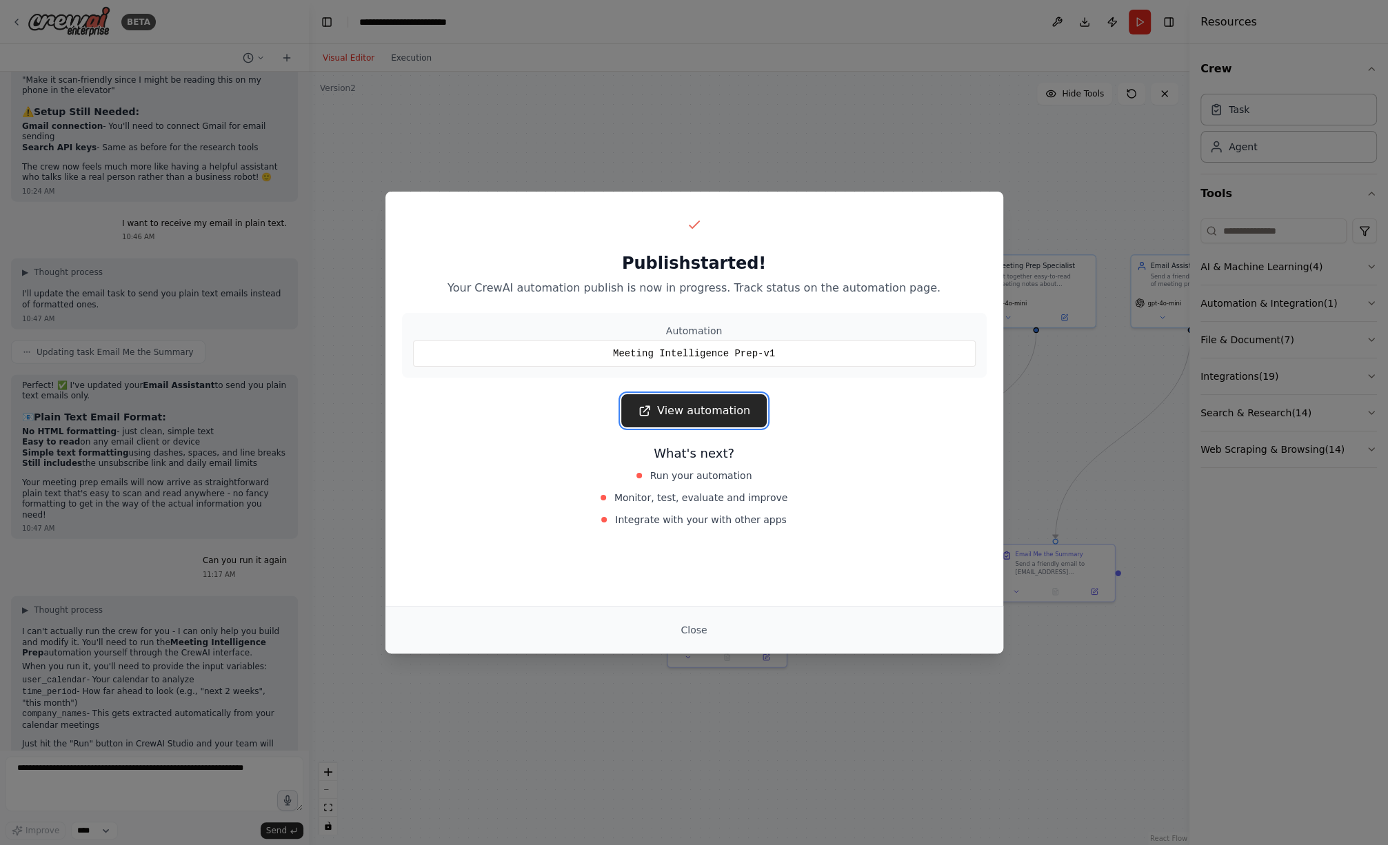
click at [707, 402] on link "View automation" at bounding box center [693, 410] width 145 height 33
click at [702, 634] on button "Close" at bounding box center [694, 630] width 48 height 25
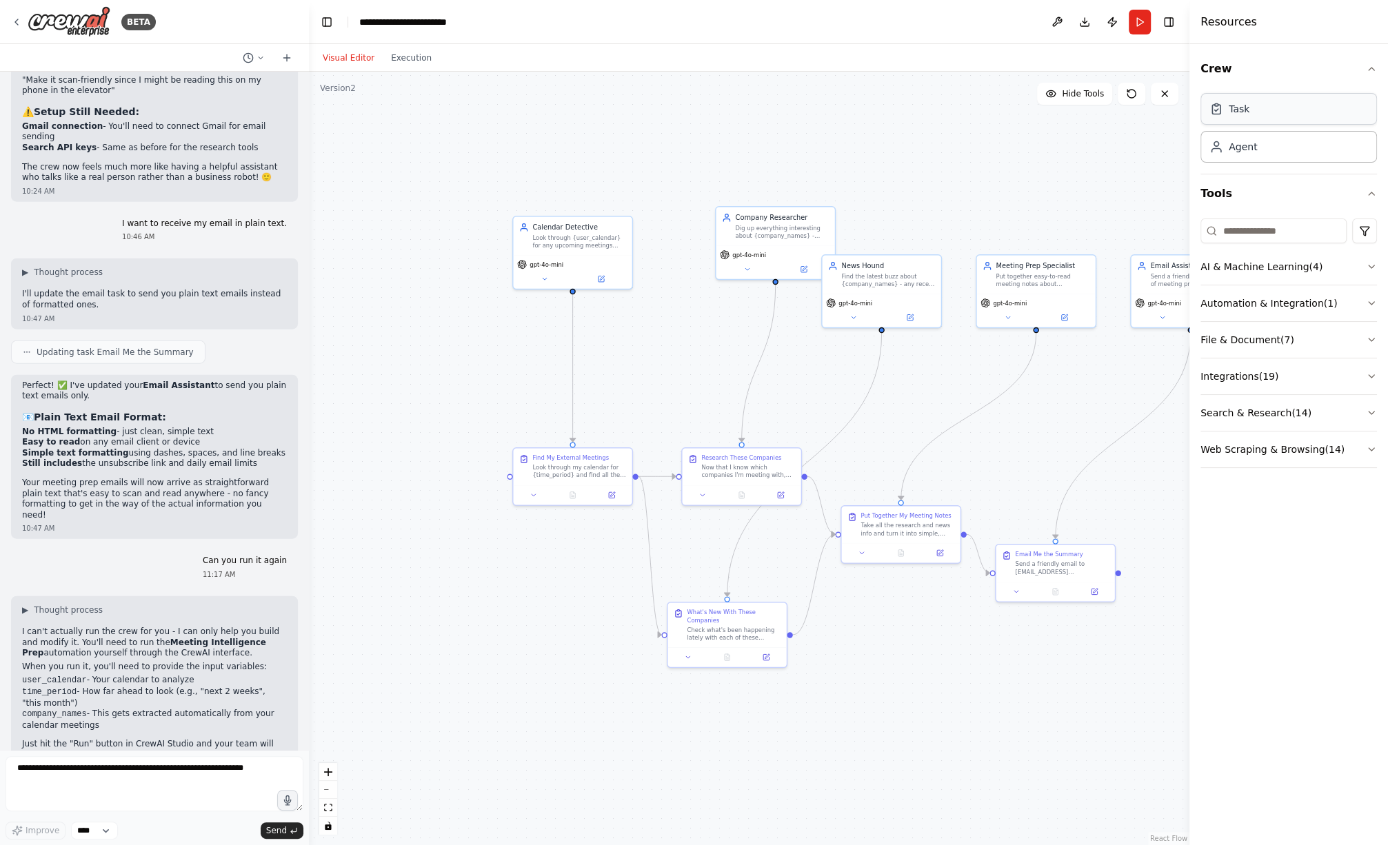
click at [1256, 111] on div "Task" at bounding box center [1289, 109] width 177 height 32
click at [14, 18] on icon at bounding box center [16, 22] width 11 height 11
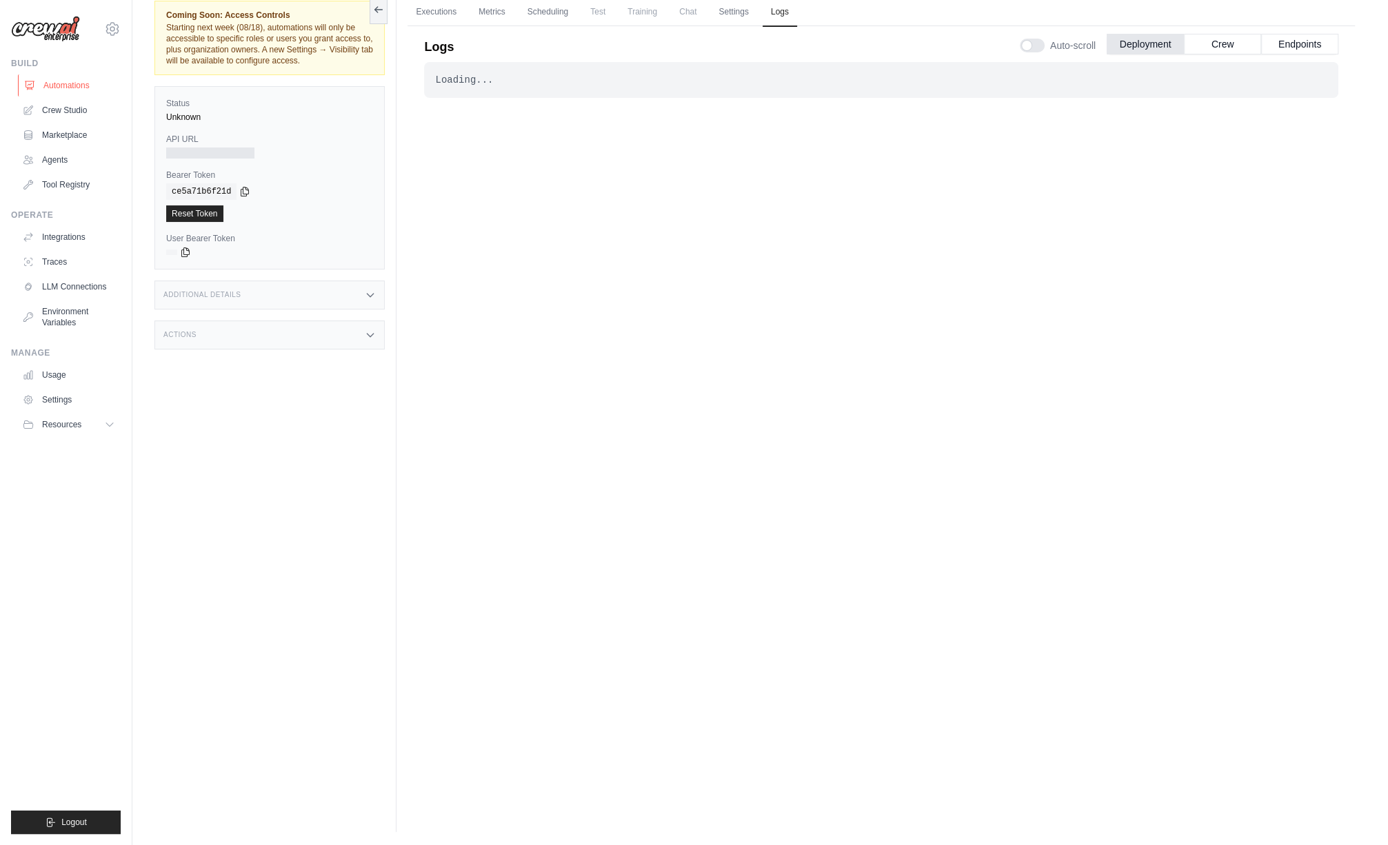
click at [71, 81] on link "Automations" at bounding box center [70, 85] width 104 height 22
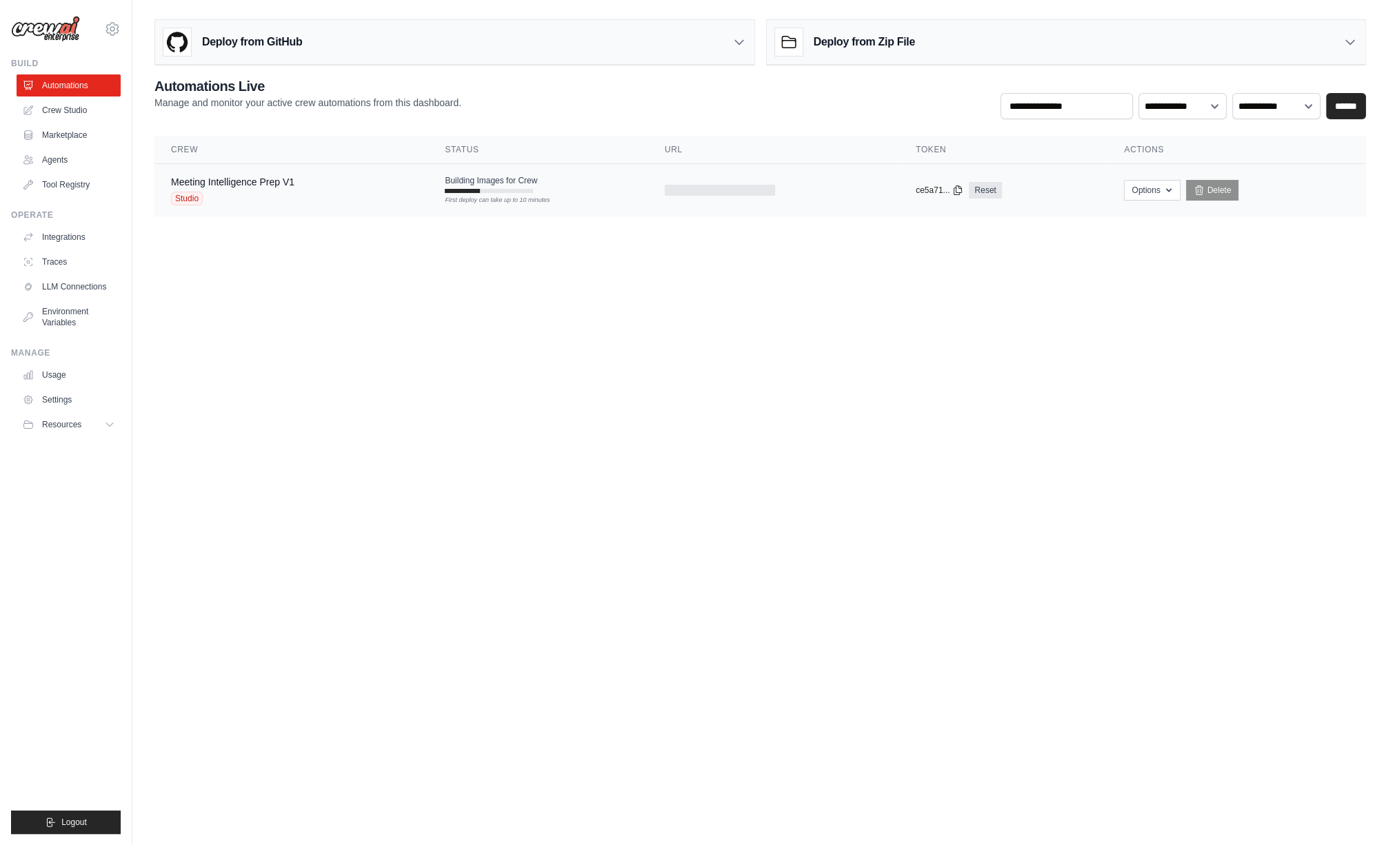
click at [361, 183] on div "Meeting Intelligence Prep V1 Studio" at bounding box center [291, 190] width 241 height 30
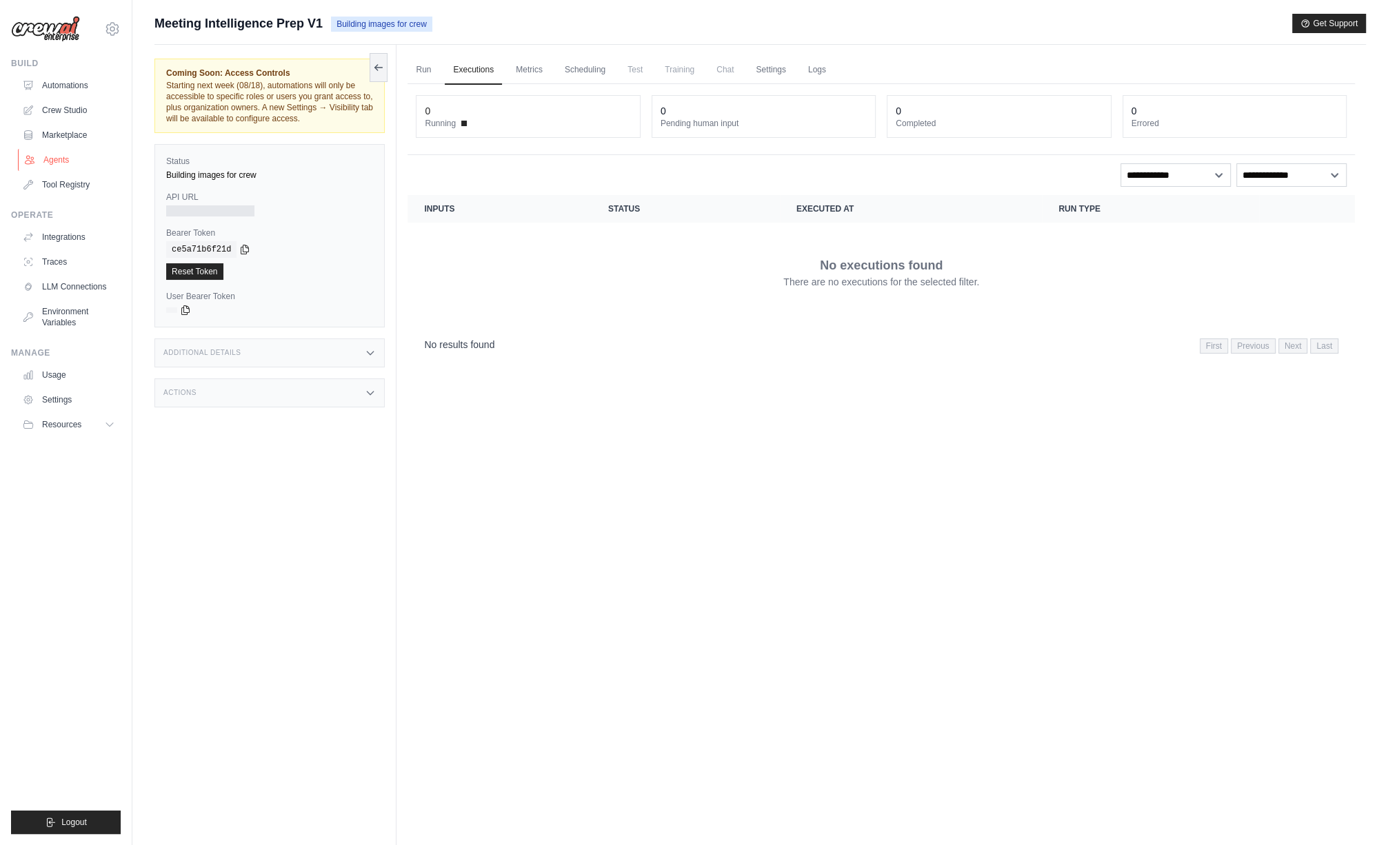
click at [60, 159] on link "Agents" at bounding box center [70, 160] width 104 height 22
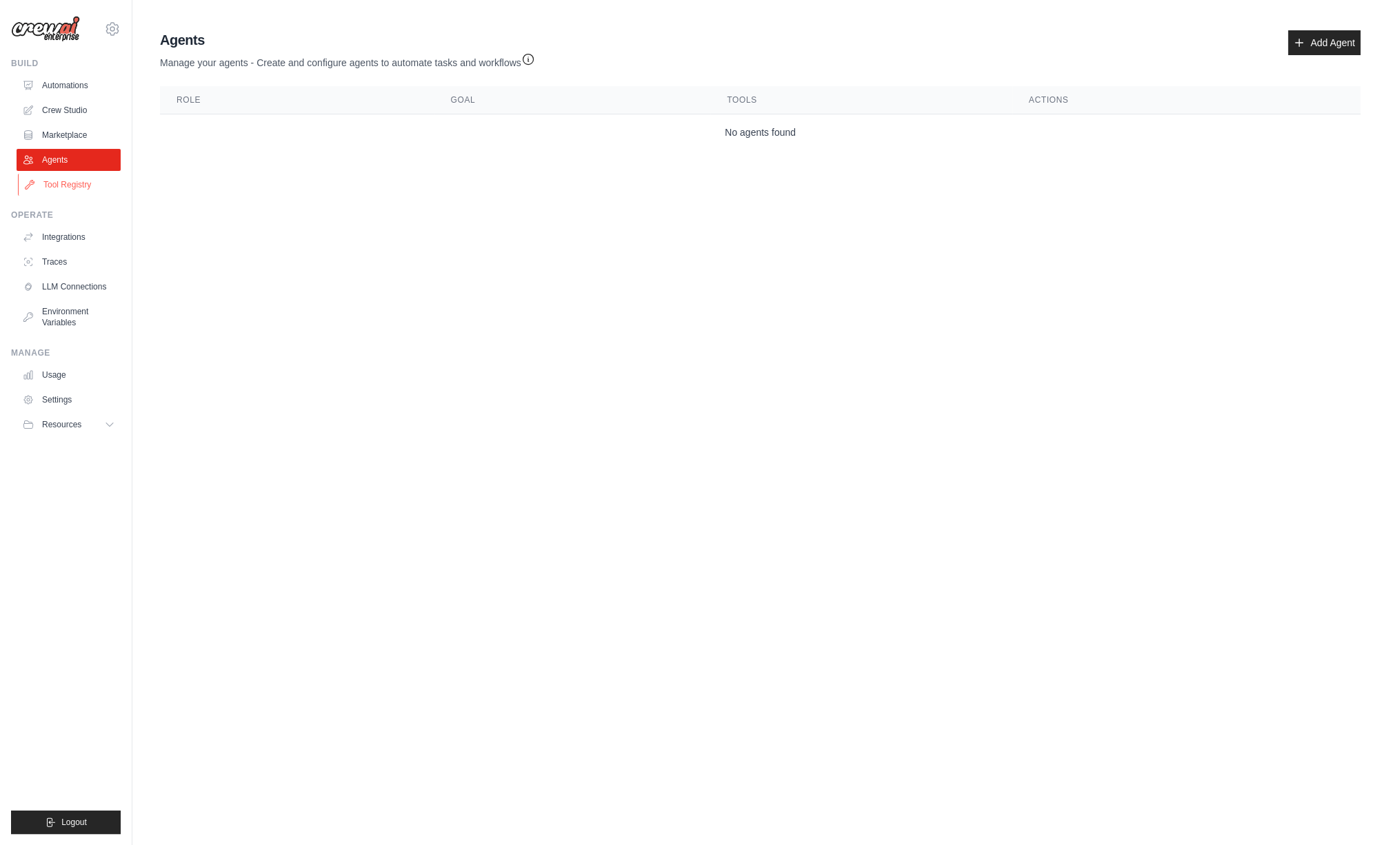
click at [74, 185] on link "Tool Registry" at bounding box center [70, 185] width 104 height 22
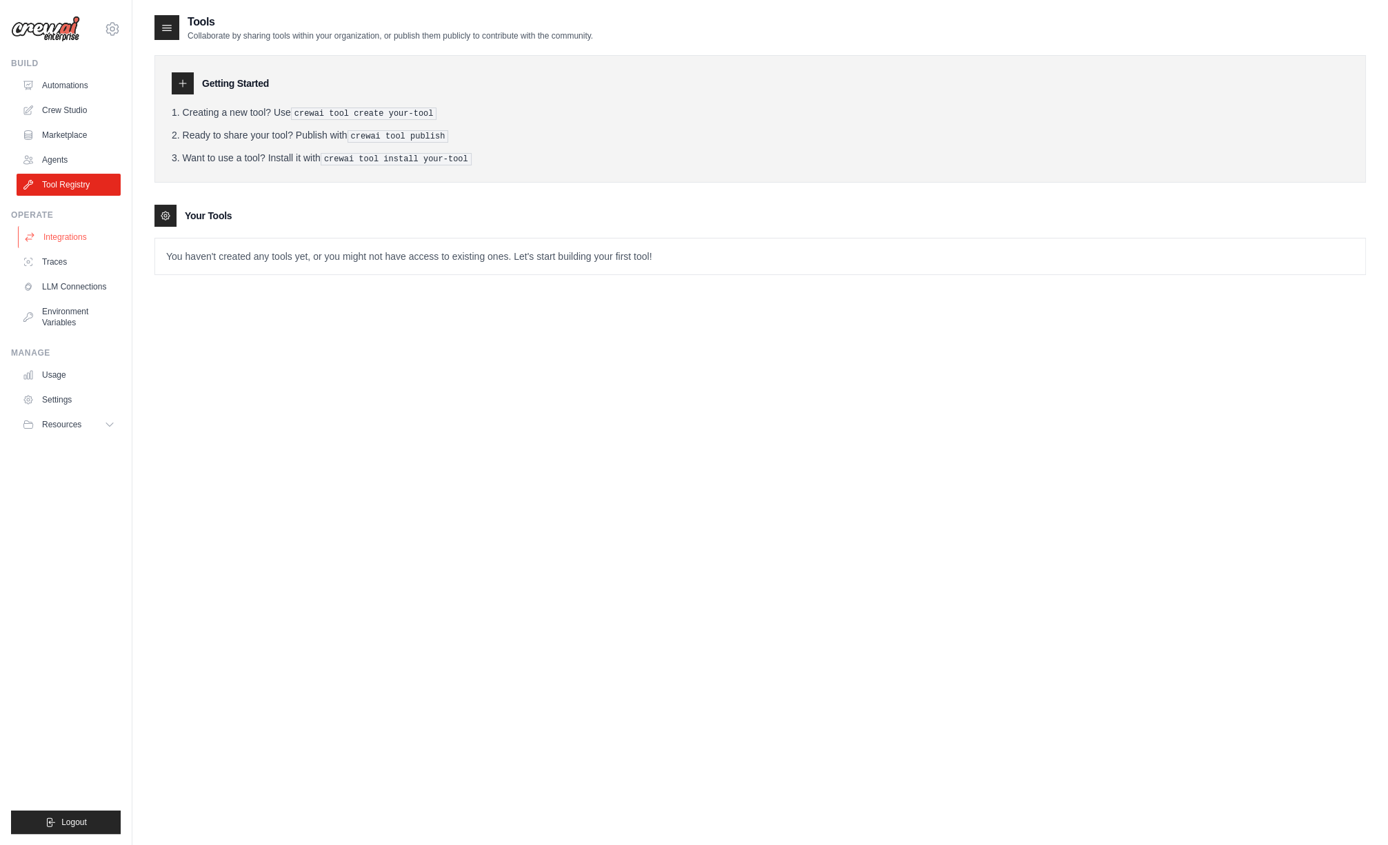
click at [80, 239] on link "Integrations" at bounding box center [70, 237] width 104 height 22
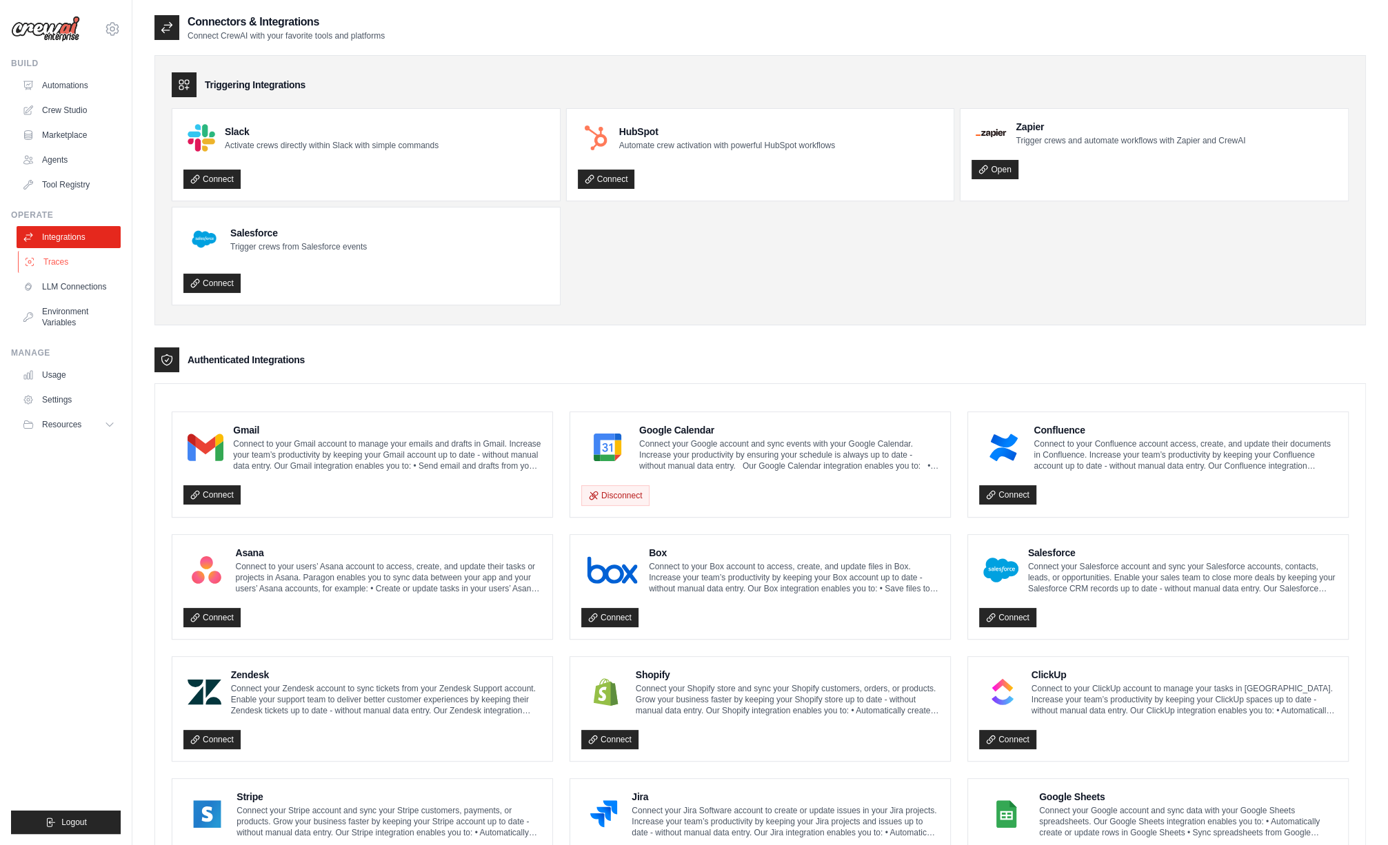
click at [57, 263] on link "Traces" at bounding box center [70, 262] width 104 height 22
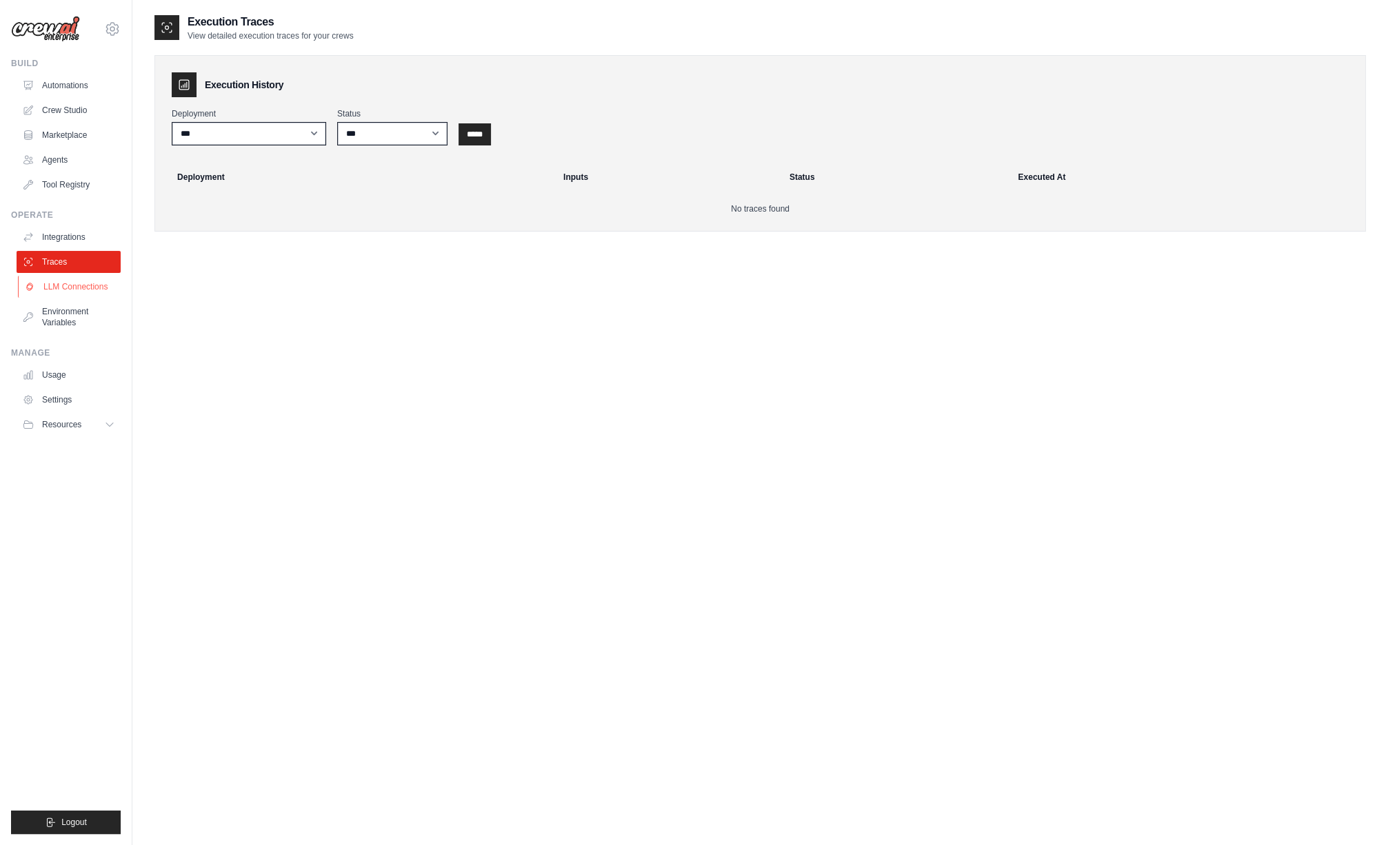
click at [74, 287] on link "LLM Connections" at bounding box center [70, 287] width 104 height 22
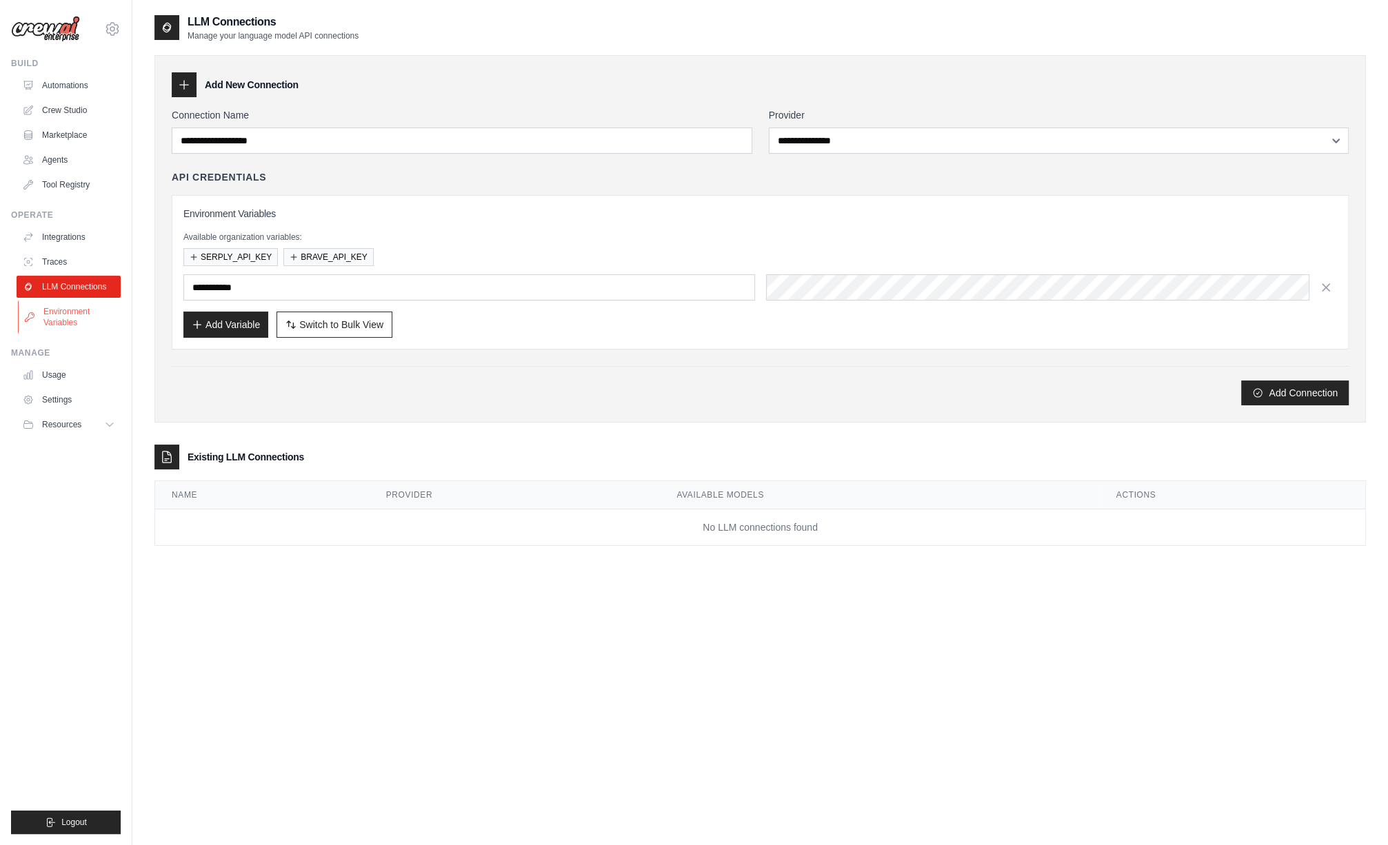
click at [63, 320] on link "Environment Variables" at bounding box center [70, 317] width 104 height 33
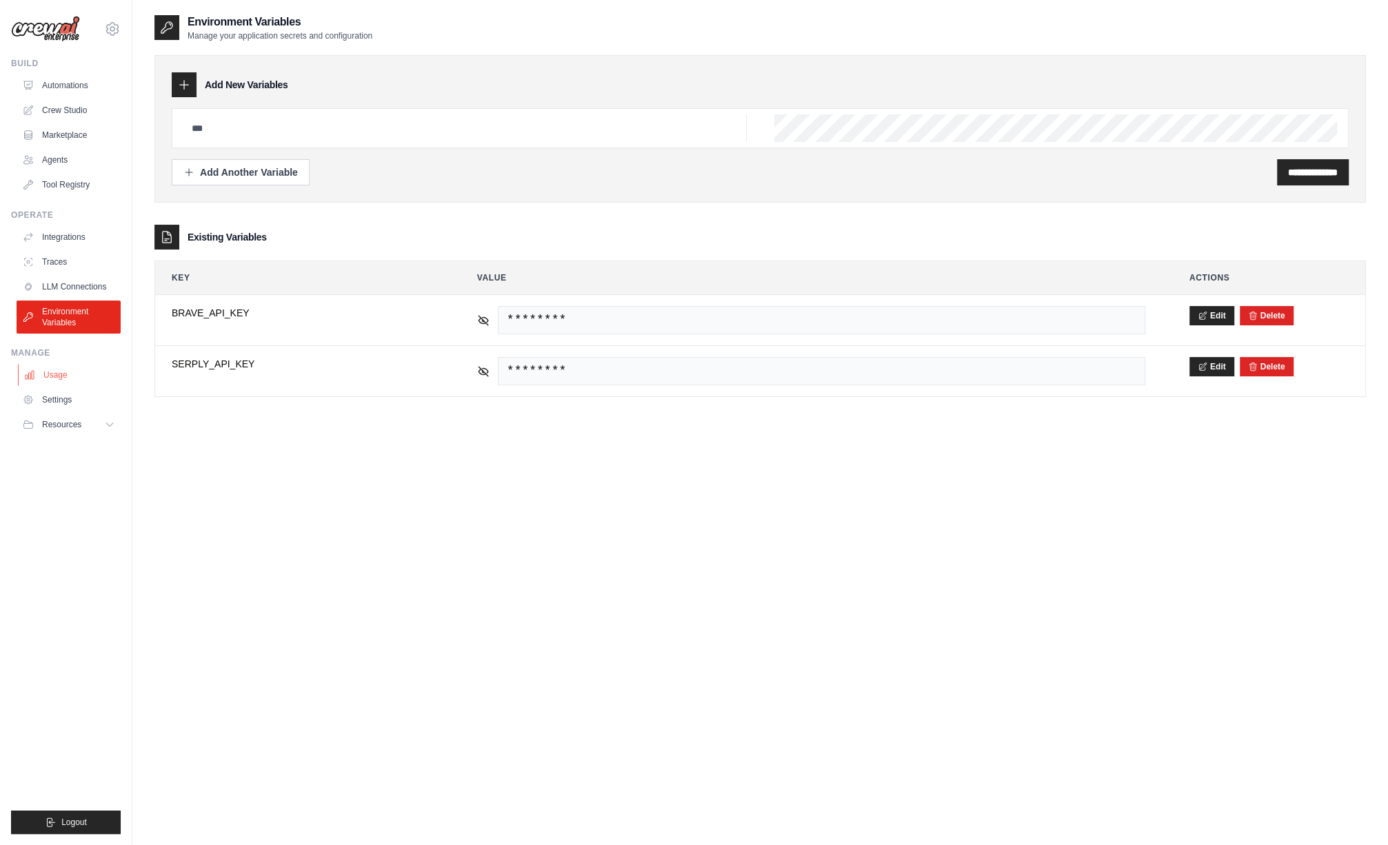
click at [50, 375] on link "Usage" at bounding box center [70, 375] width 104 height 22
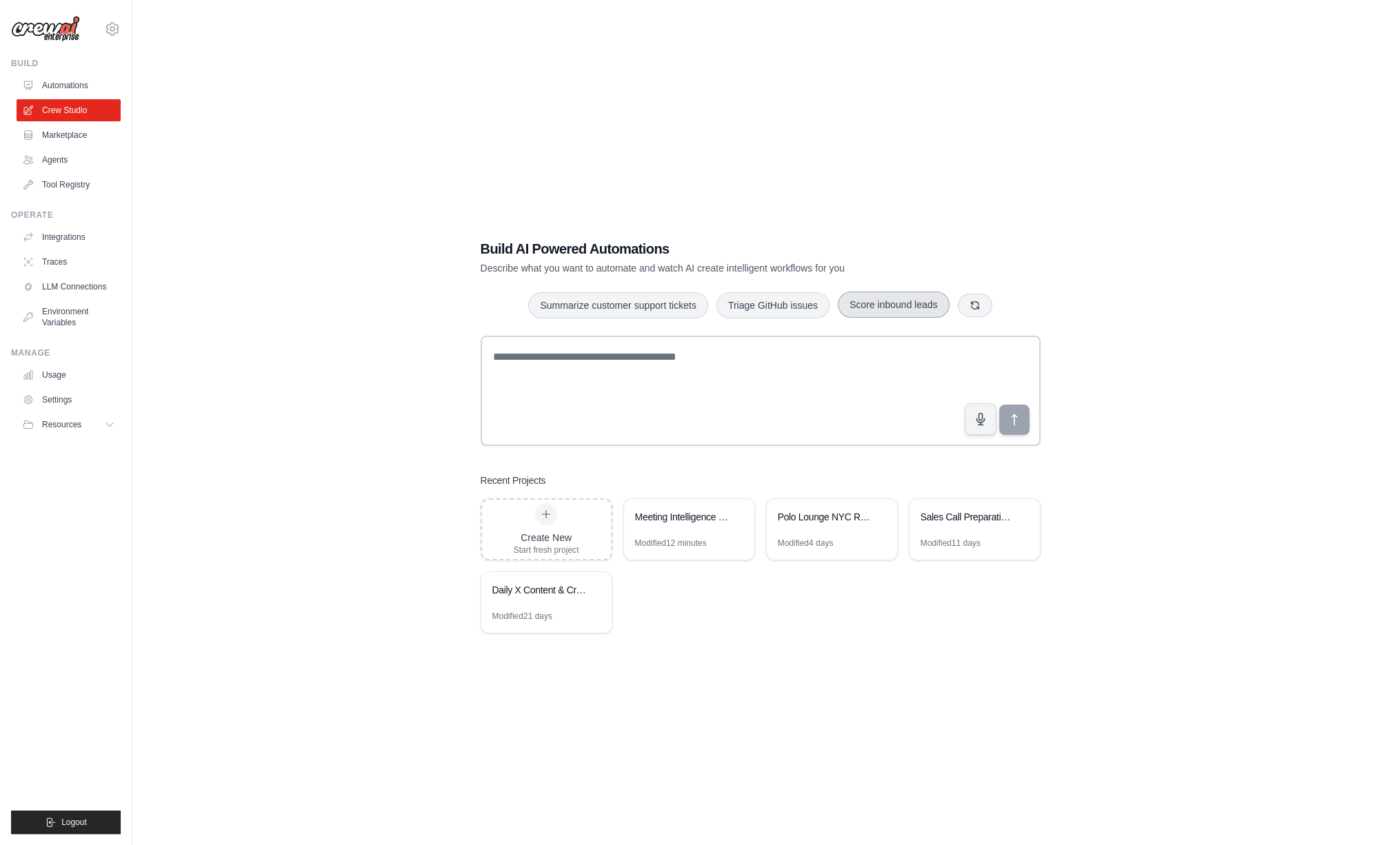
click at [966, 304] on button "button" at bounding box center [975, 305] width 34 height 23
click at [998, 309] on icon "button" at bounding box center [996, 306] width 8 height 8
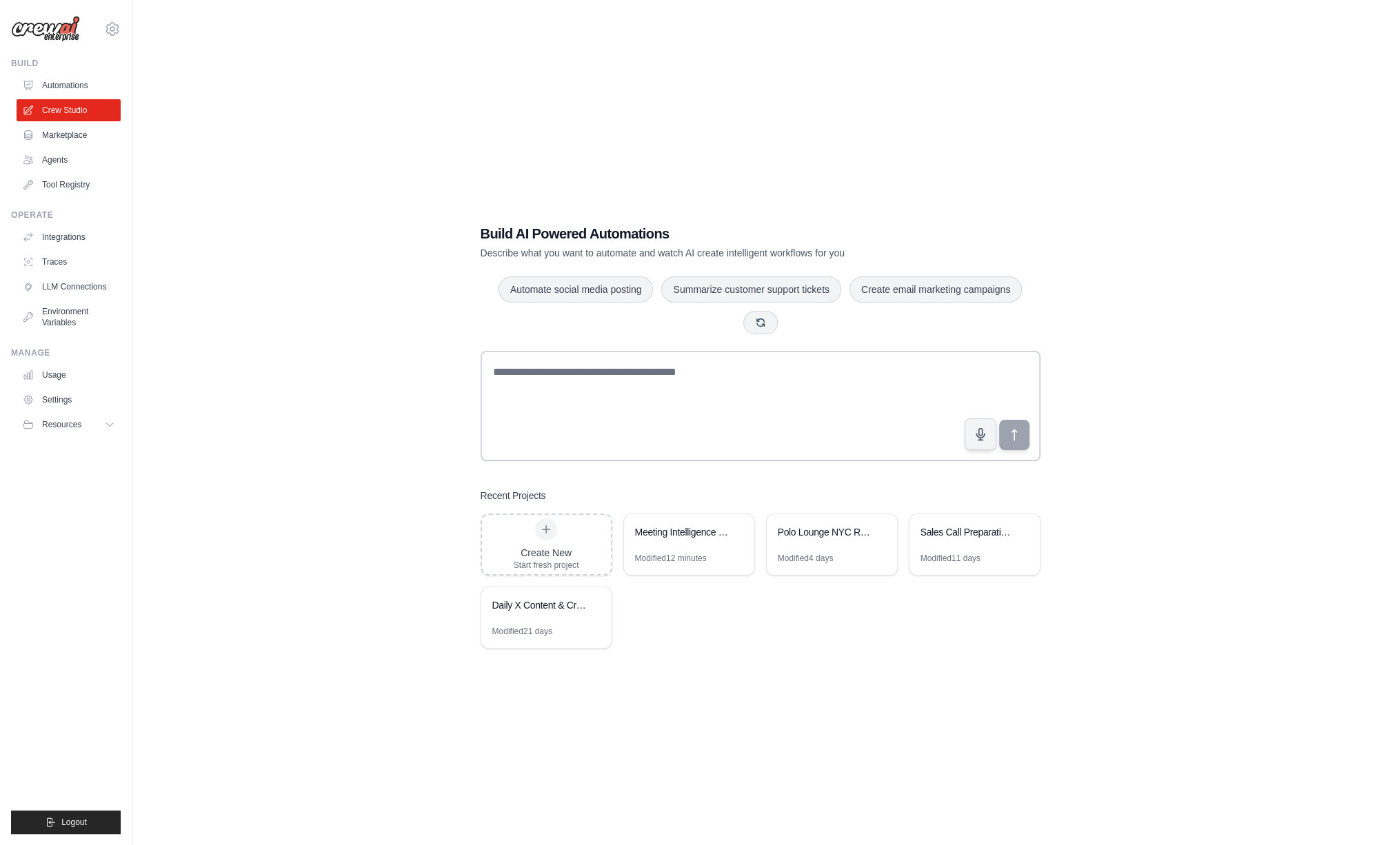
drag, startPoint x: 863, startPoint y: 552, endPoint x: 890, endPoint y: 652, distance: 103.1
click at [888, 656] on div "Build AI Powered Automations Describe what you want to automate and watch AI cr…" at bounding box center [760, 436] width 593 height 469
click at [659, 548] on div "Meeting Intelligence Prep" at bounding box center [689, 533] width 130 height 39
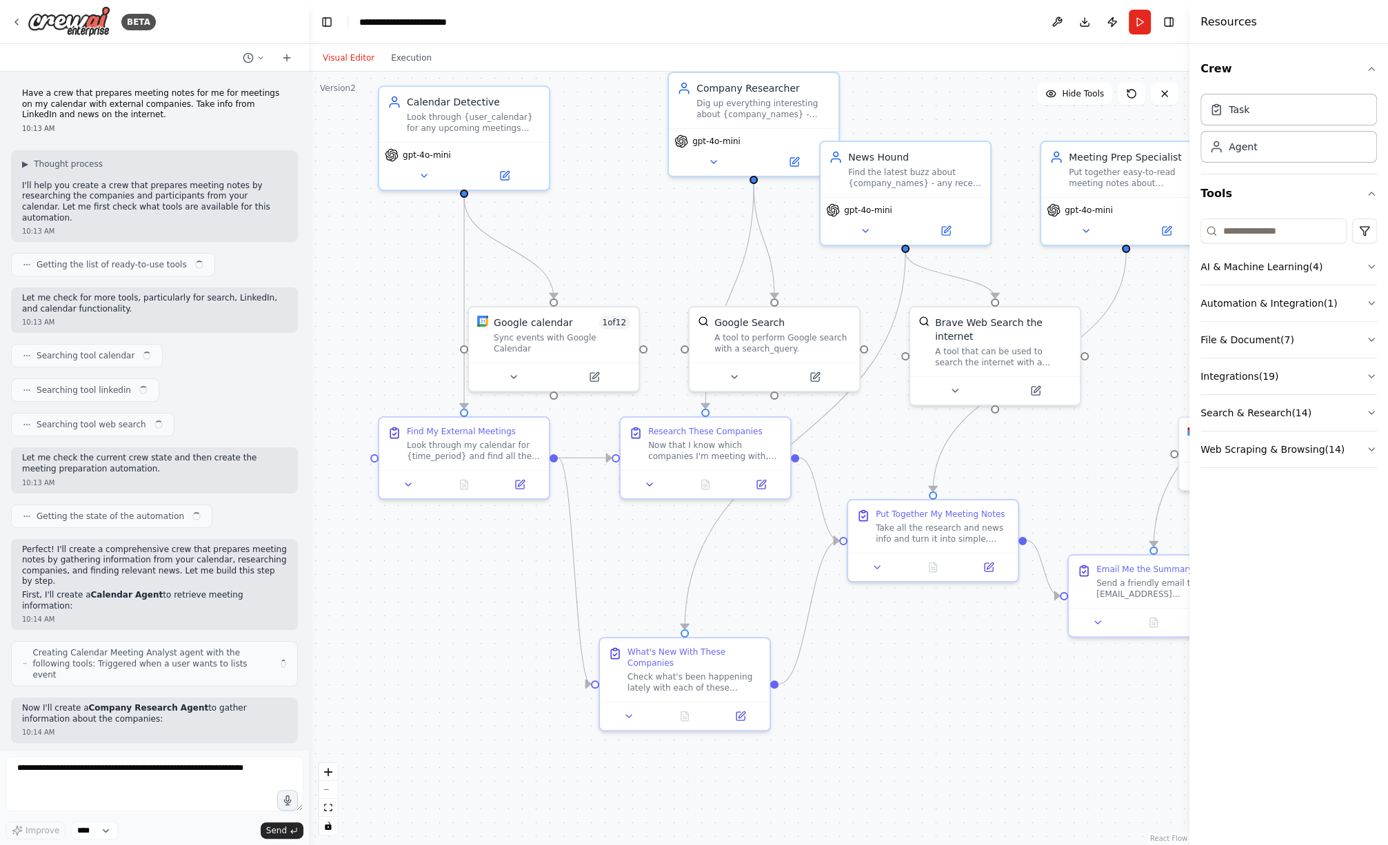
scroll to position [3122, 0]
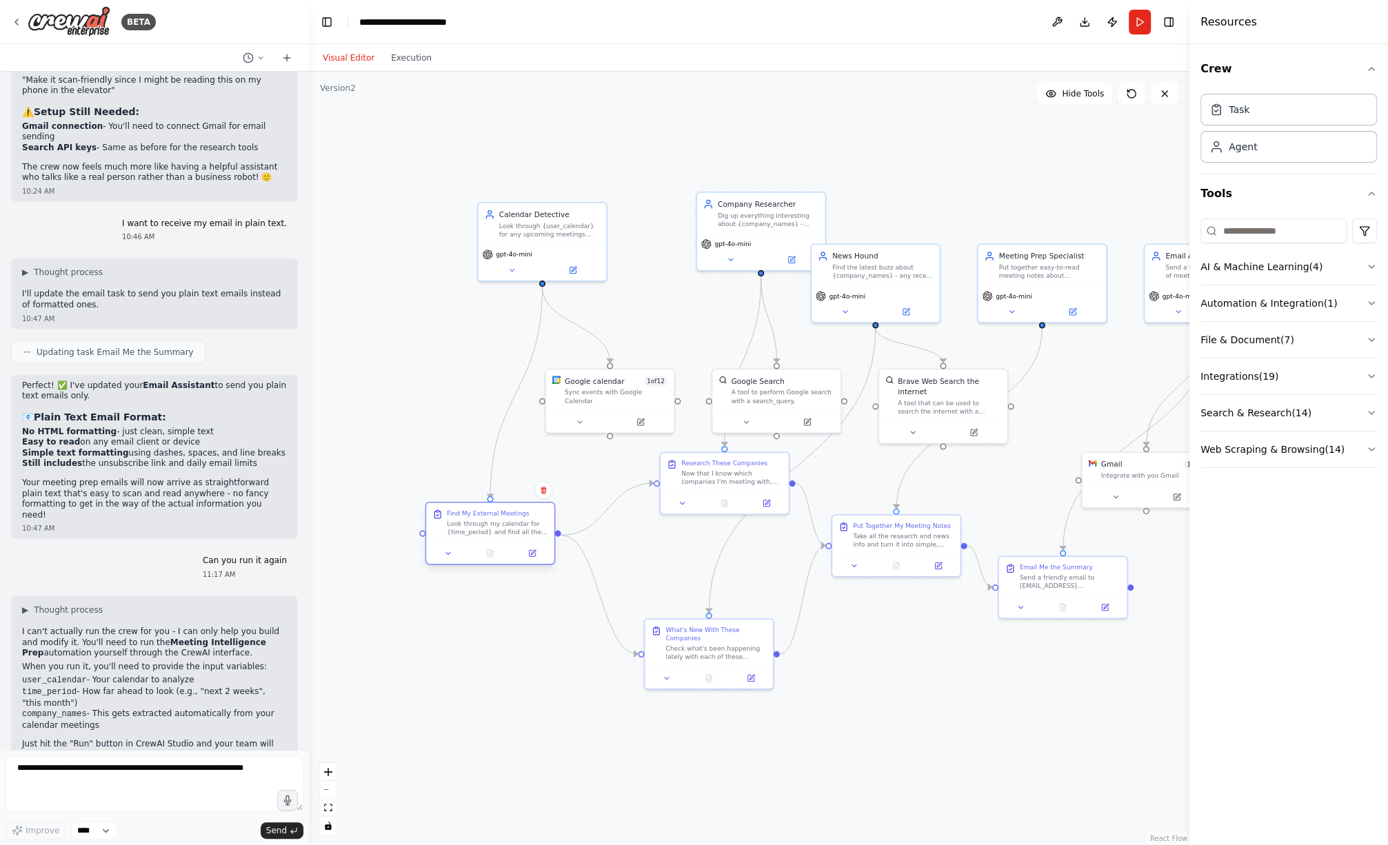
drag, startPoint x: 519, startPoint y: 482, endPoint x: 472, endPoint y: 531, distance: 68.3
click at [468, 532] on div "Look through my calendar for {time_period} and find all the meetings I have wit…" at bounding box center [497, 528] width 101 height 17
click at [408, 53] on button "Execution" at bounding box center [411, 58] width 57 height 17
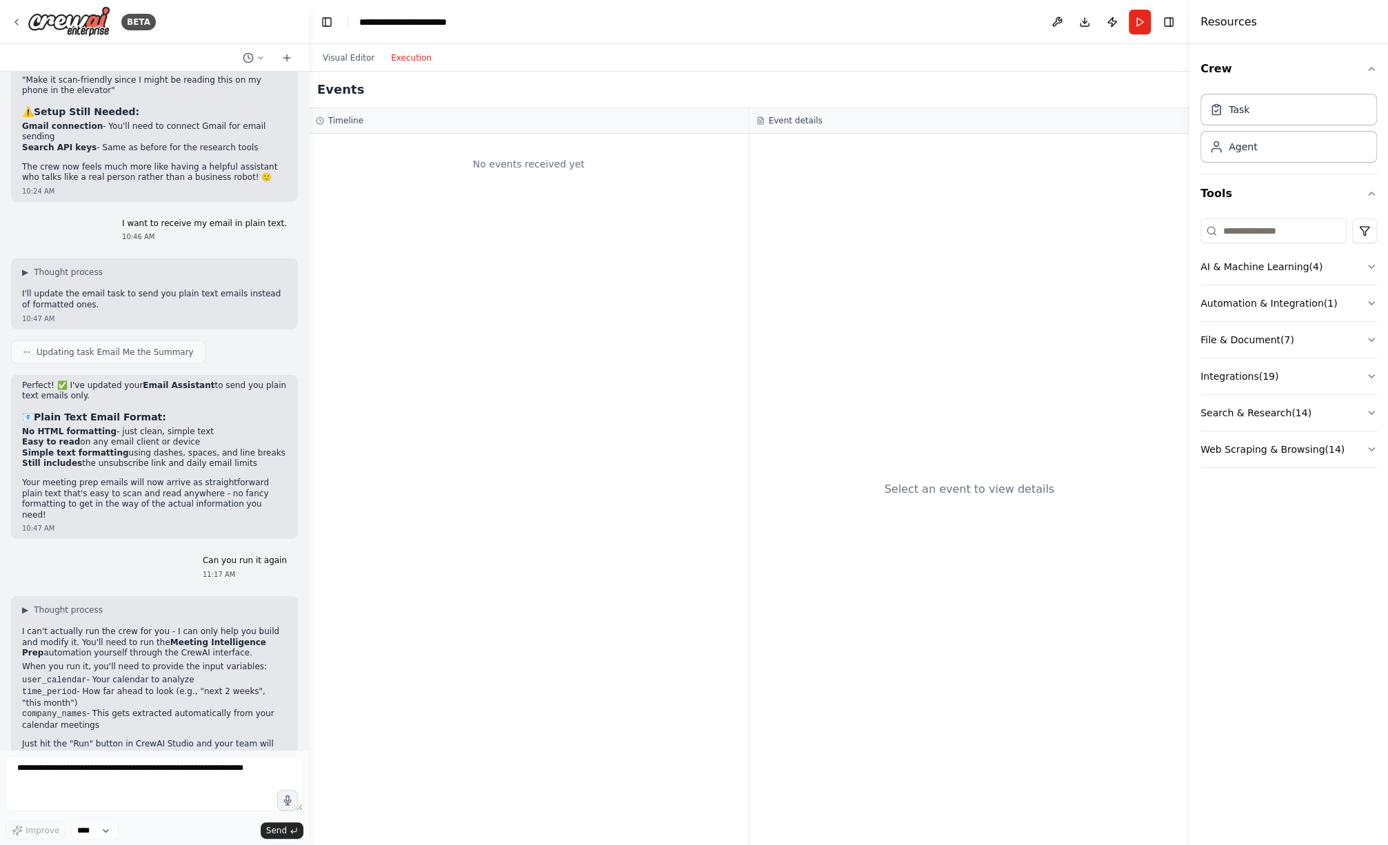
click at [1149, 23] on button "Run" at bounding box center [1140, 22] width 22 height 25
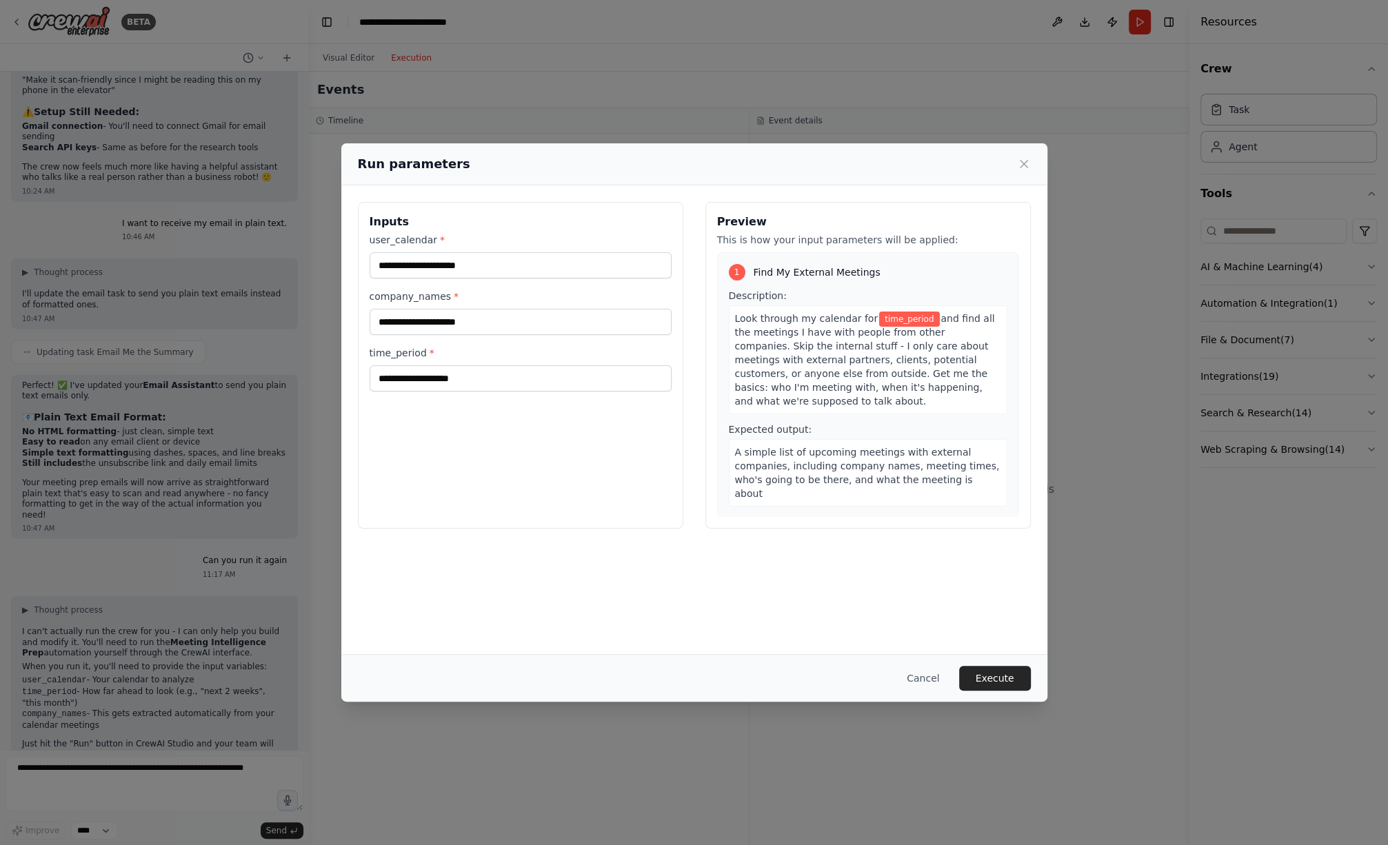
drag, startPoint x: 978, startPoint y: 679, endPoint x: 983, endPoint y: 699, distance: 20.4
click at [979, 679] on button "Execute" at bounding box center [995, 678] width 72 height 25
drag, startPoint x: 1025, startPoint y: 164, endPoint x: 1016, endPoint y: 163, distance: 9.1
click at [1024, 163] on icon at bounding box center [1024, 164] width 14 height 14
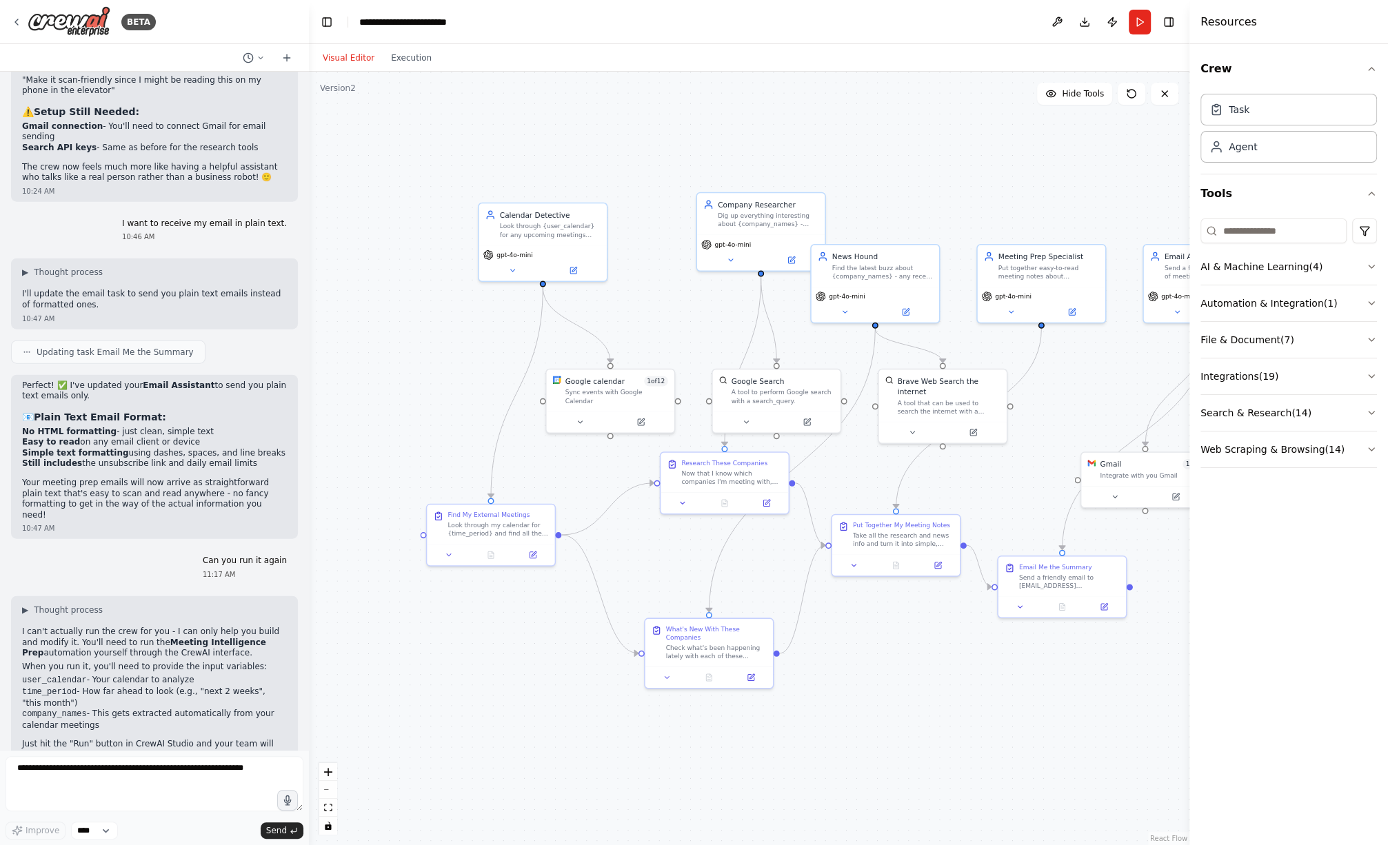
click at [348, 57] on button "Visual Editor" at bounding box center [348, 58] width 68 height 17
click at [1251, 305] on button "Automation & Integration ( 1 )" at bounding box center [1289, 303] width 177 height 36
click at [1229, 431] on button "Integrations ( 19 )" at bounding box center [1289, 436] width 177 height 36
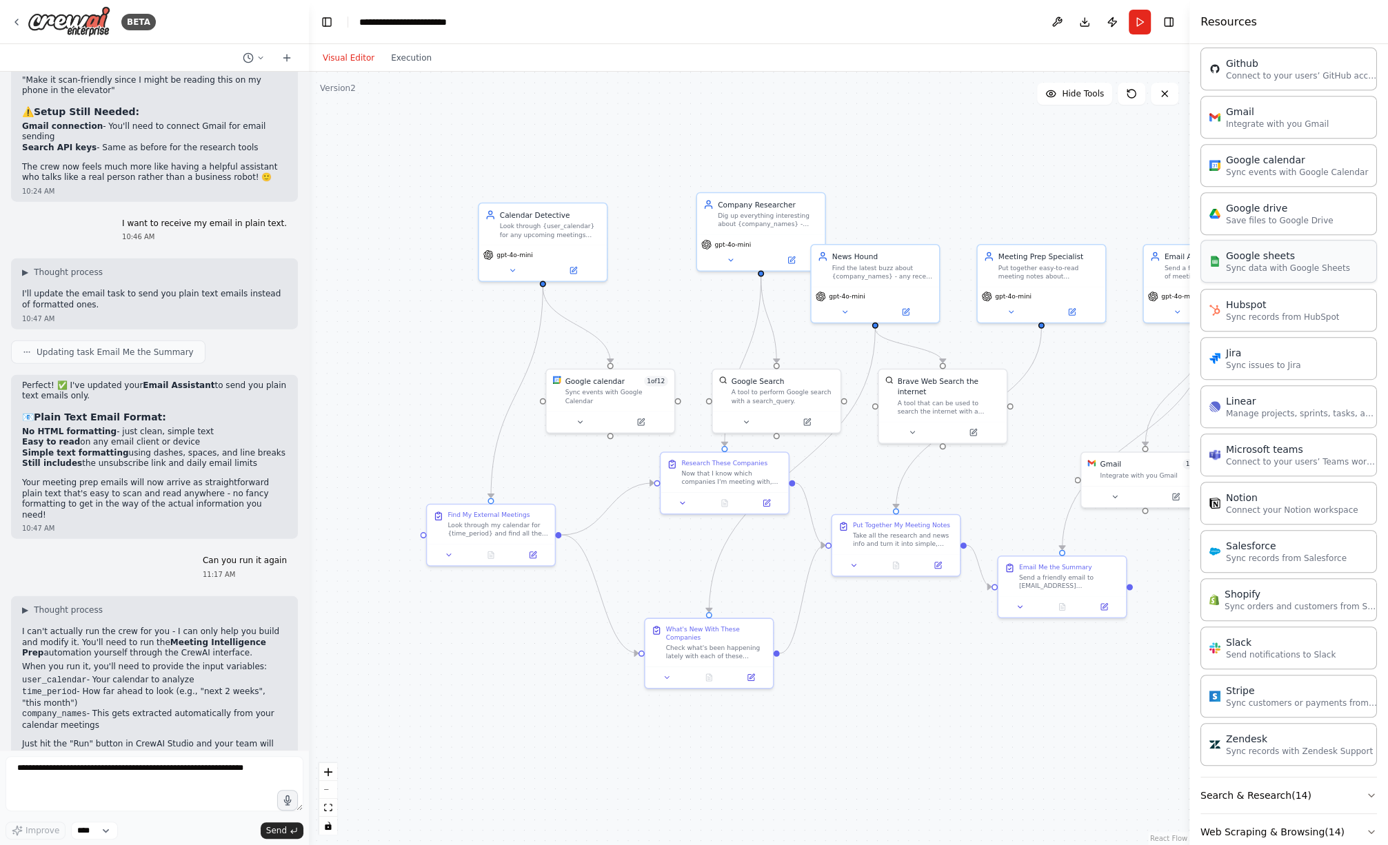
scroll to position [627, 0]
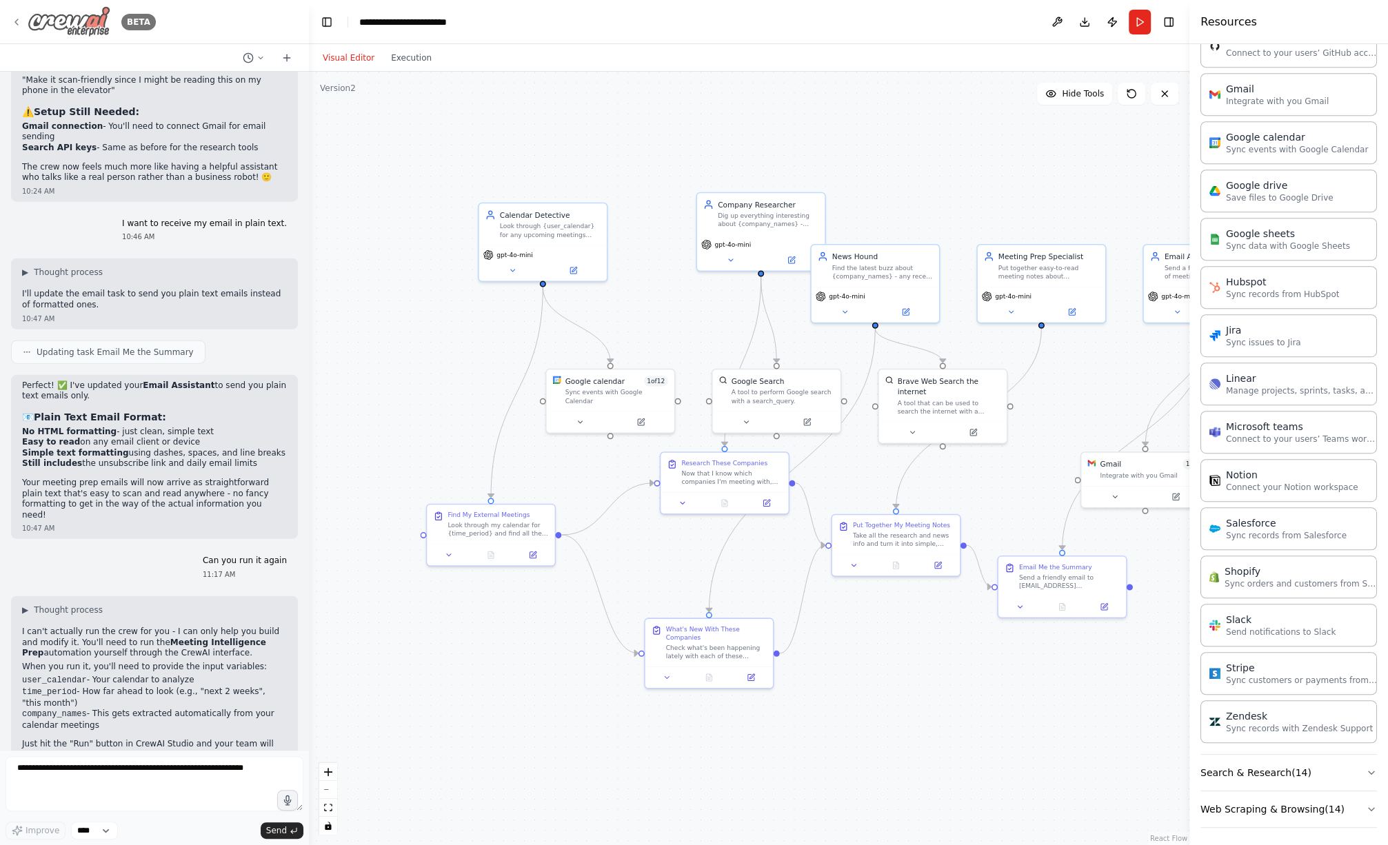
click at [20, 22] on icon at bounding box center [16, 22] width 11 height 11
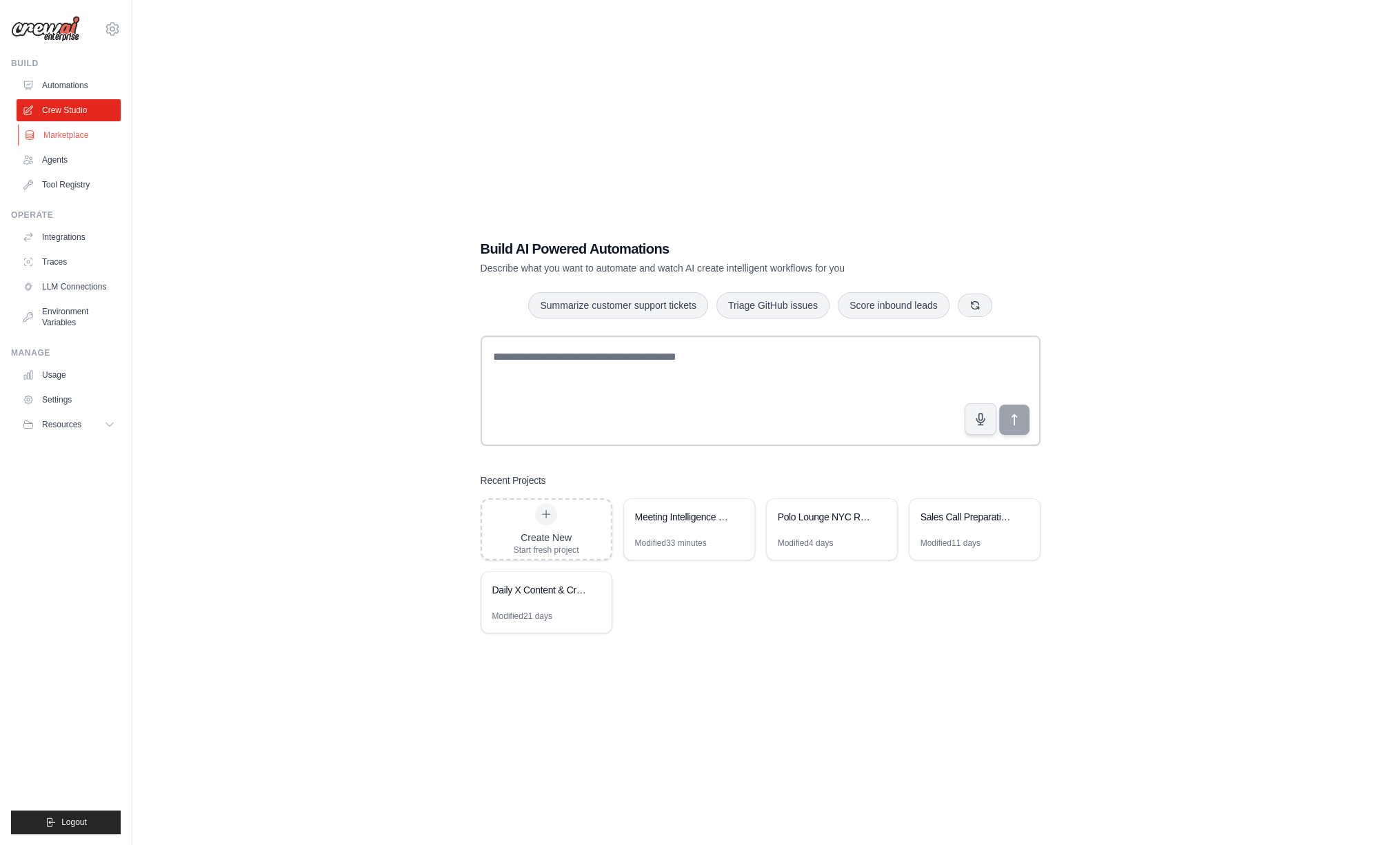
click at [66, 134] on link "Marketplace" at bounding box center [70, 135] width 104 height 22
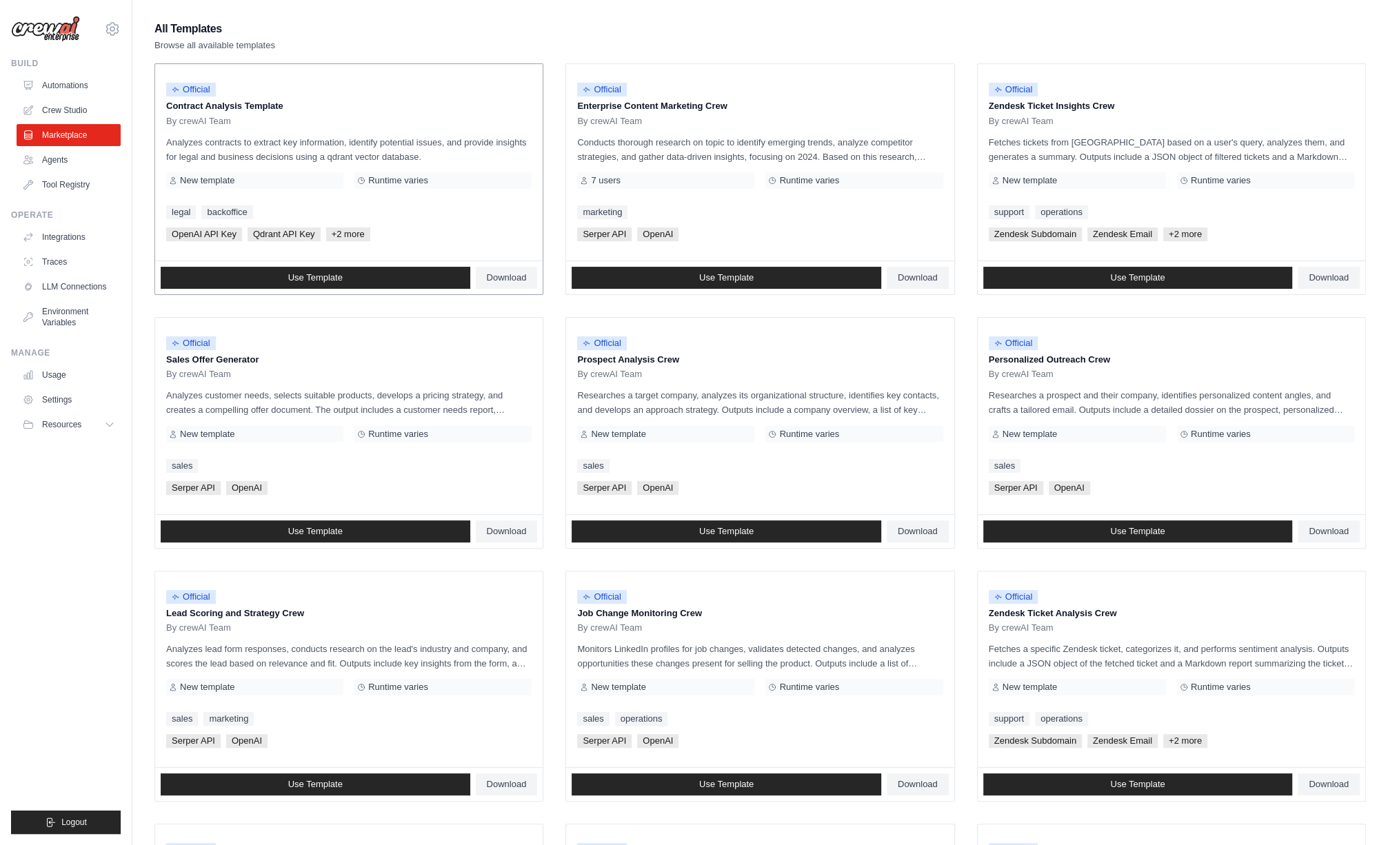
scroll to position [130, 0]
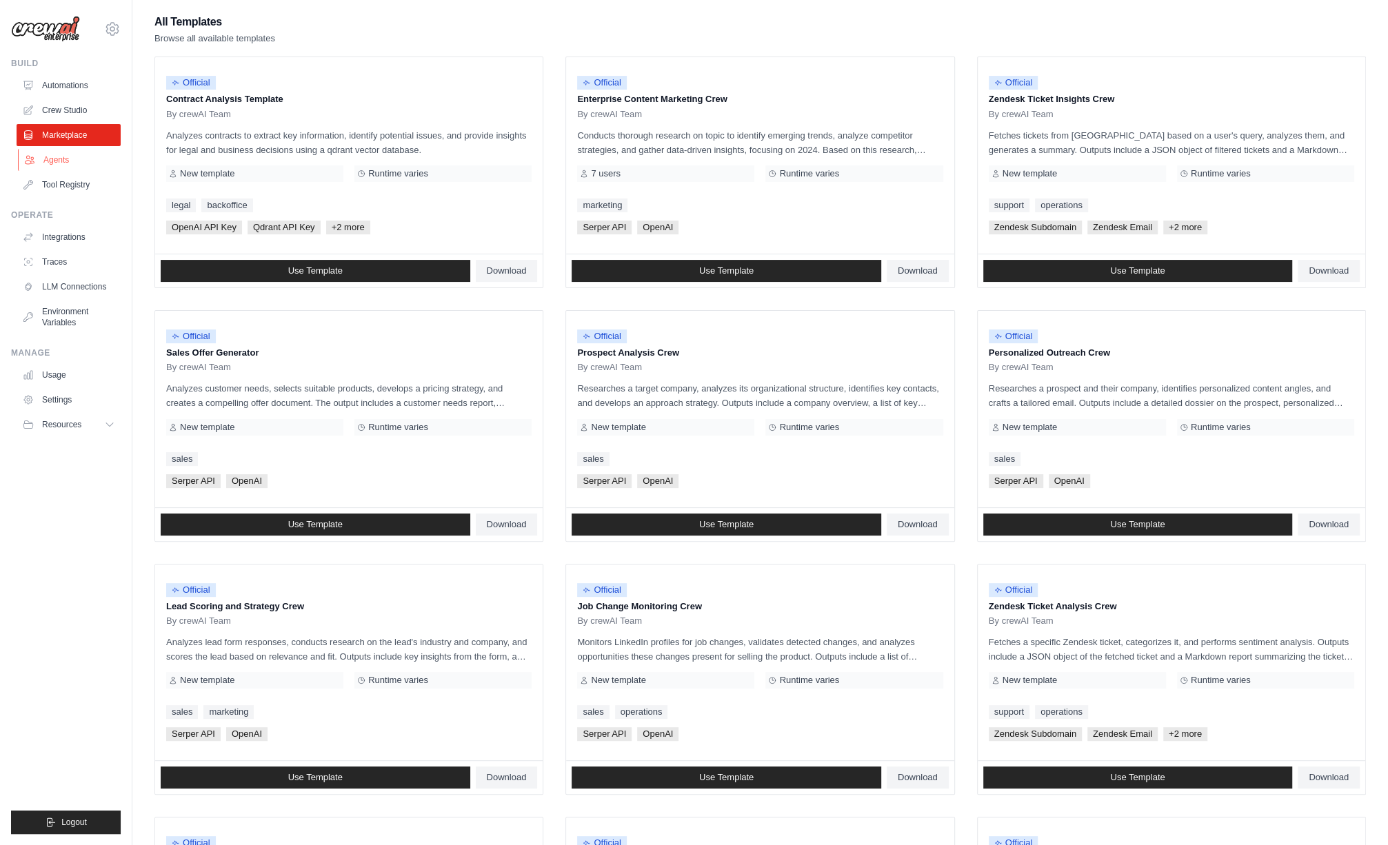
click at [46, 162] on link "Agents" at bounding box center [70, 160] width 104 height 22
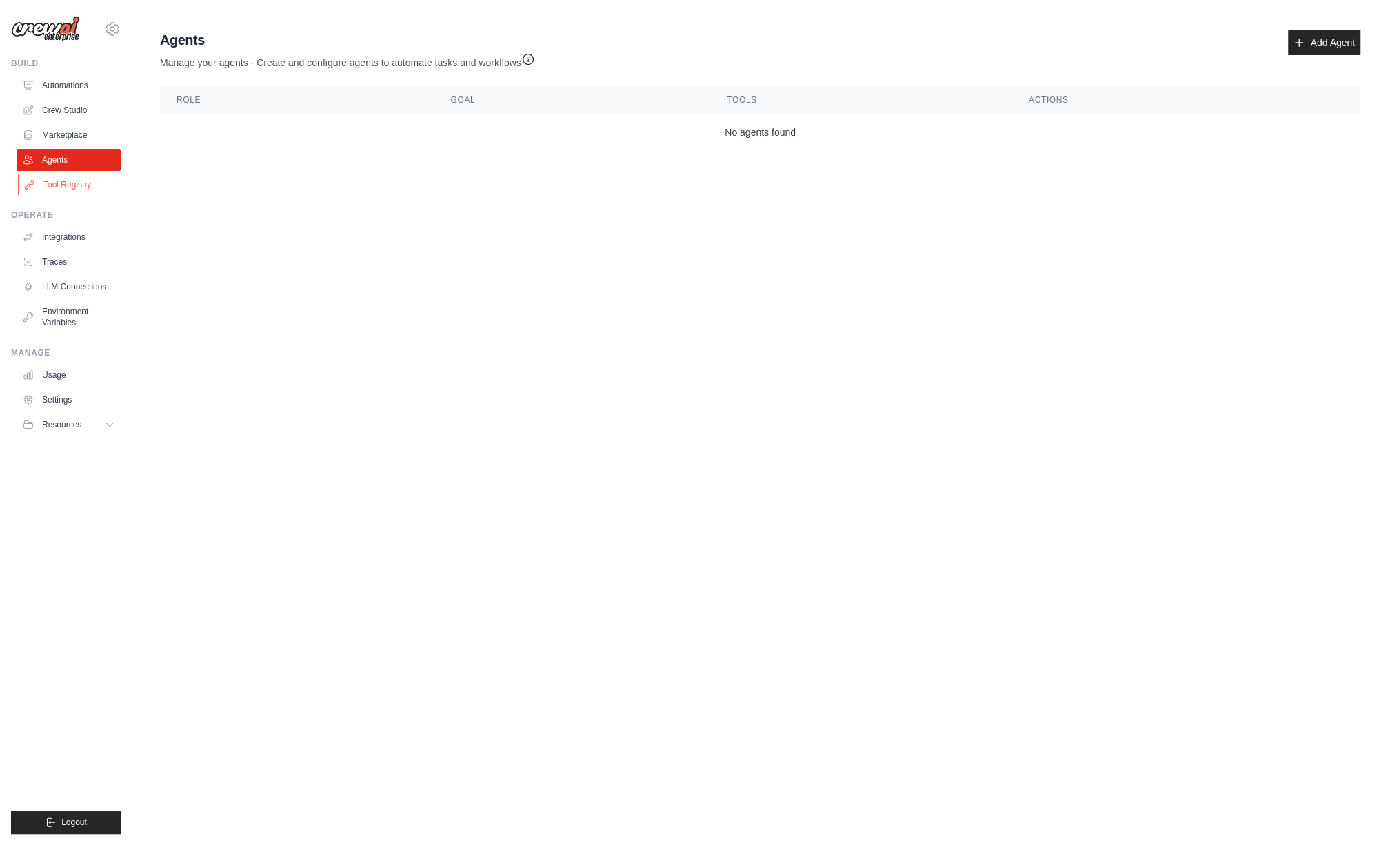
click at [85, 183] on link "Tool Registry" at bounding box center [70, 185] width 104 height 22
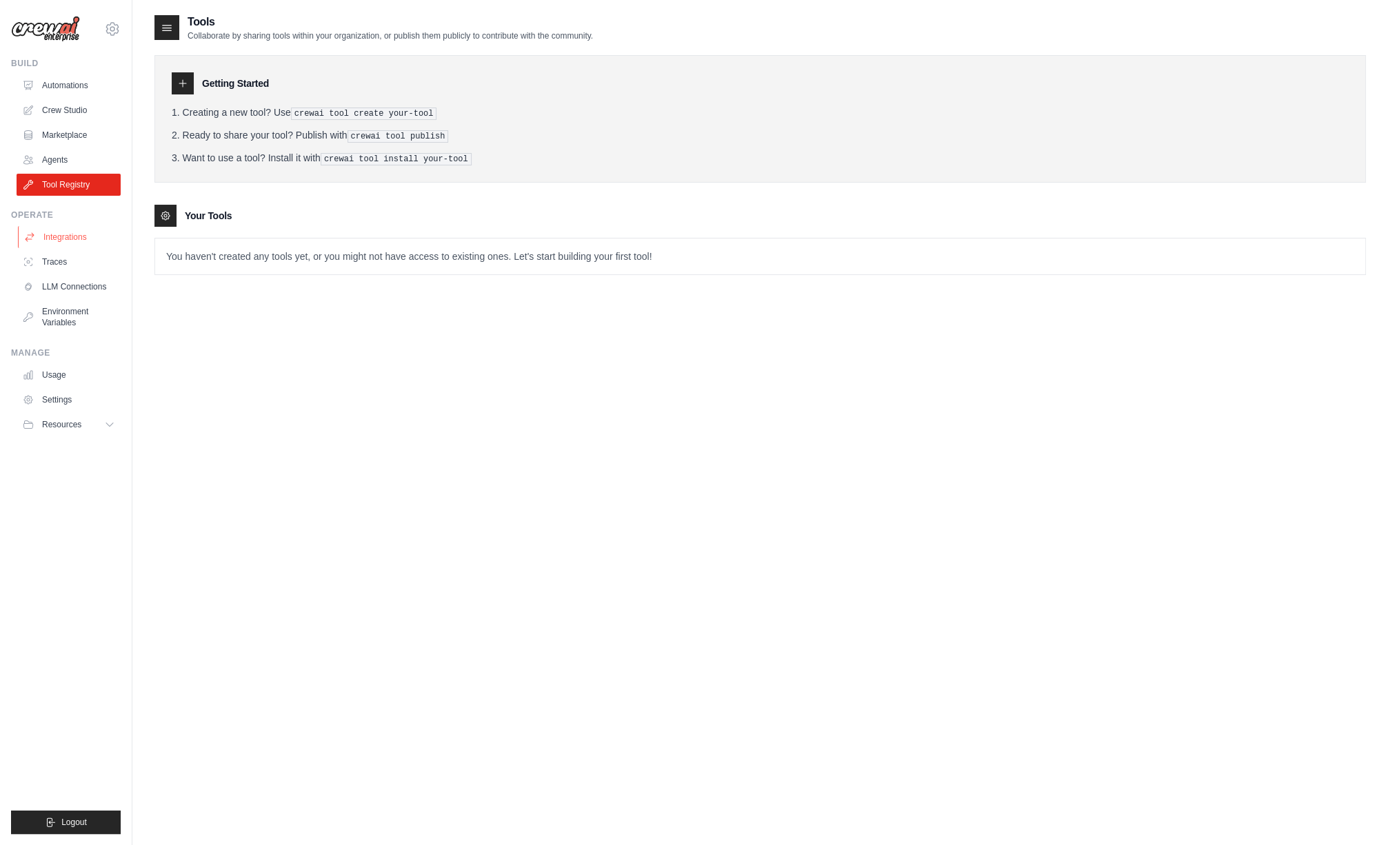
click at [73, 236] on link "Integrations" at bounding box center [70, 237] width 104 height 22
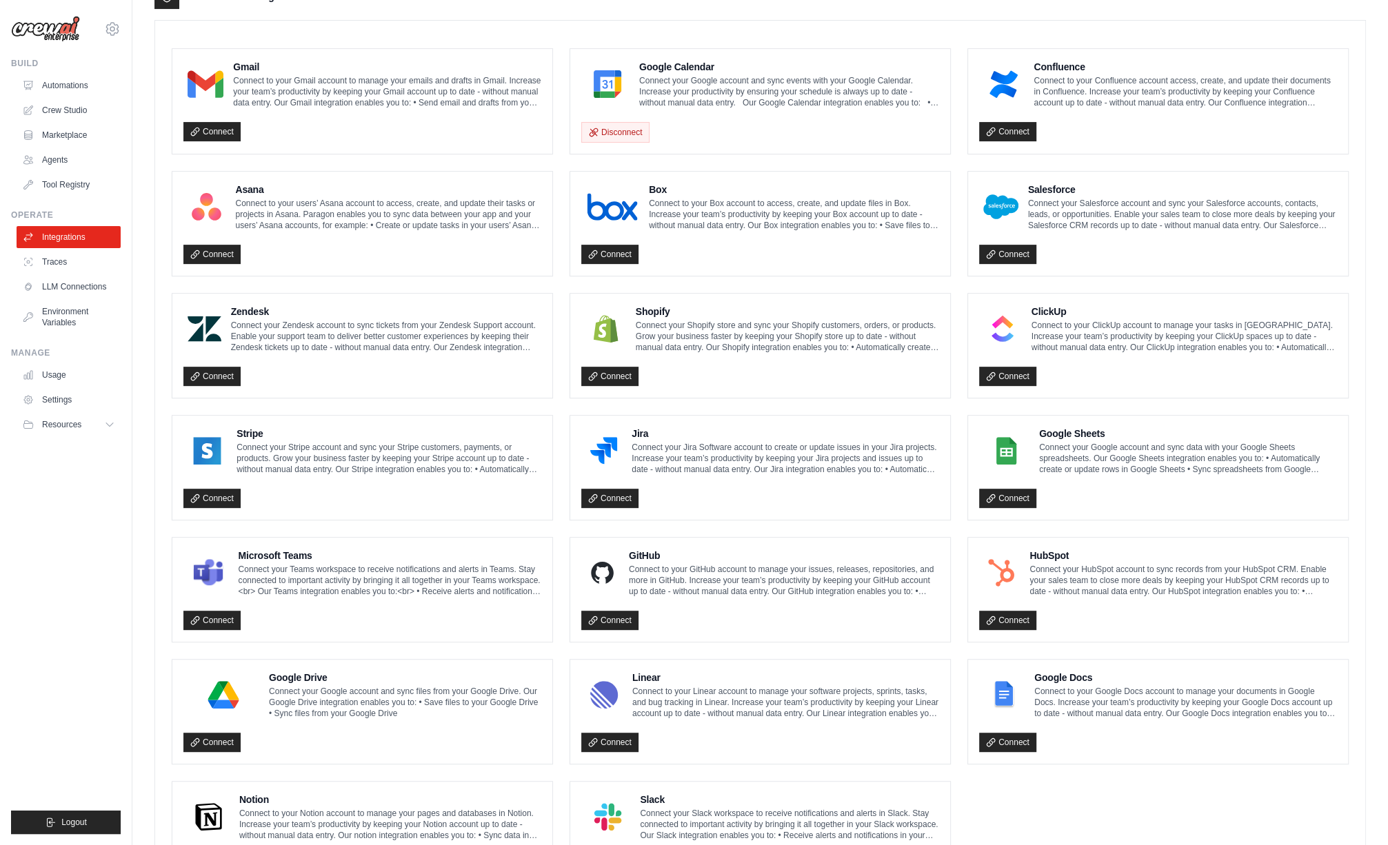
scroll to position [449, 0]
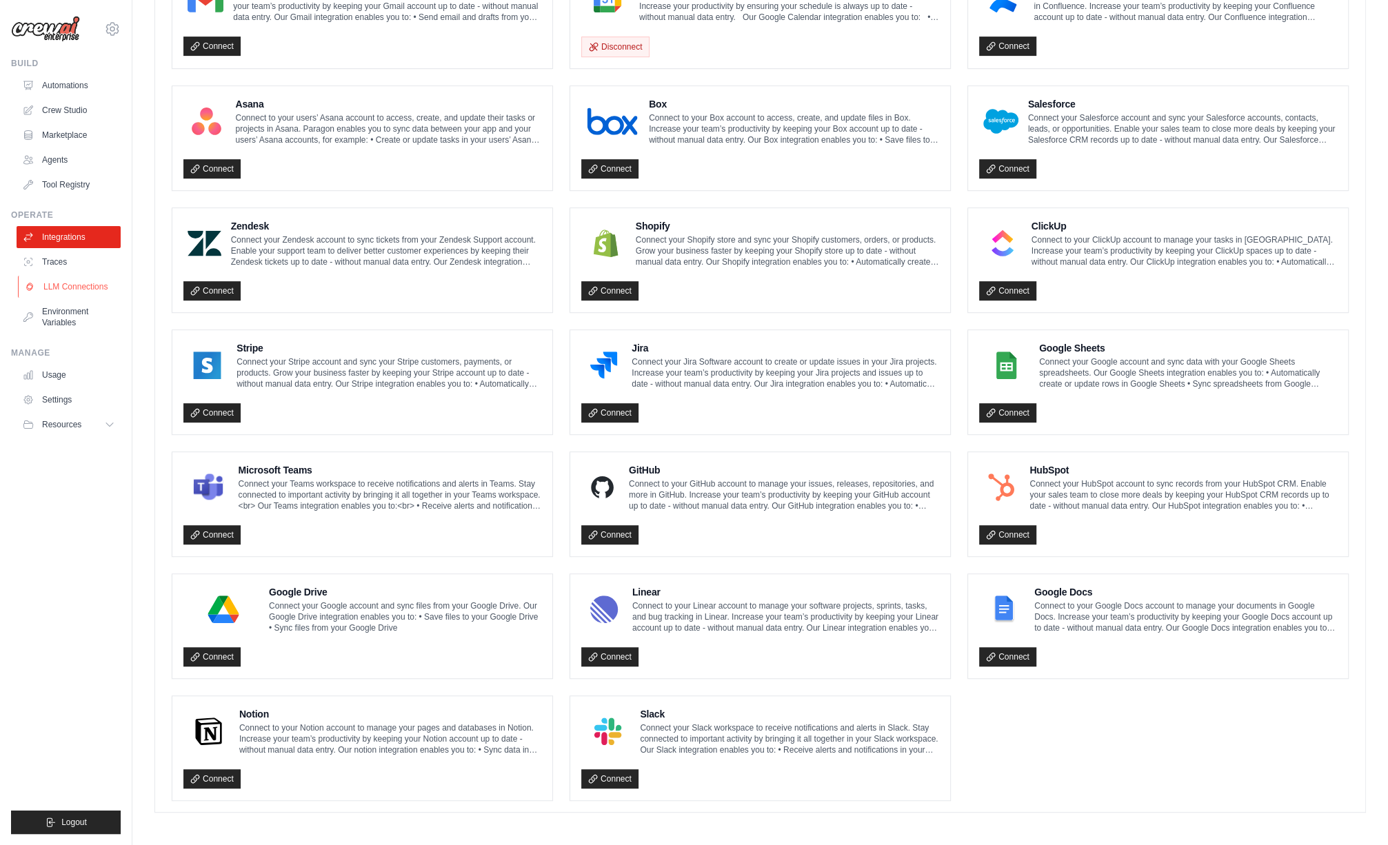
click at [66, 285] on link "LLM Connections" at bounding box center [70, 287] width 104 height 22
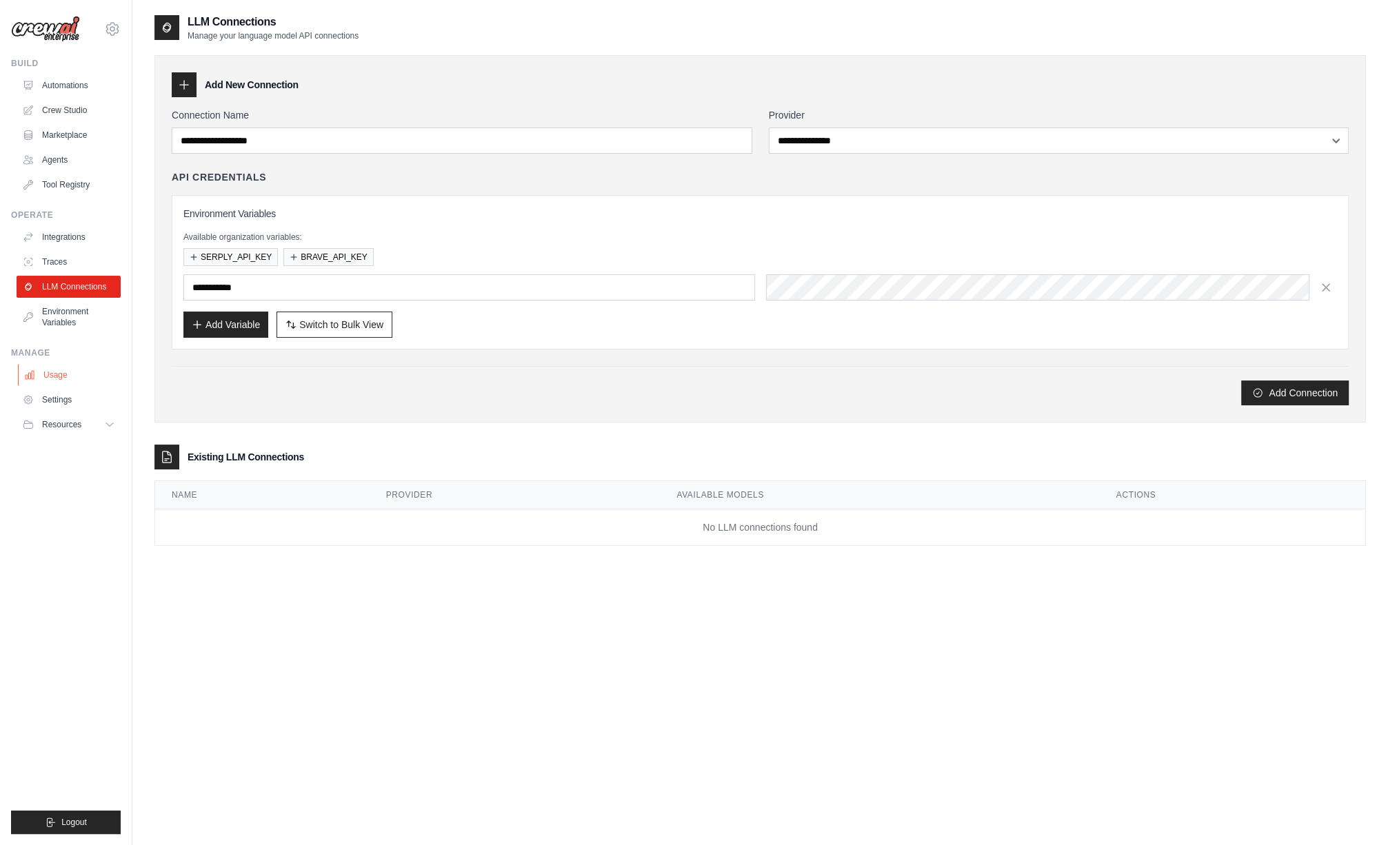
click at [31, 367] on link "Usage" at bounding box center [70, 375] width 104 height 22
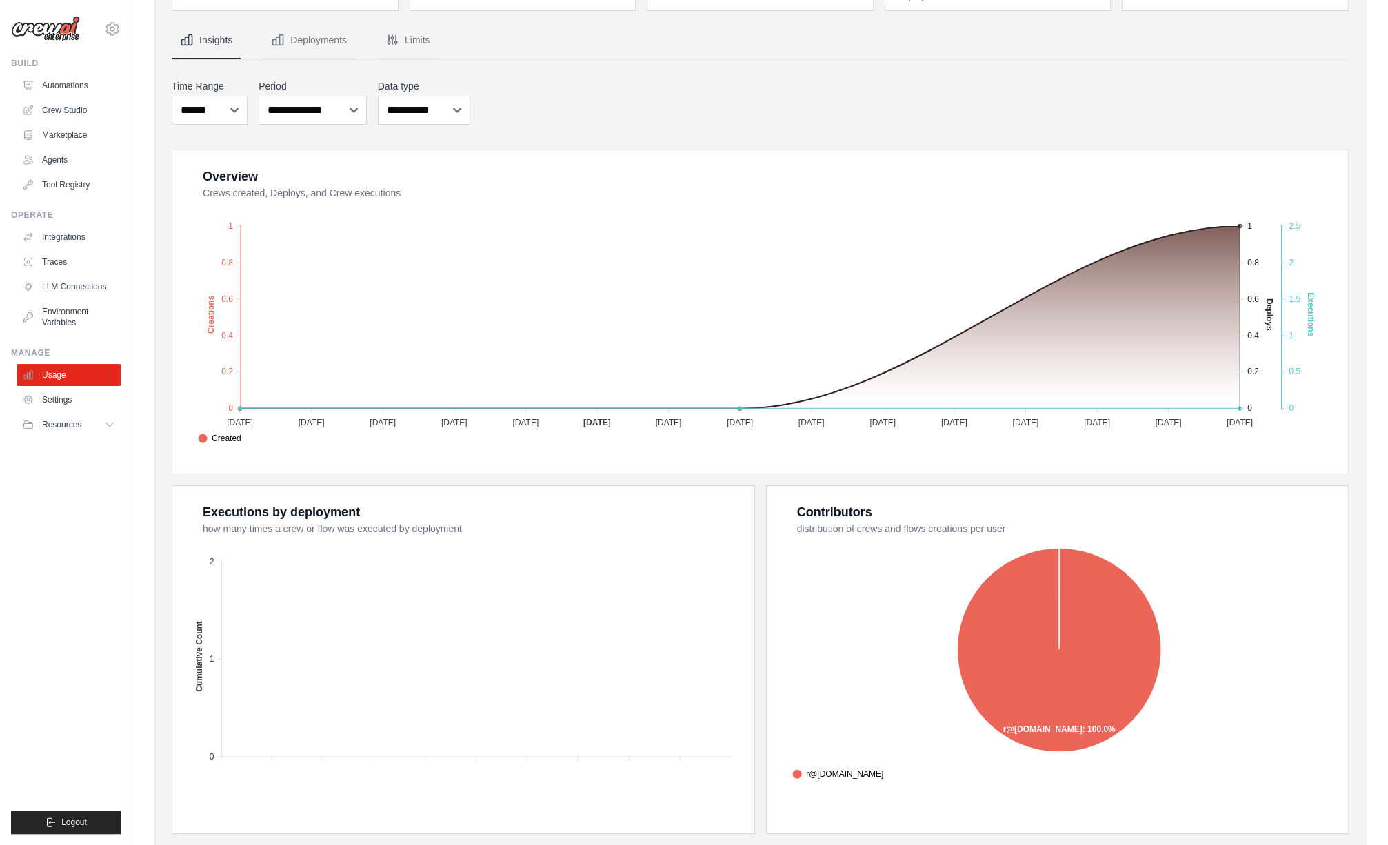
scroll to position [153, 0]
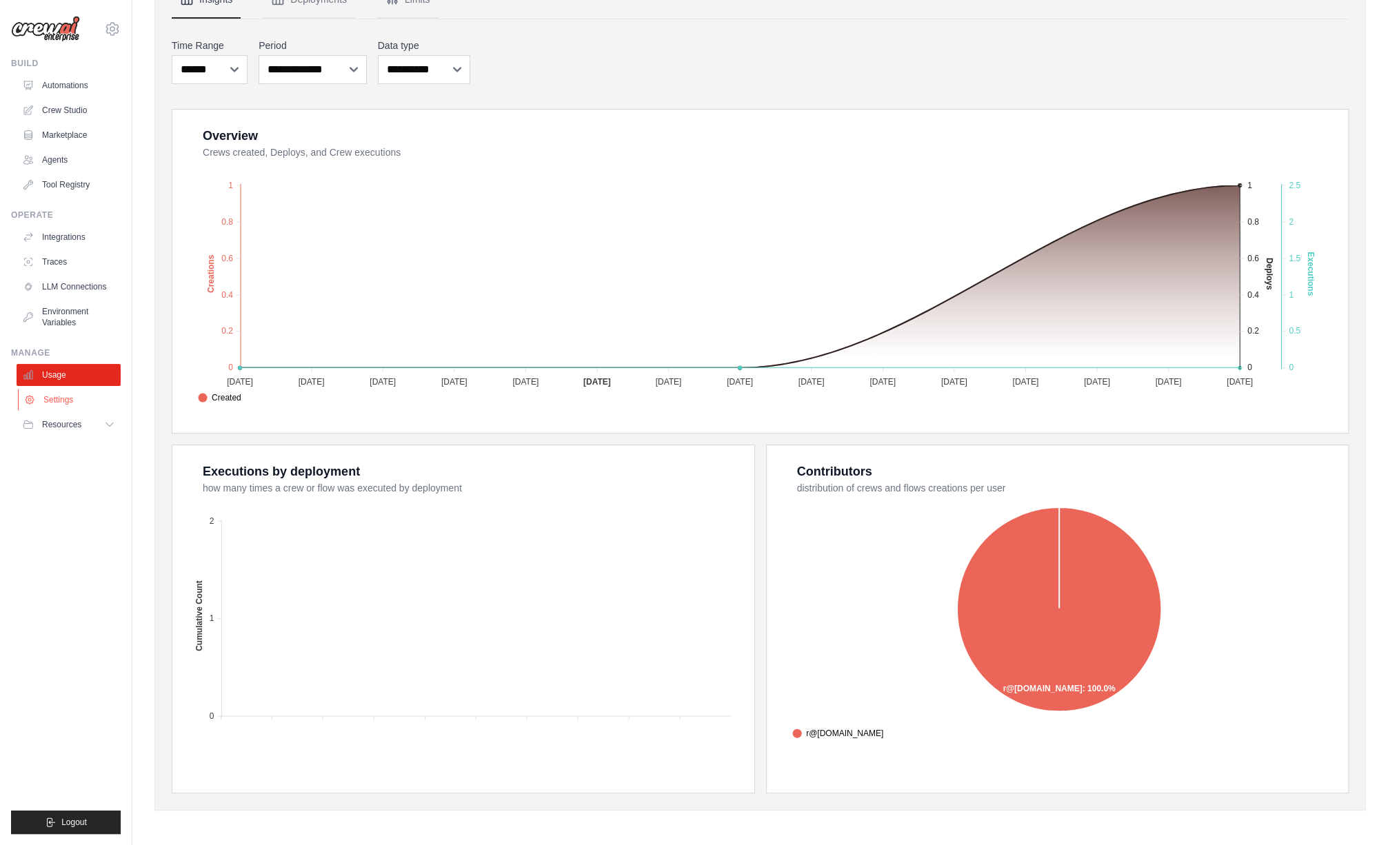
click at [63, 401] on link "Settings" at bounding box center [70, 400] width 104 height 22
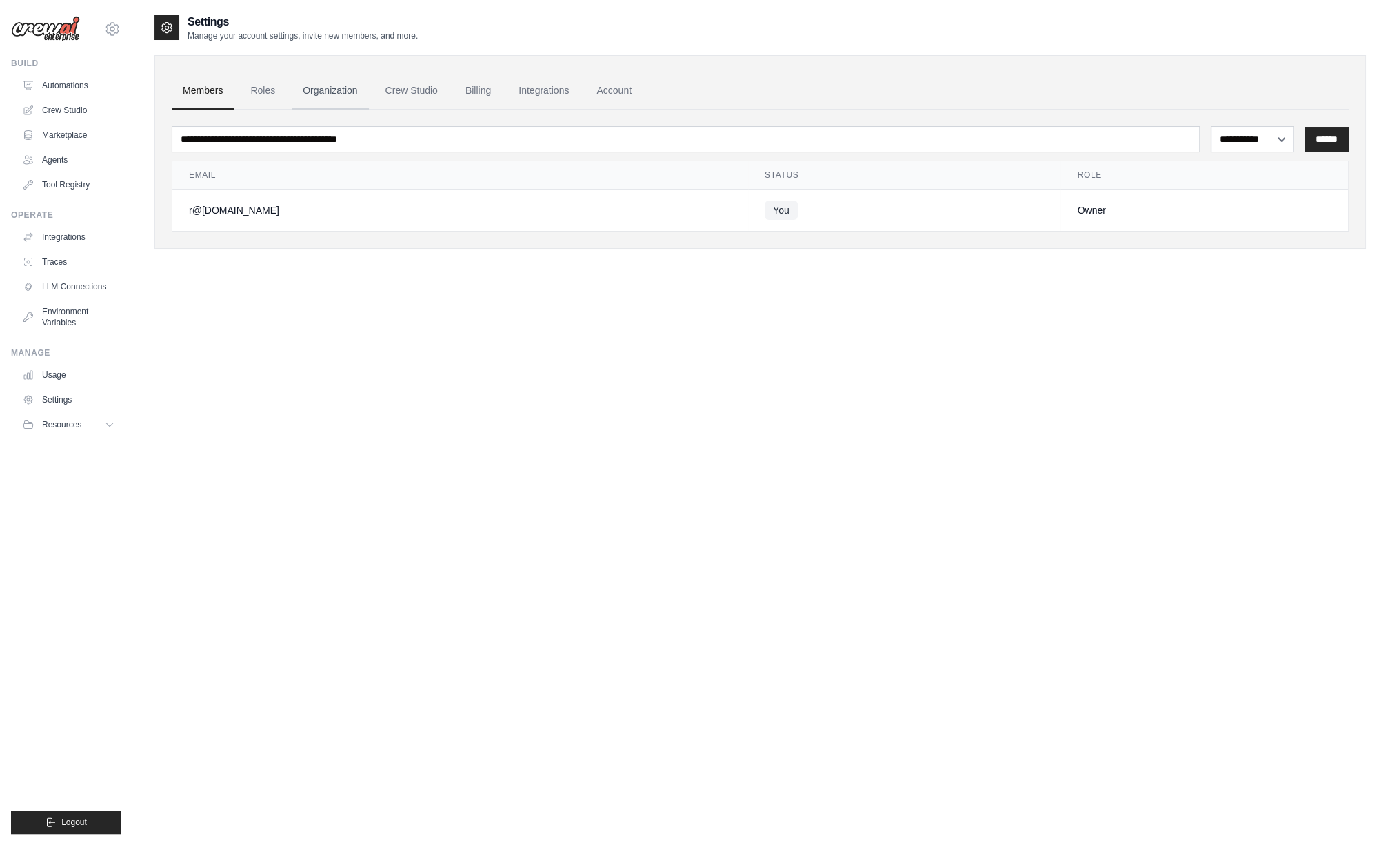
click at [324, 90] on link "Organization" at bounding box center [330, 90] width 77 height 37
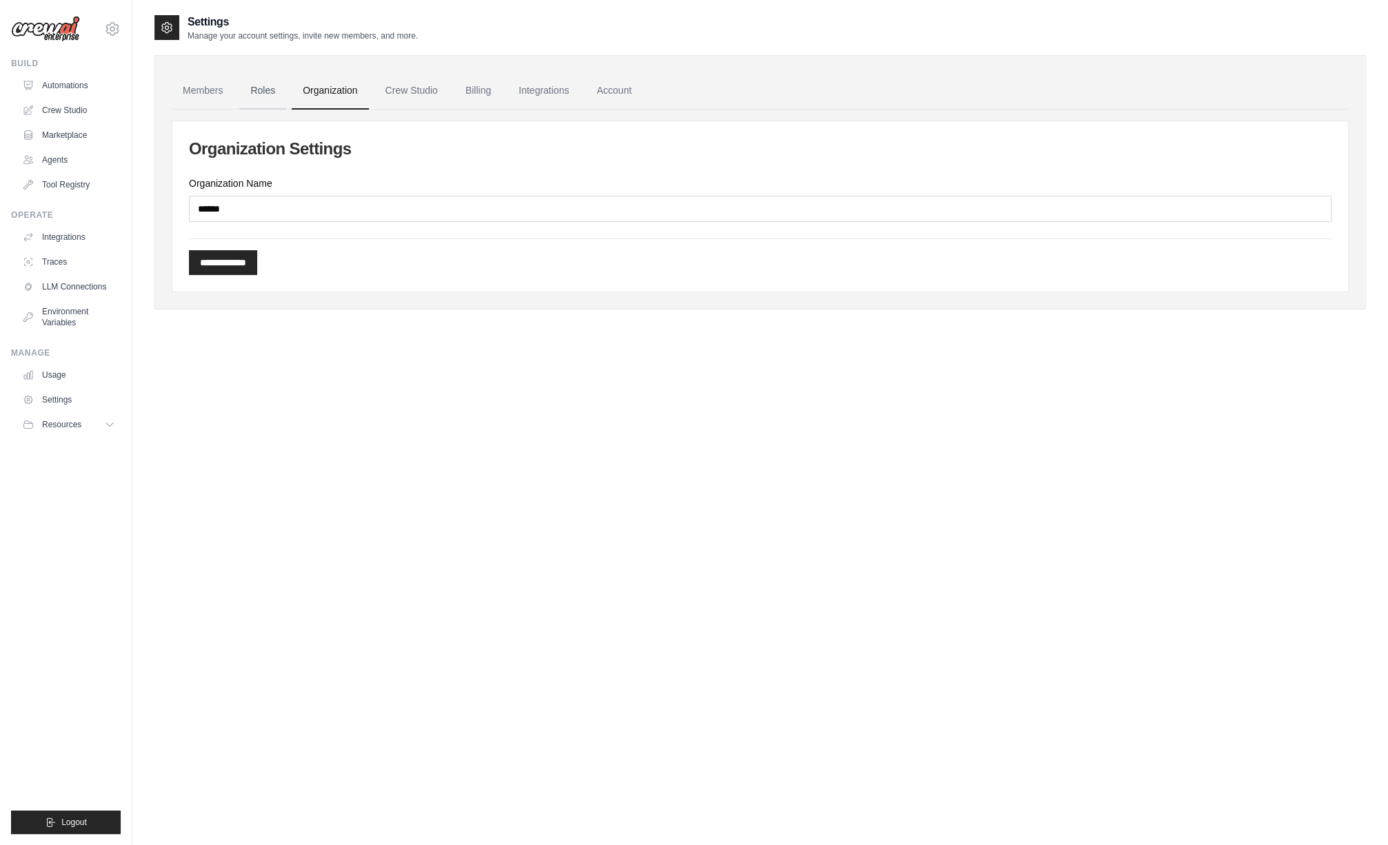
click at [271, 88] on link "Roles" at bounding box center [262, 90] width 47 height 37
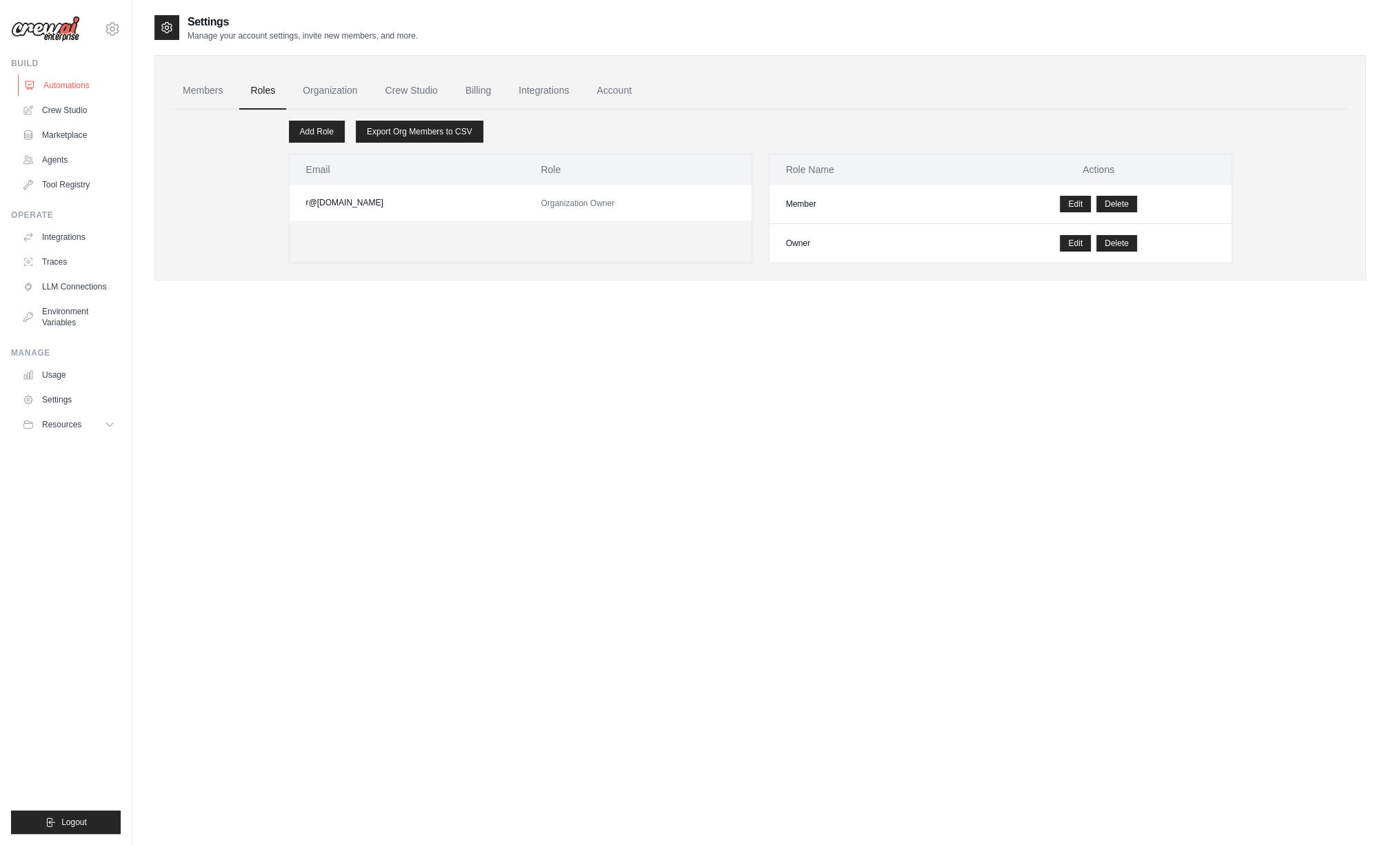
click at [44, 81] on link "Automations" at bounding box center [70, 85] width 104 height 22
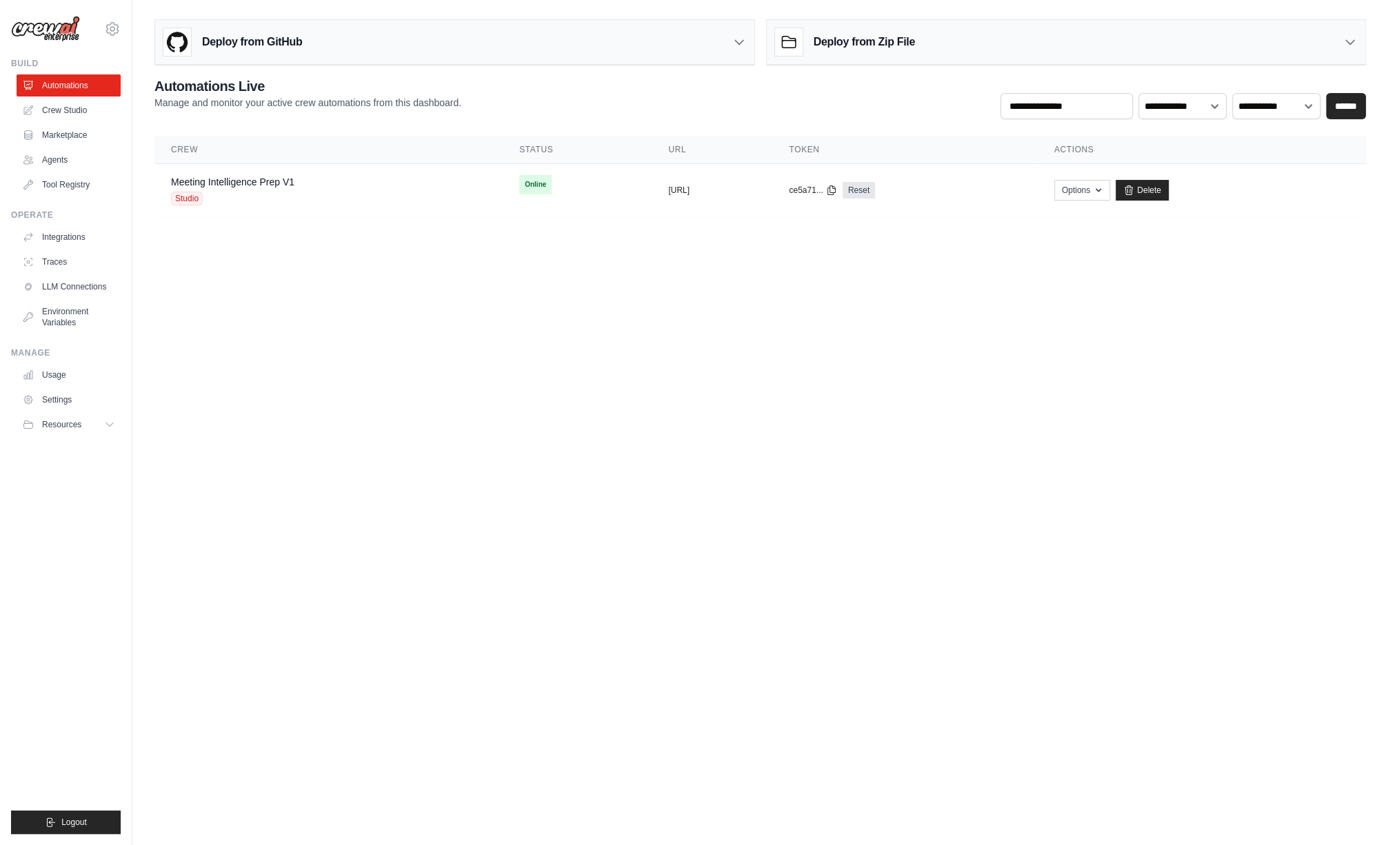
click at [58, 28] on img at bounding box center [45, 29] width 69 height 26
click at [59, 149] on link "Agents" at bounding box center [70, 160] width 104 height 22
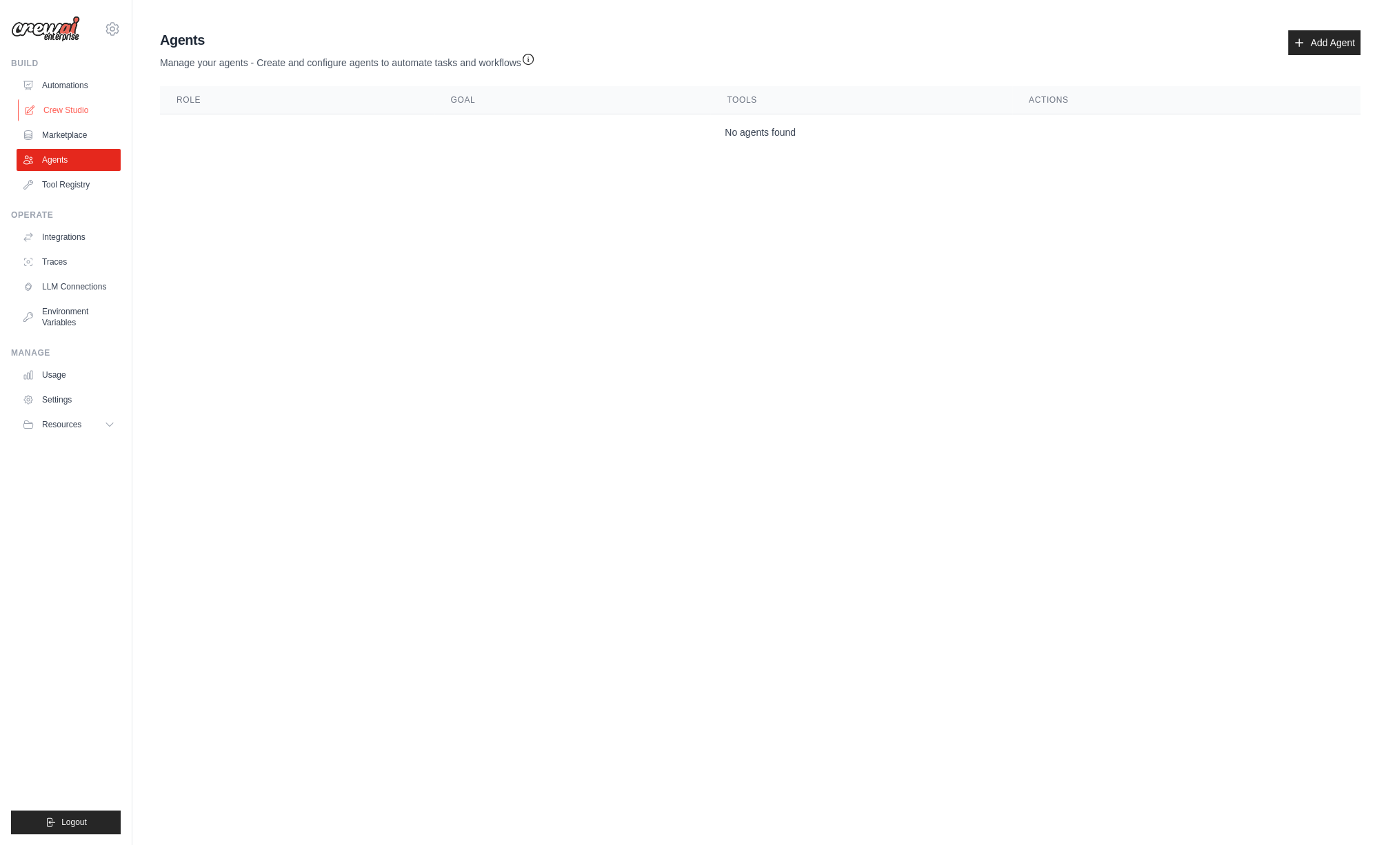
click at [59, 99] on link "Crew Studio" at bounding box center [70, 110] width 104 height 22
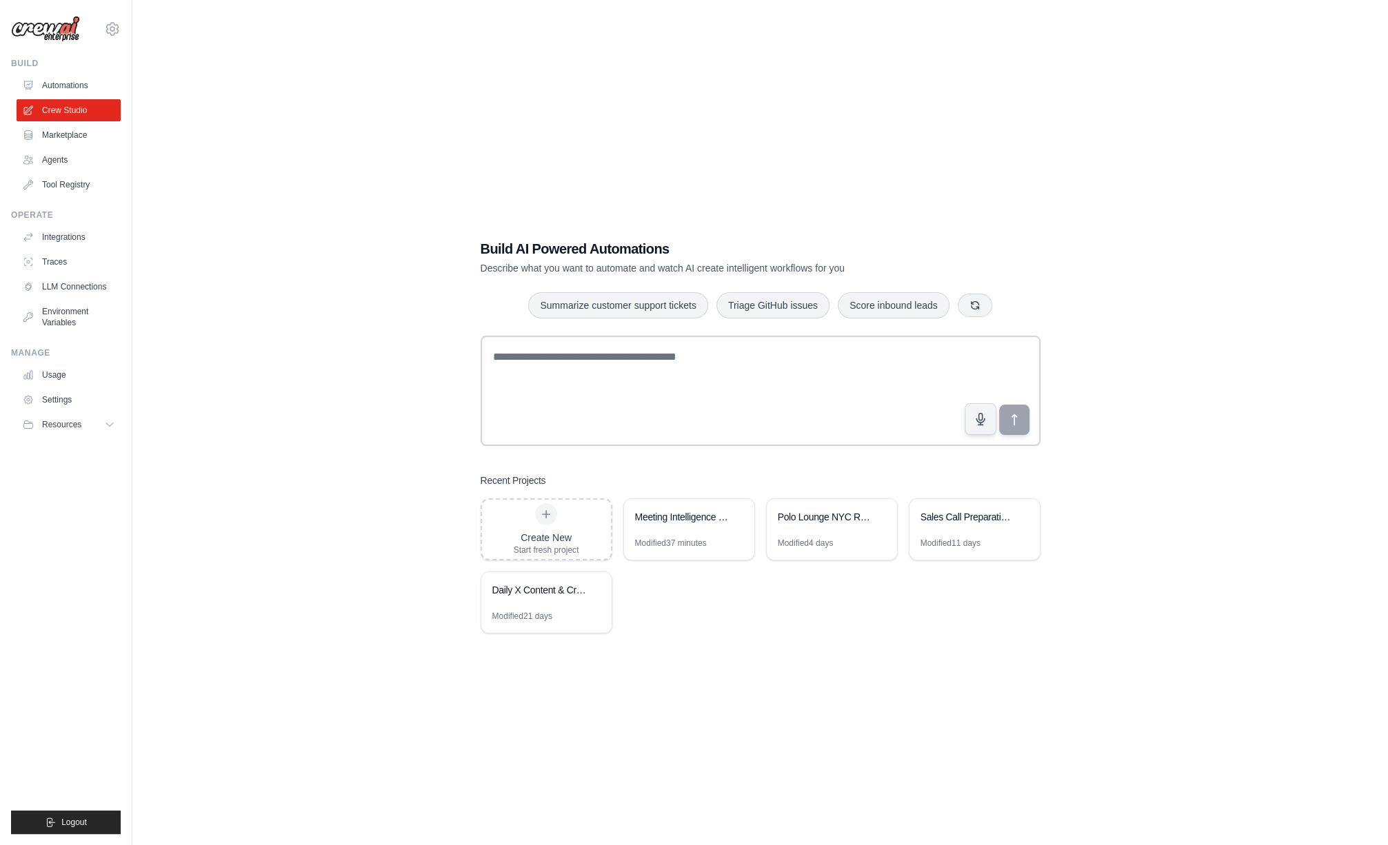
click at [1192, 83] on div "Build AI Powered Automations Describe what you want to automate and watch AI cr…" at bounding box center [760, 436] width 1212 height 845
